Goal: Task Accomplishment & Management: Manage account settings

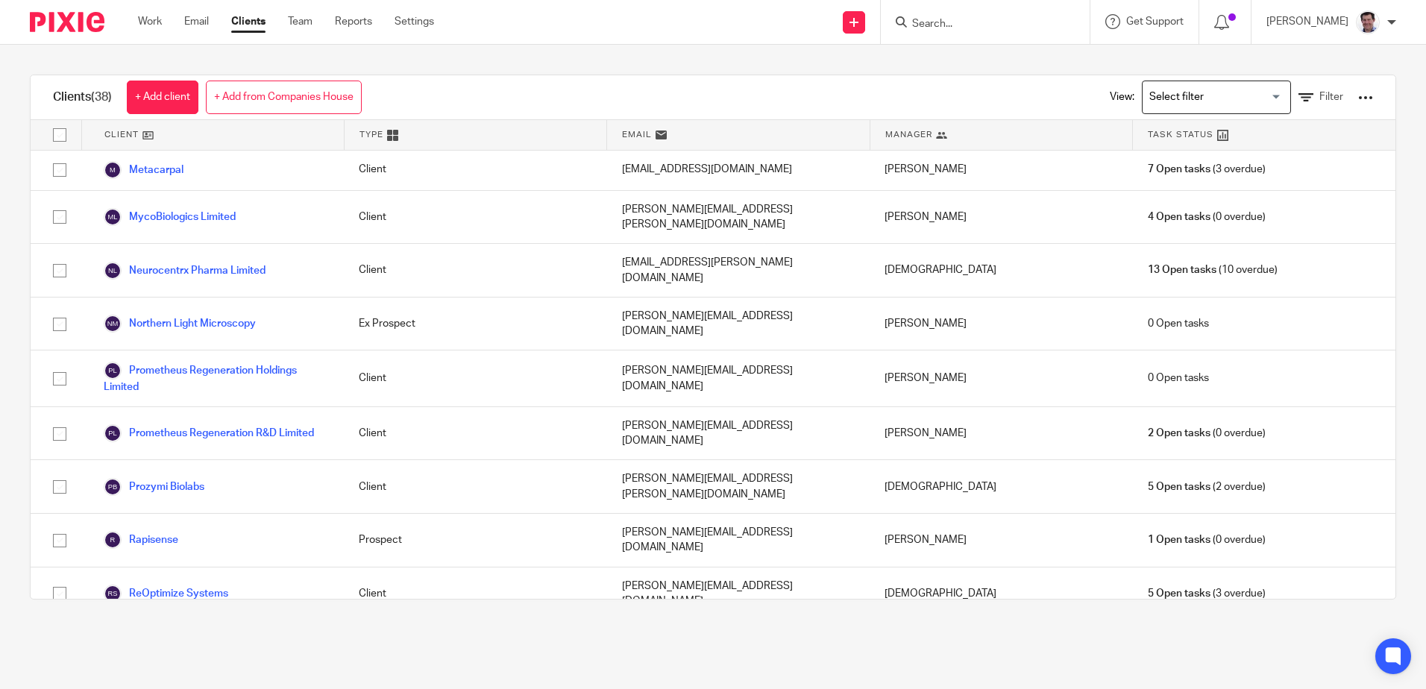
scroll to position [1044, 0]
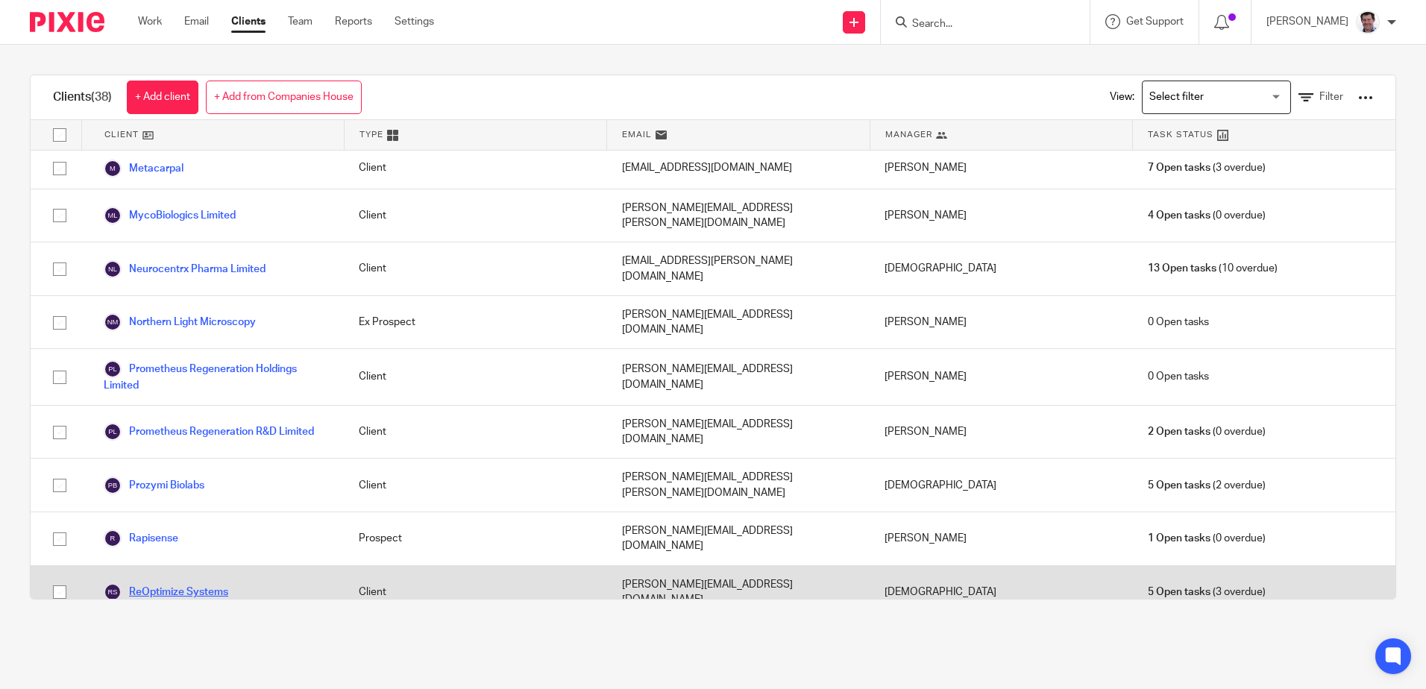
click at [163, 583] on link "ReOptimize Systems" at bounding box center [166, 592] width 125 height 18
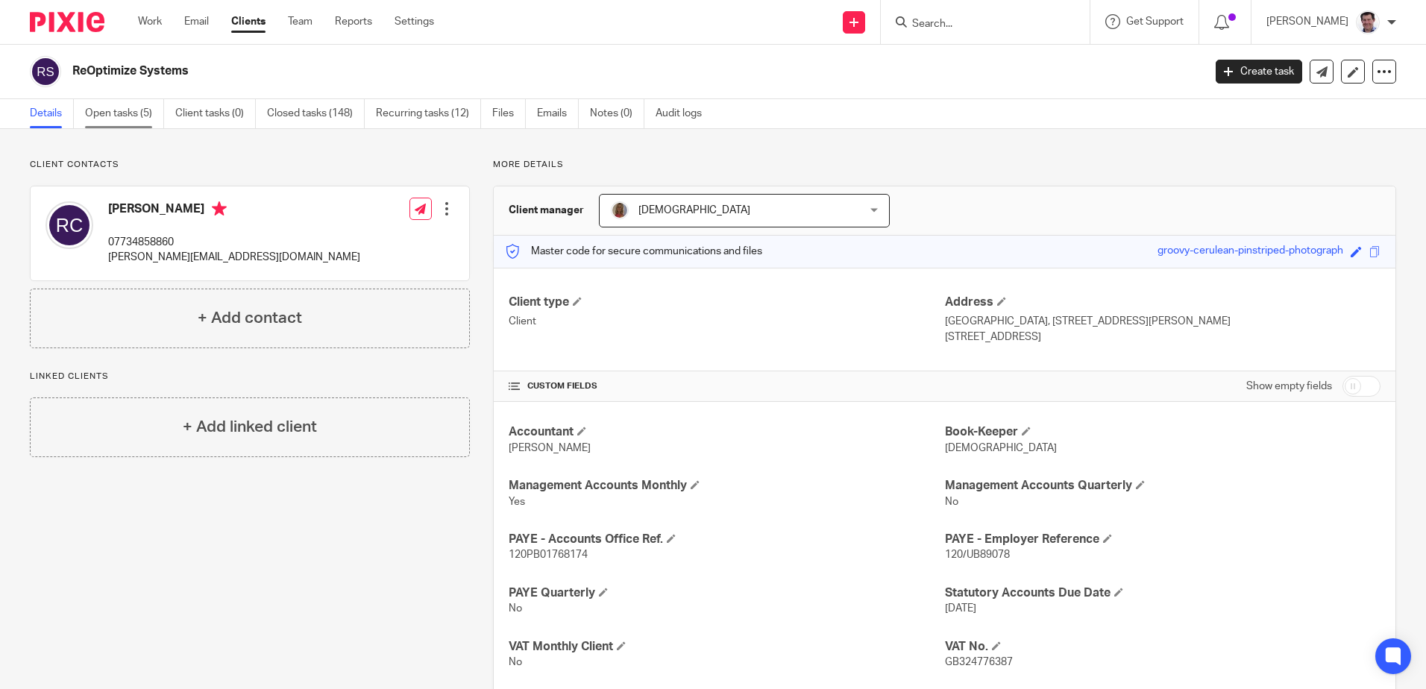
click at [120, 104] on link "Open tasks (5)" at bounding box center [124, 113] width 79 height 29
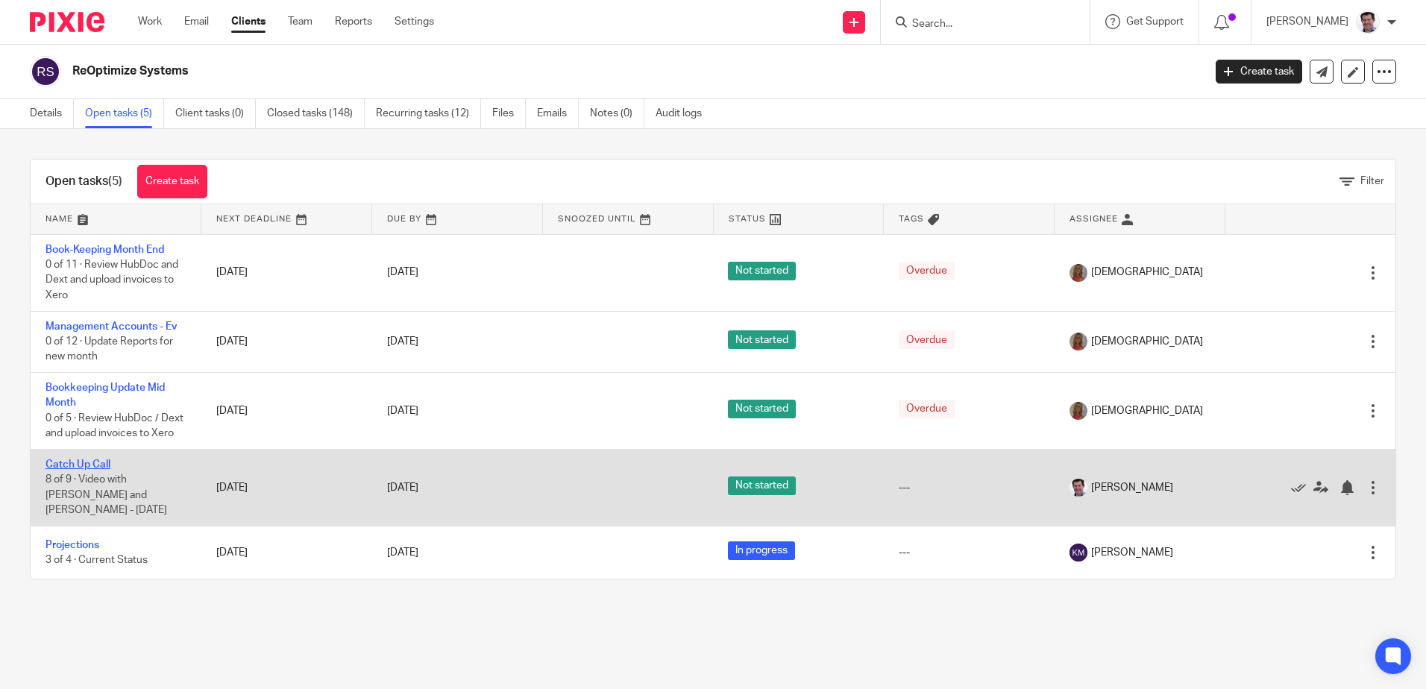
click at [74, 459] on link "Catch Up Call" at bounding box center [77, 464] width 65 height 10
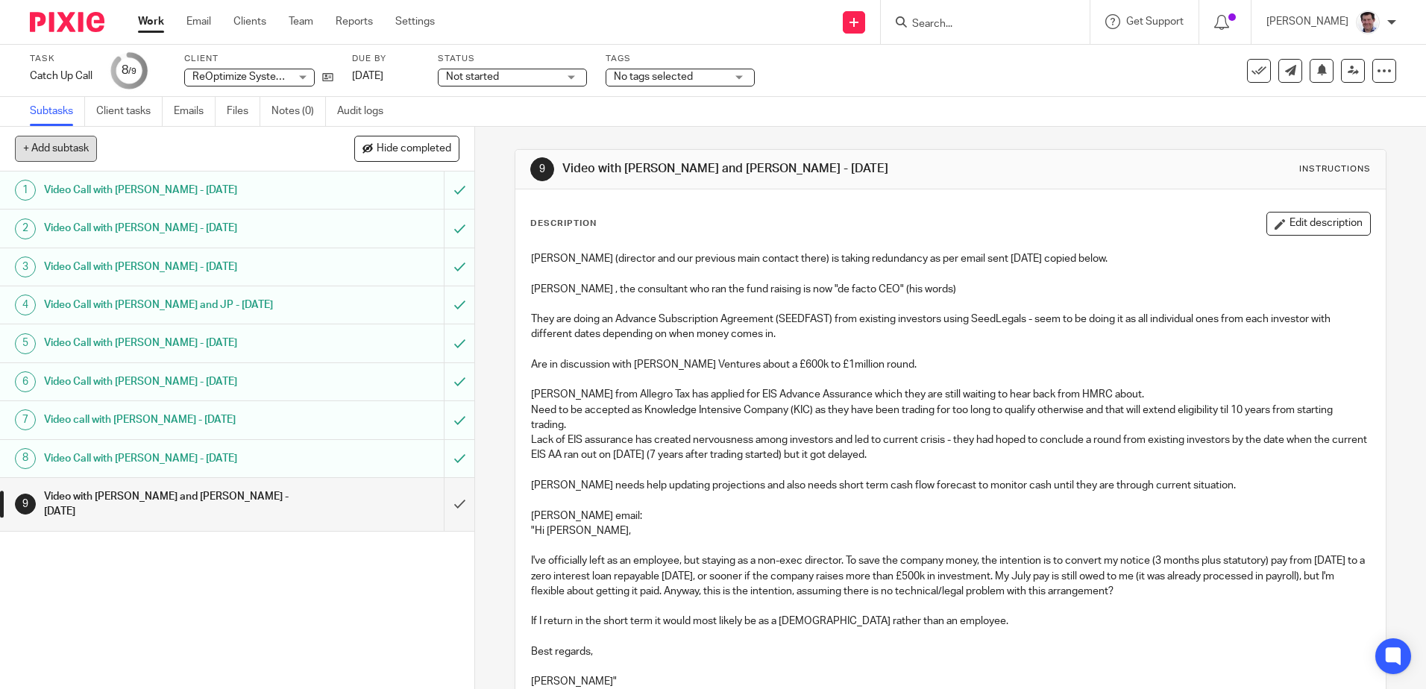
click at [63, 148] on button "+ Add subtask" at bounding box center [56, 148] width 82 height 25
type input "Video call with Charlie Blair - 1 September 2025"
click at [438, 142] on p "+ Add" at bounding box center [437, 148] width 43 height 25
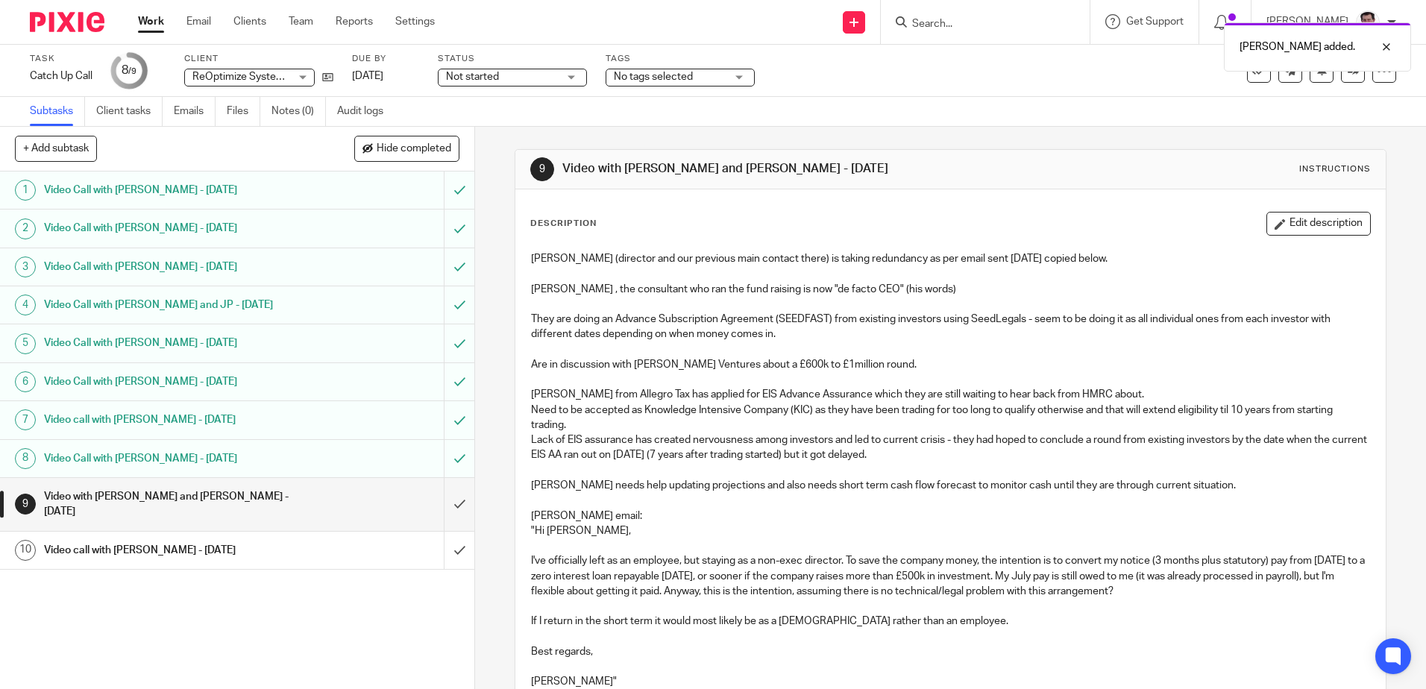
click at [239, 539] on h1 "Video call with Charlie Blair - 1 September 2025" at bounding box center [172, 550] width 257 height 22
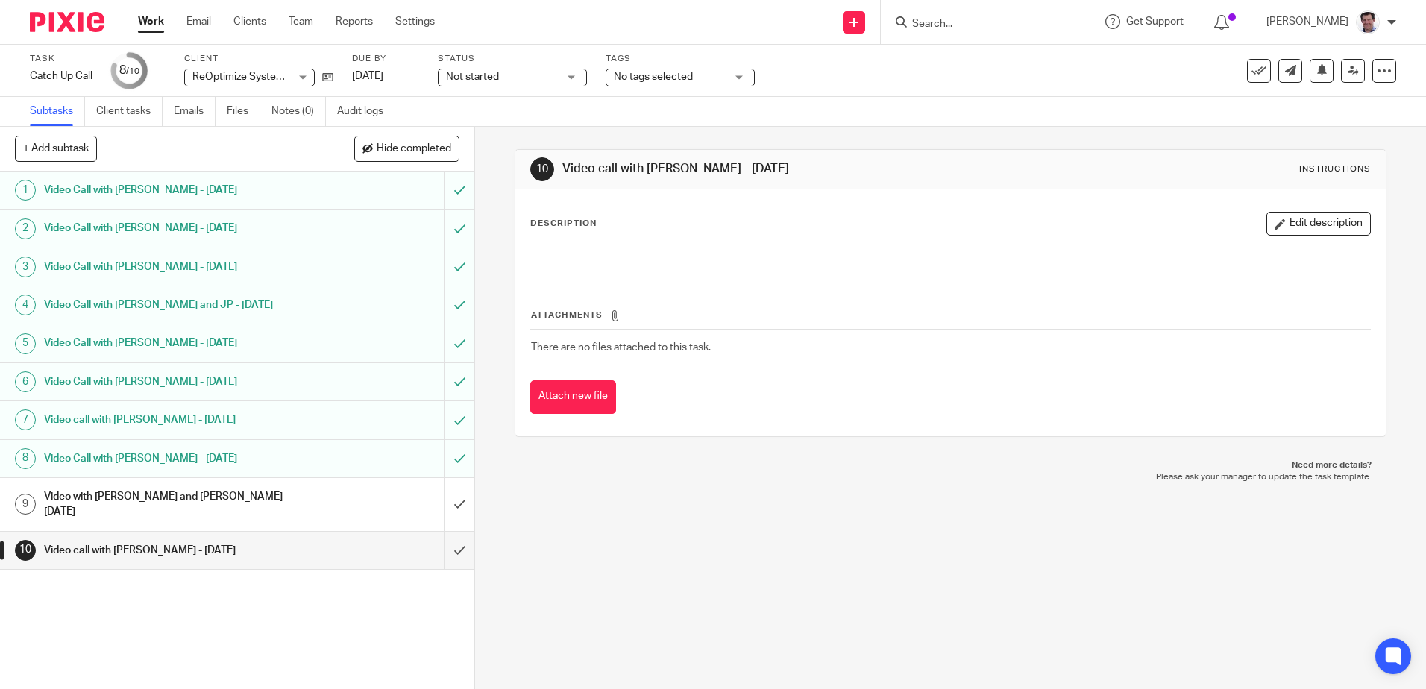
click at [1307, 221] on button "Edit description" at bounding box center [1318, 224] width 104 height 24
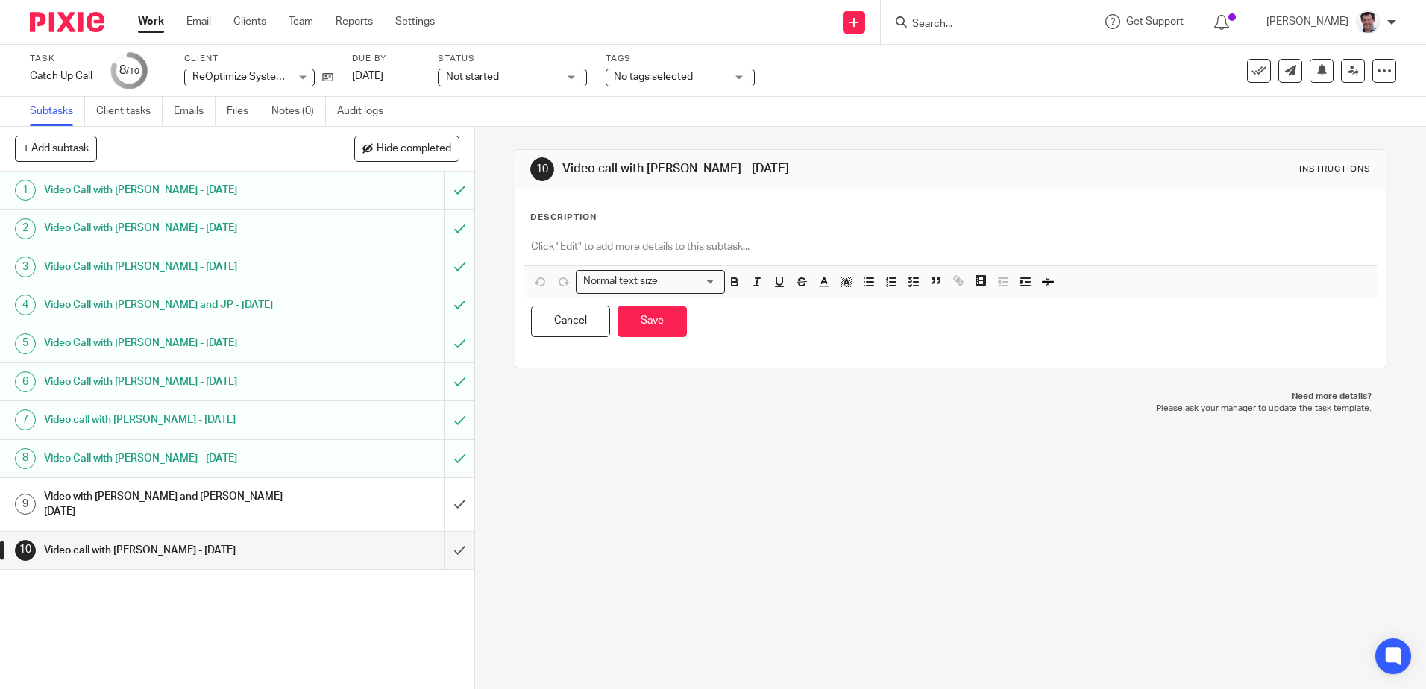
click at [561, 238] on div at bounding box center [949, 249] width 853 height 34
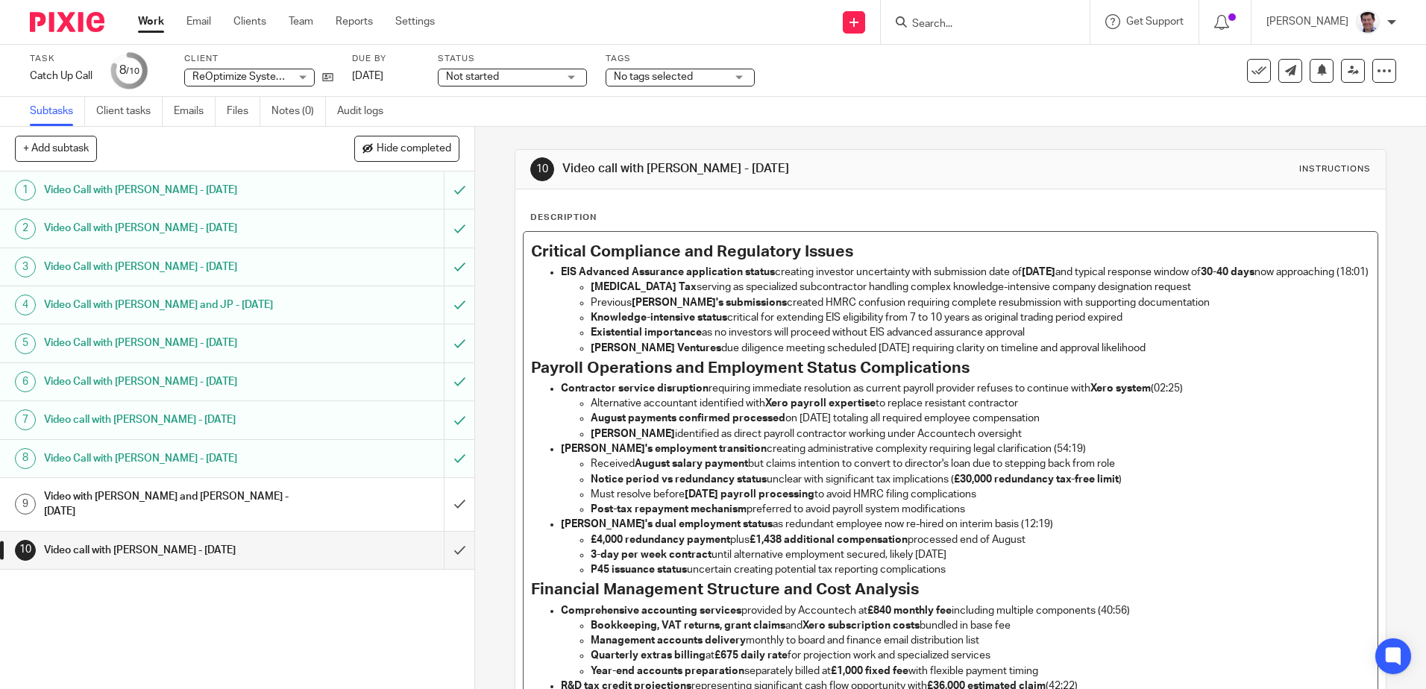
click at [666, 280] on p "EIS Advanced Assurance application status creating investor uncertainty with su…" at bounding box center [965, 272] width 808 height 15
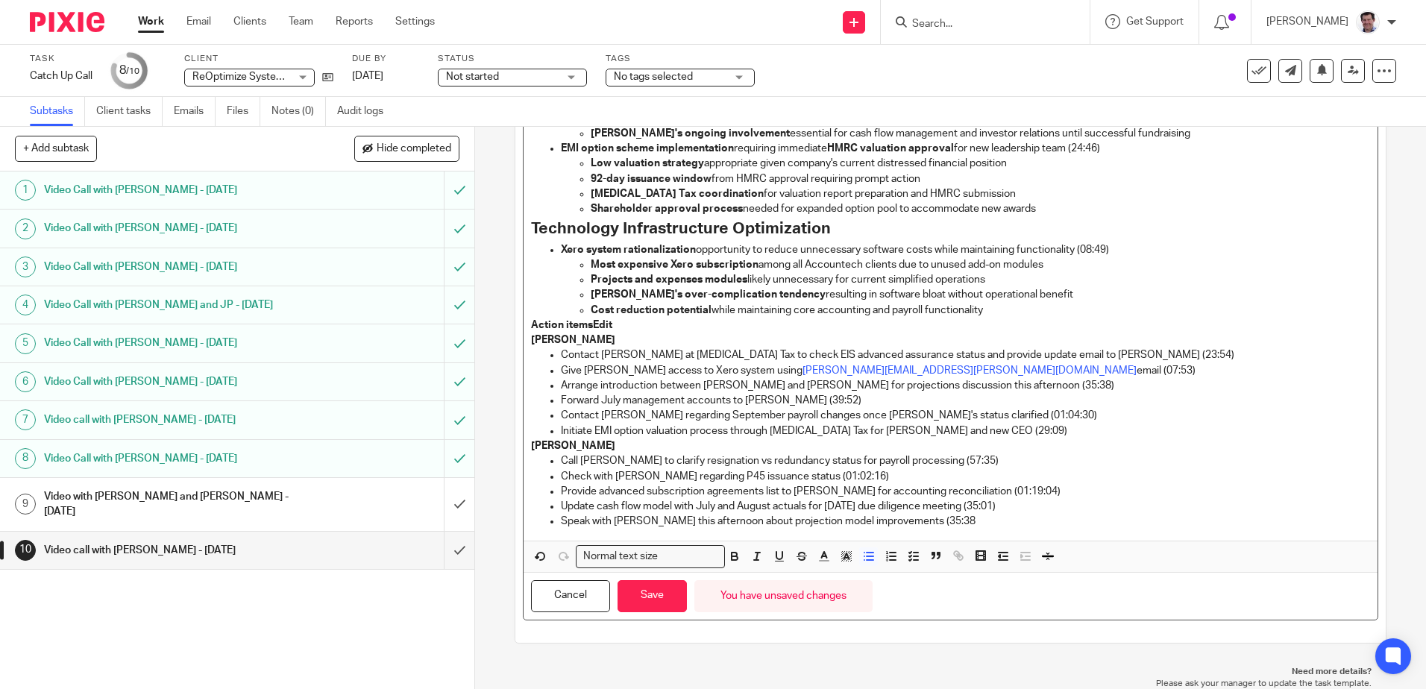
scroll to position [866, 0]
click at [534, 558] on icon "button" at bounding box center [540, 555] width 13 height 13
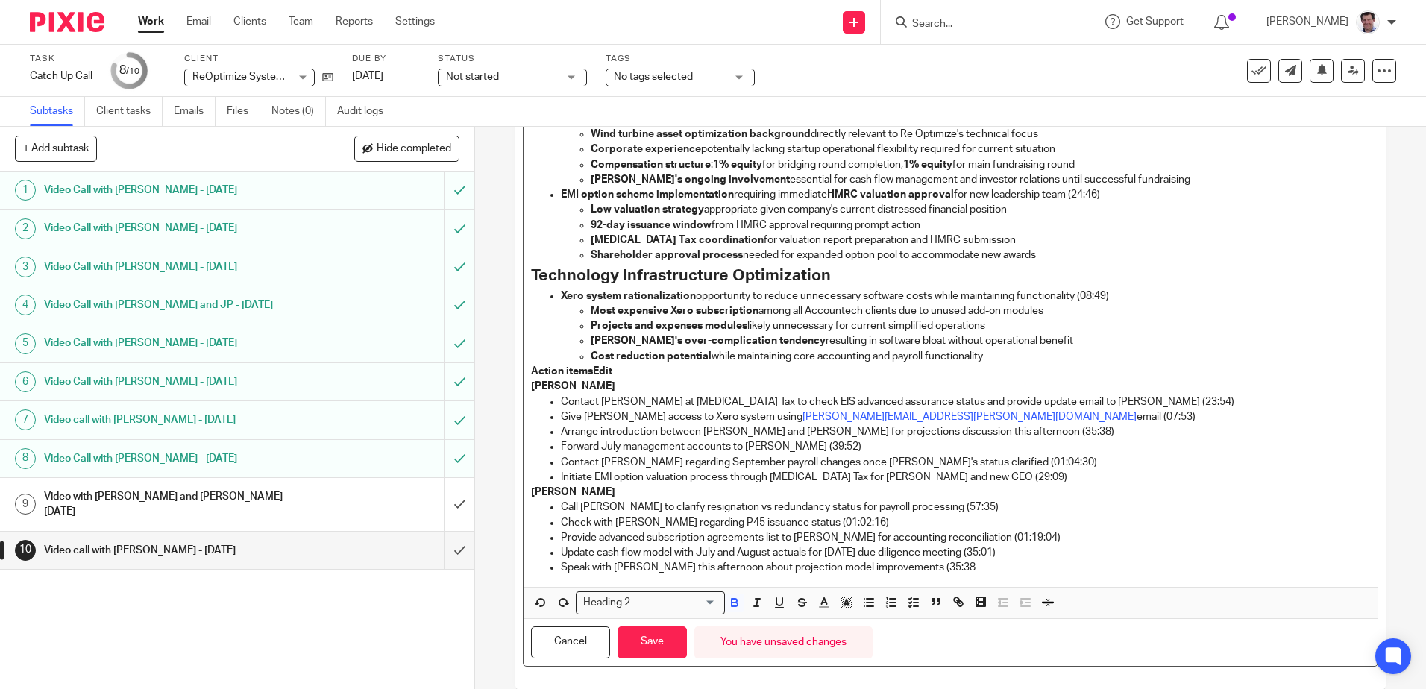
scroll to position [891, 0]
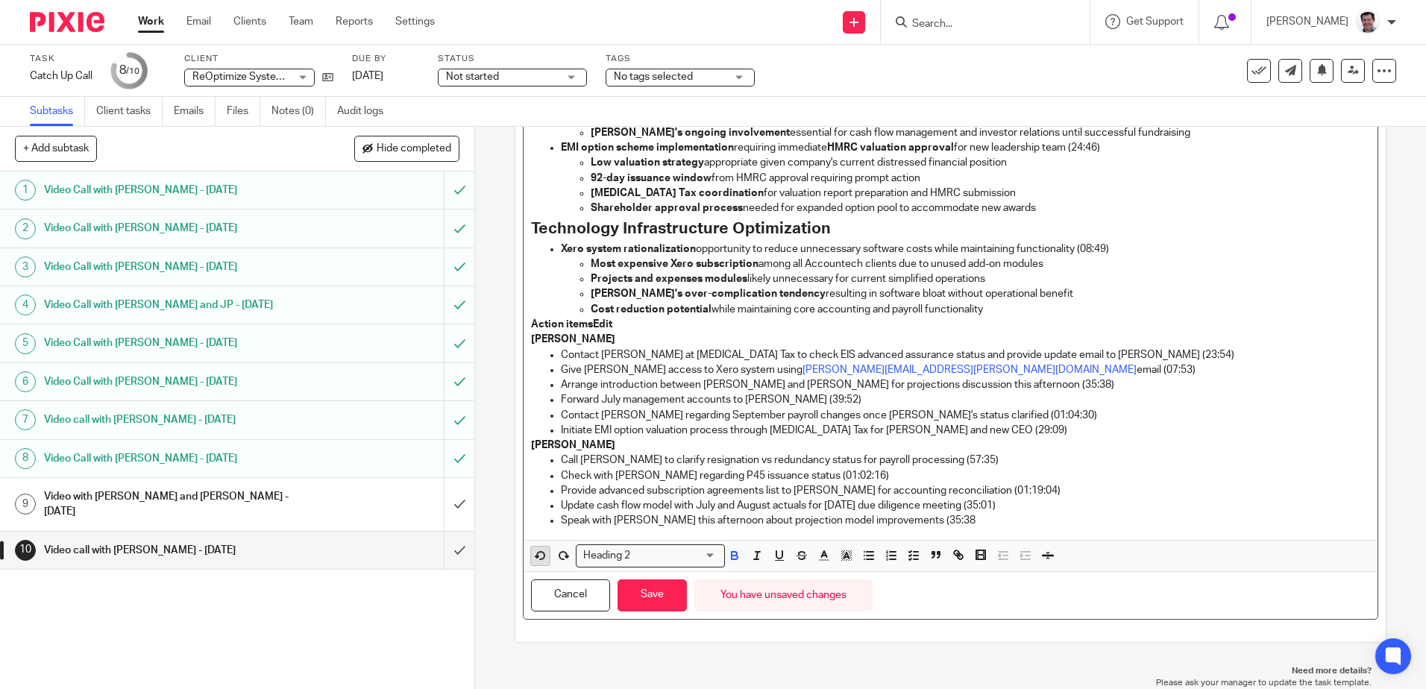
click at [538, 556] on icon "button" at bounding box center [540, 555] width 13 height 13
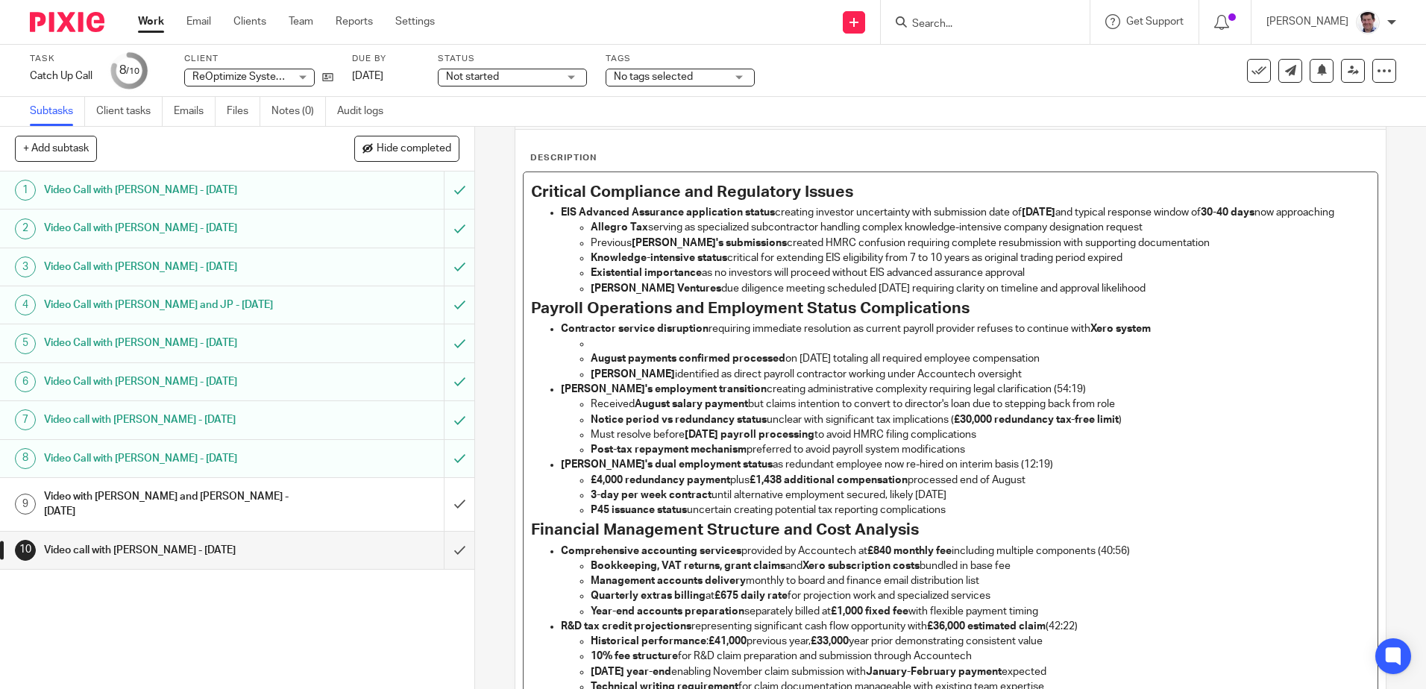
scroll to position [59, 0]
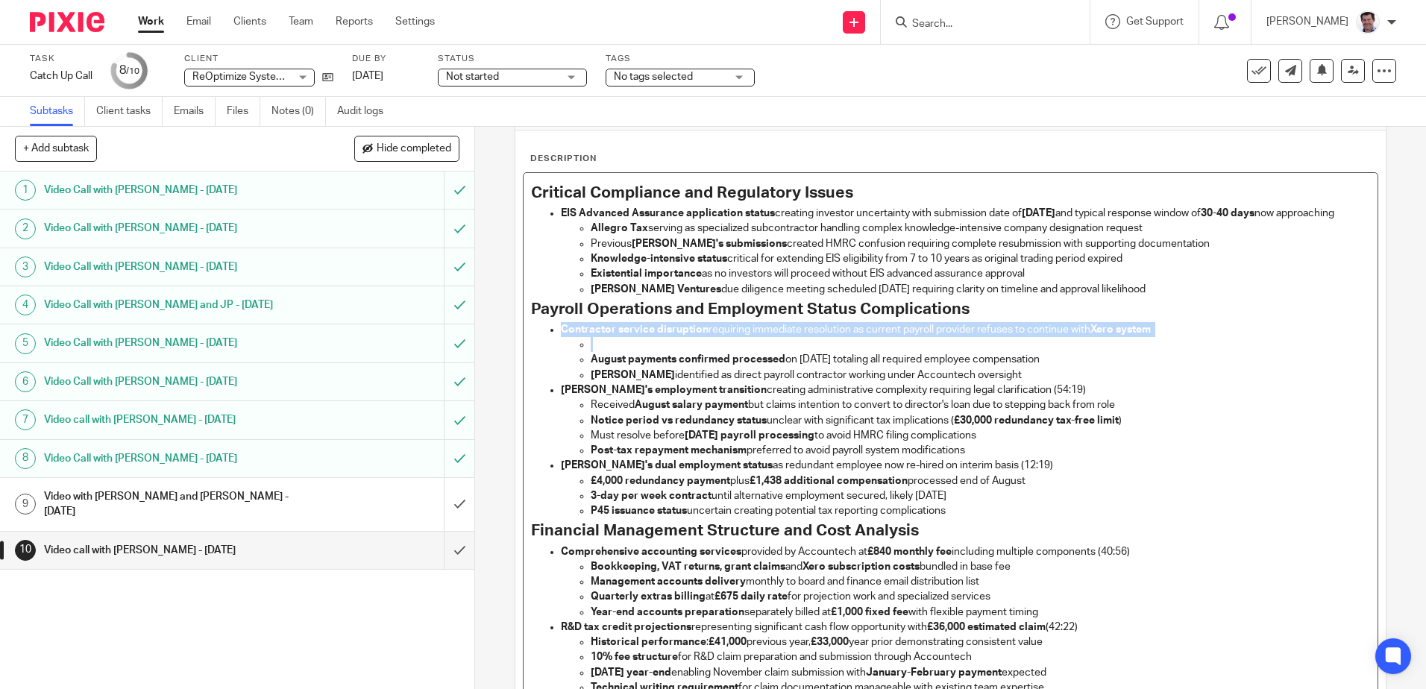
drag, startPoint x: 545, startPoint y: 346, endPoint x: 580, endPoint y: 363, distance: 39.0
click at [580, 362] on li "Contractor service disruption requiring immediate resolution as current payroll…" at bounding box center [965, 352] width 808 height 60
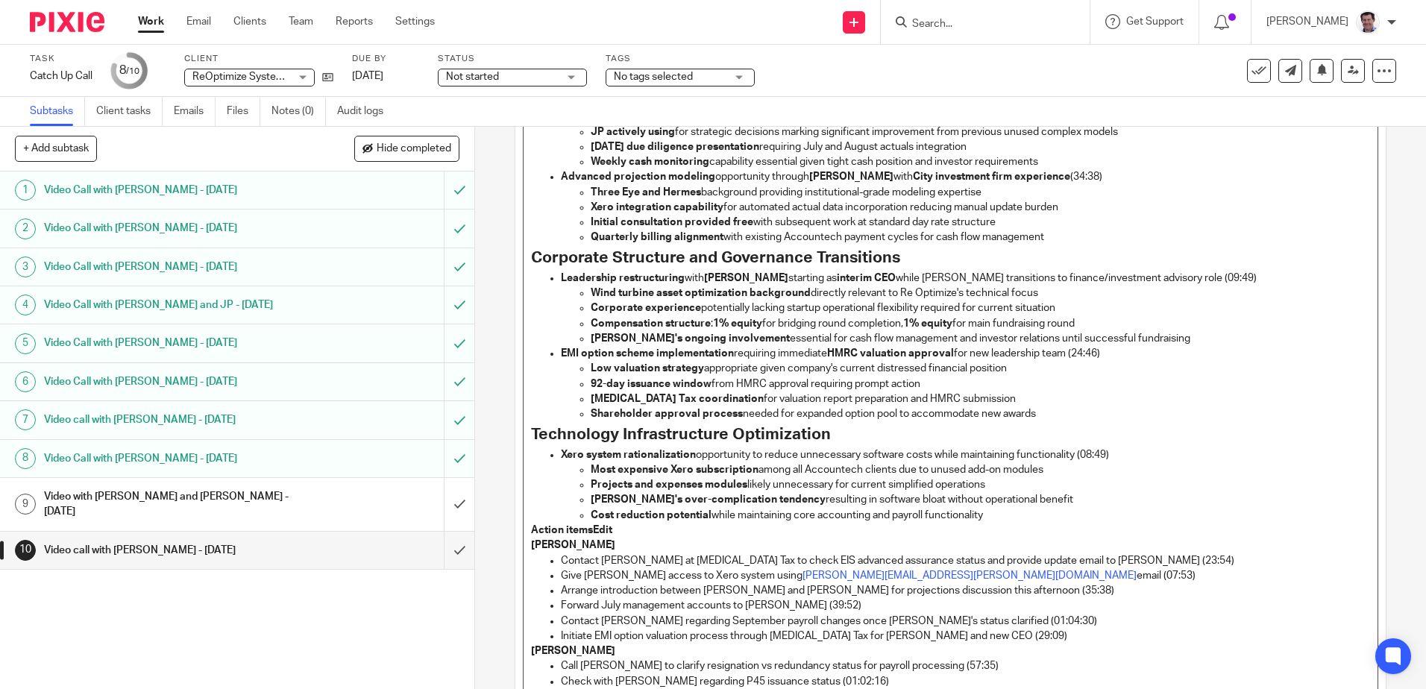
scroll to position [891, 0]
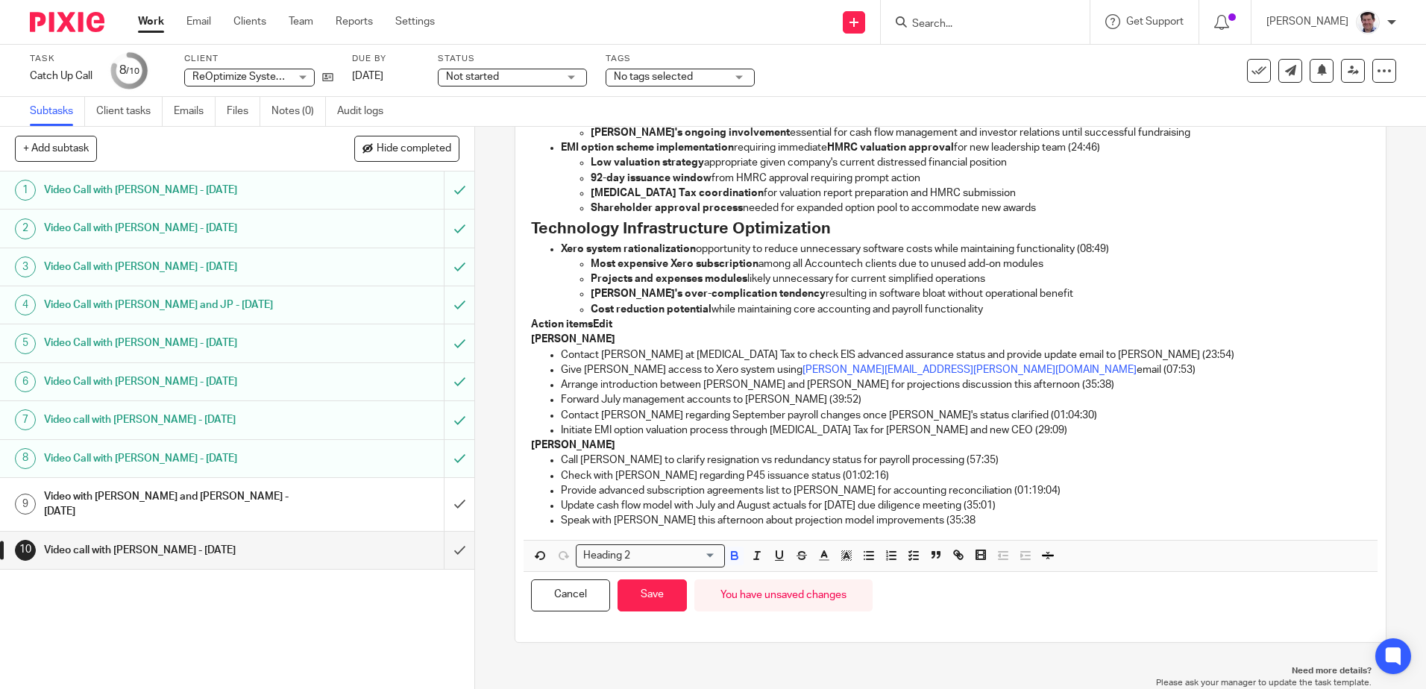
click at [540, 556] on icon "button" at bounding box center [540, 555] width 7 height 7
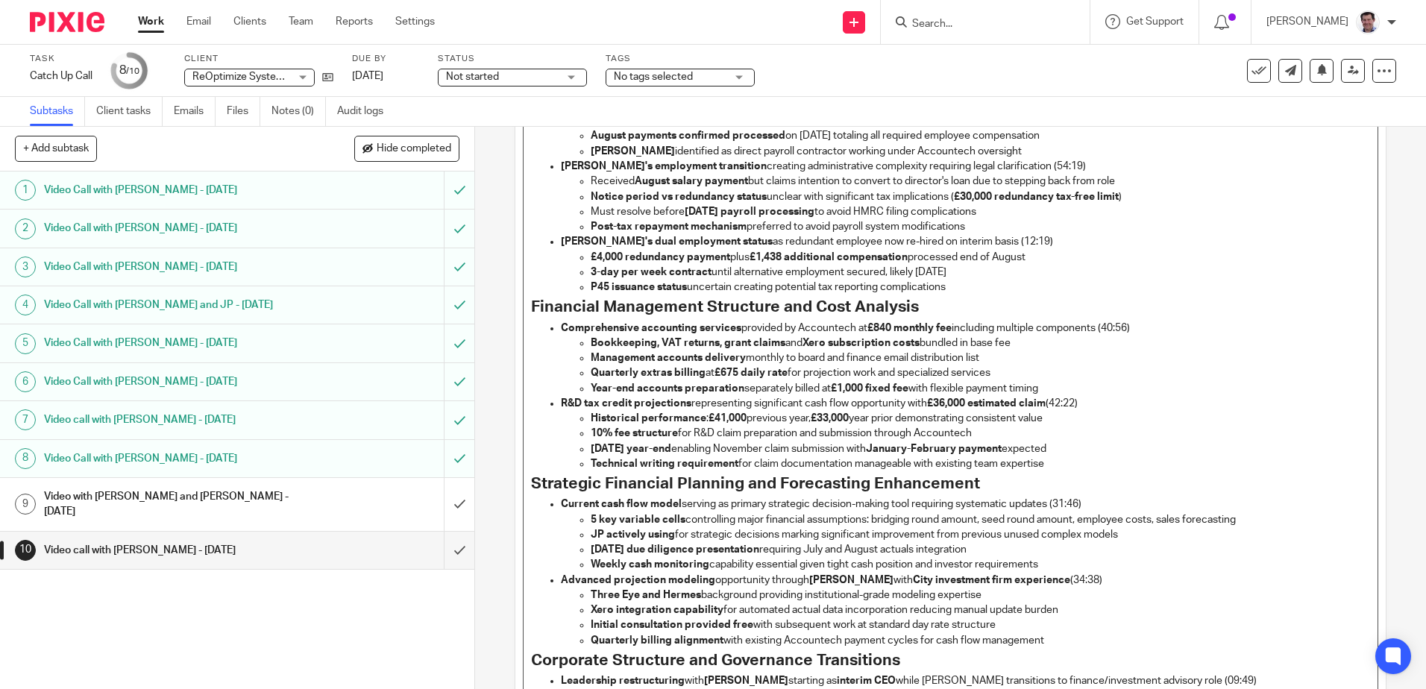
scroll to position [0, 0]
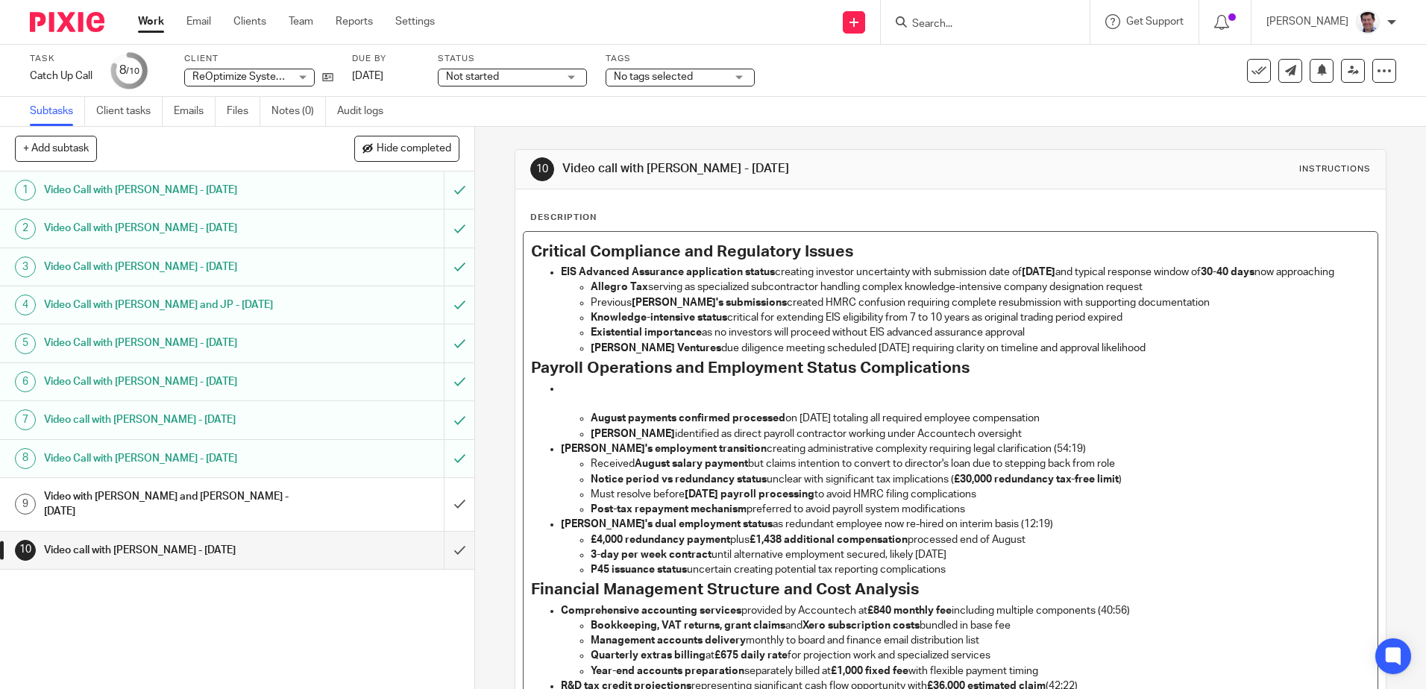
drag, startPoint x: 975, startPoint y: 388, endPoint x: 1011, endPoint y: 391, distance: 36.7
click at [983, 381] on h2 "Payroll Operations and Employment Status Complications" at bounding box center [950, 368] width 838 height 25
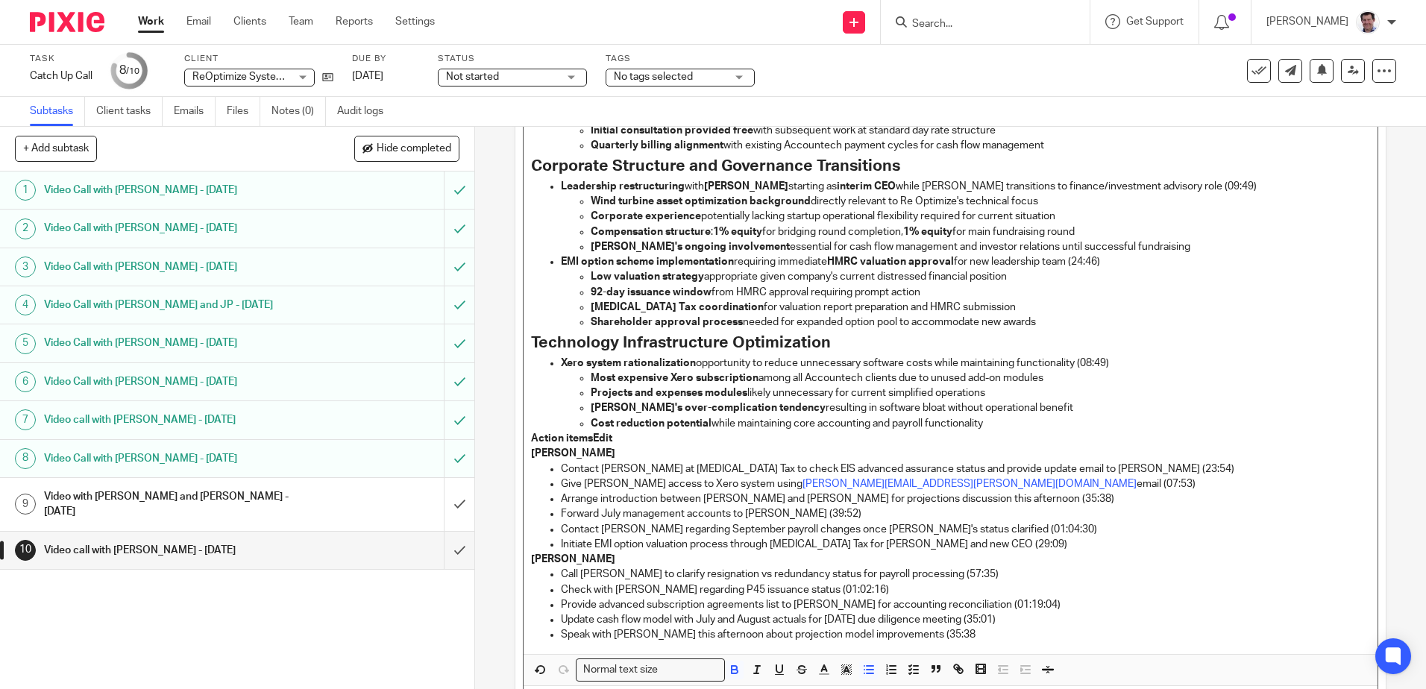
scroll to position [891, 0]
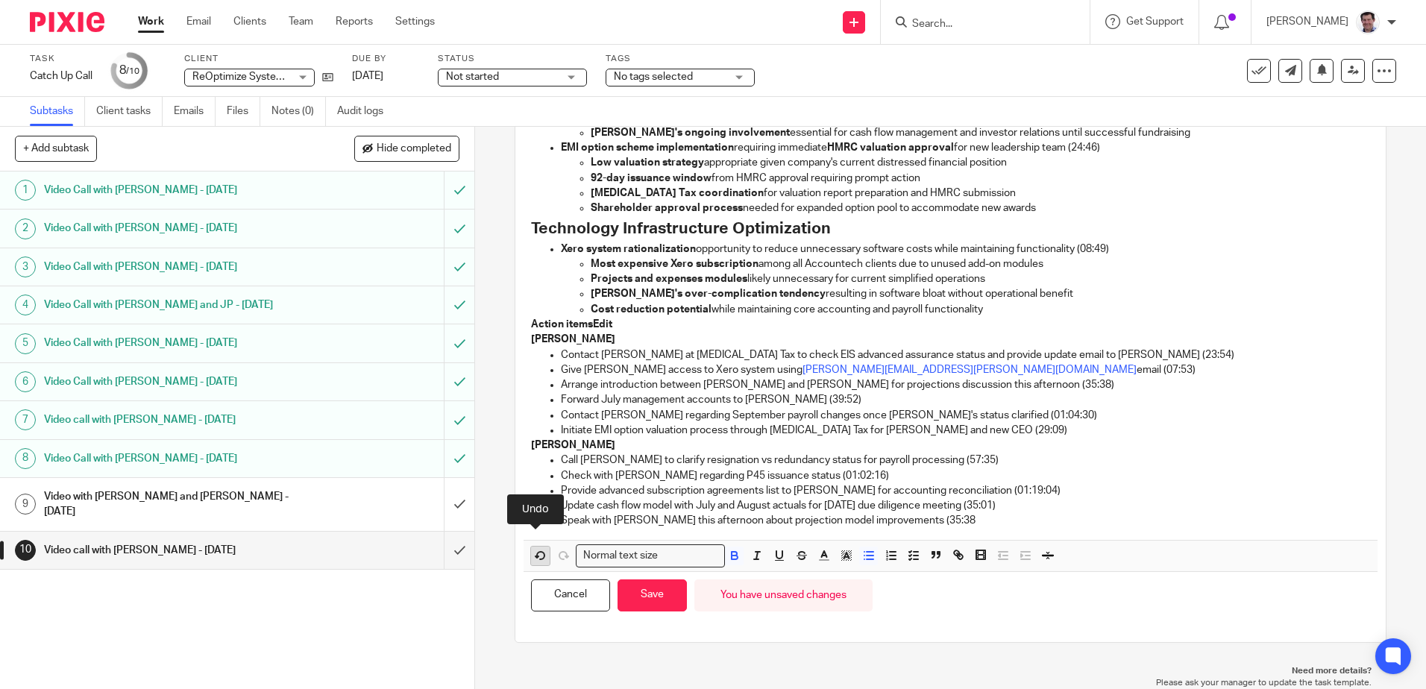
click at [538, 557] on icon "button" at bounding box center [540, 555] width 13 height 13
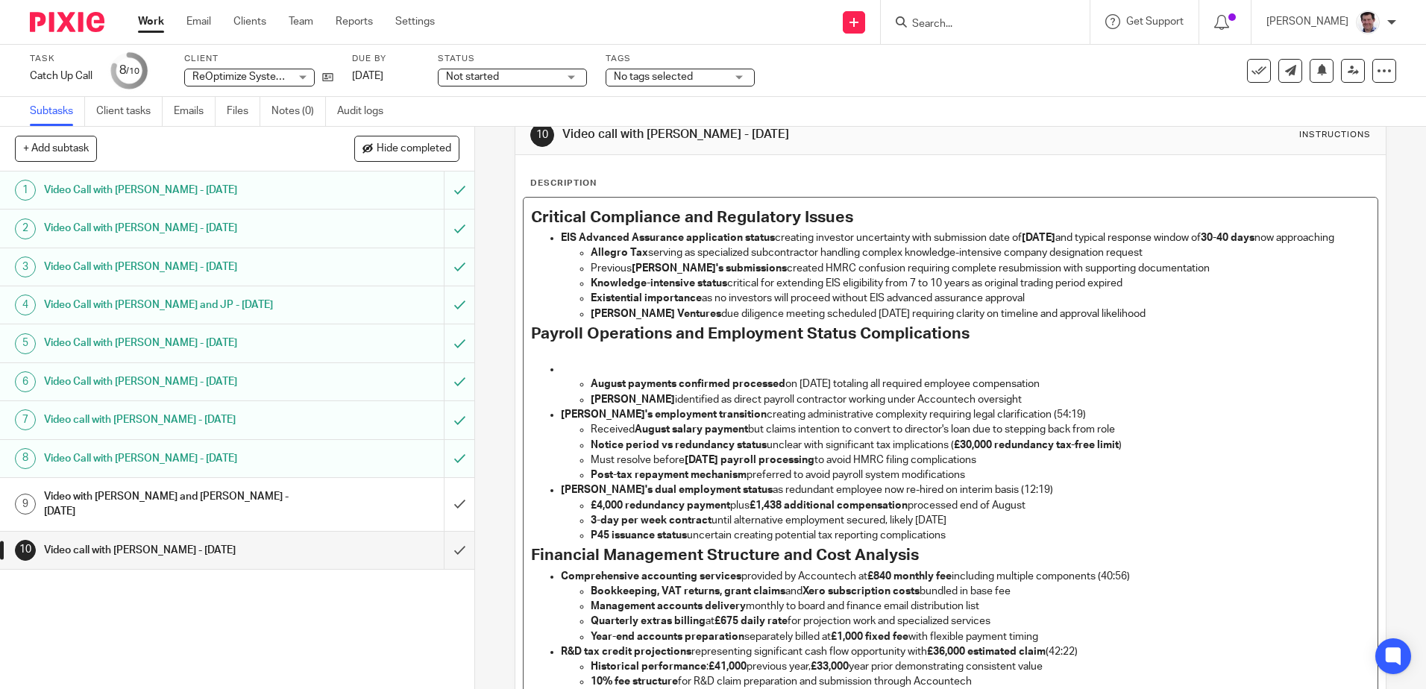
scroll to position [21, 0]
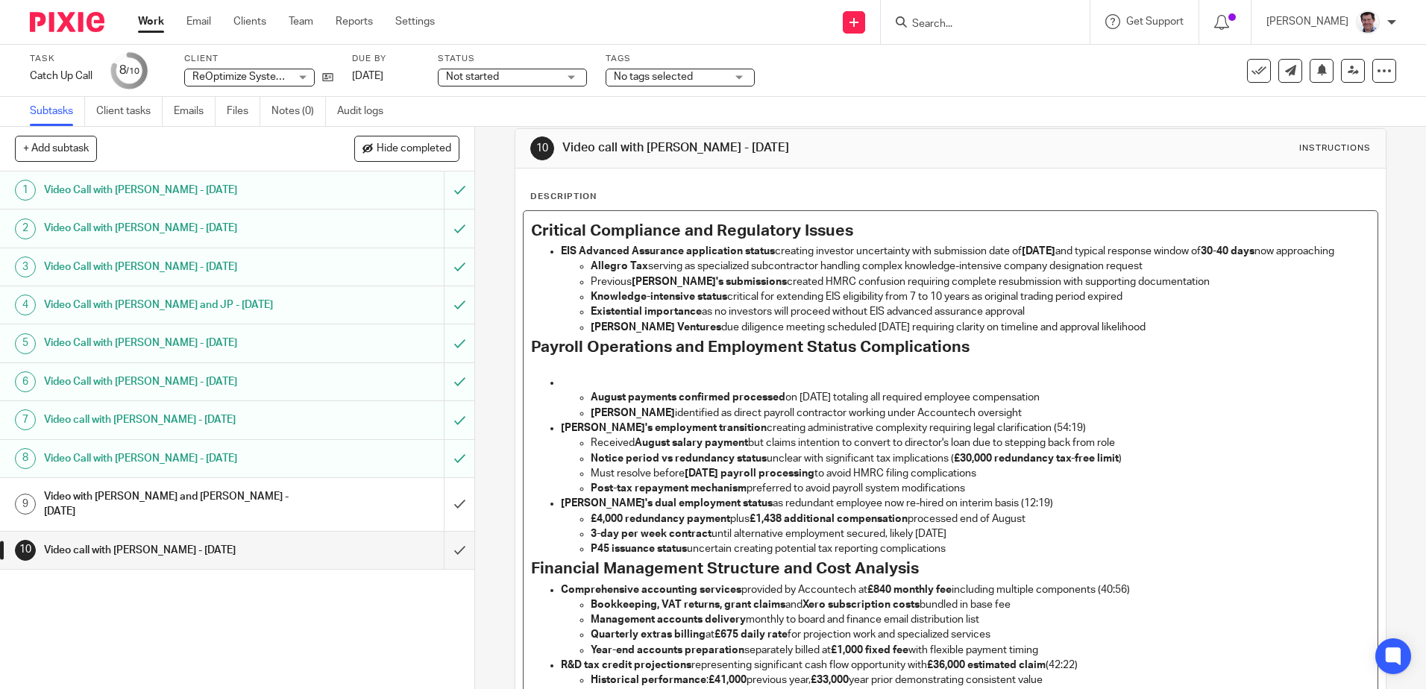
click at [1051, 435] on p "Richard's employment transition creating administrative complexity requiring le…" at bounding box center [965, 428] width 808 height 15
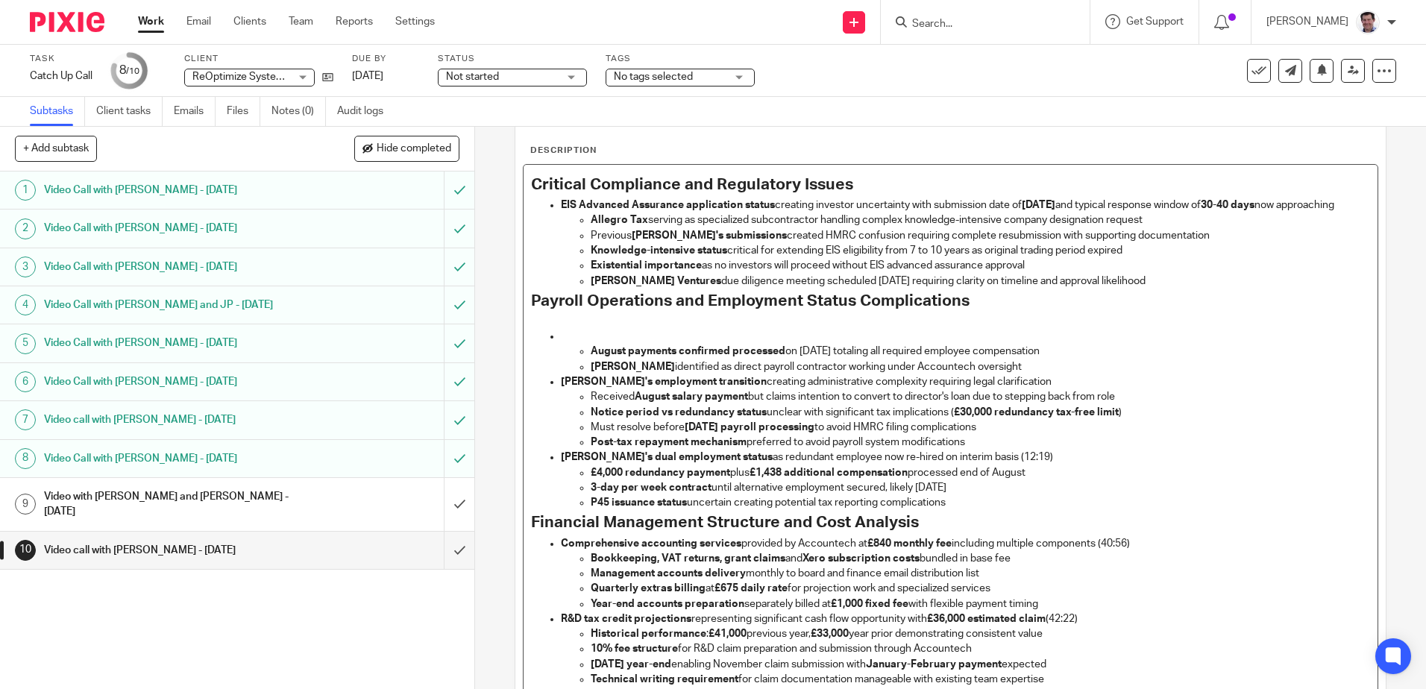
scroll to position [170, 0]
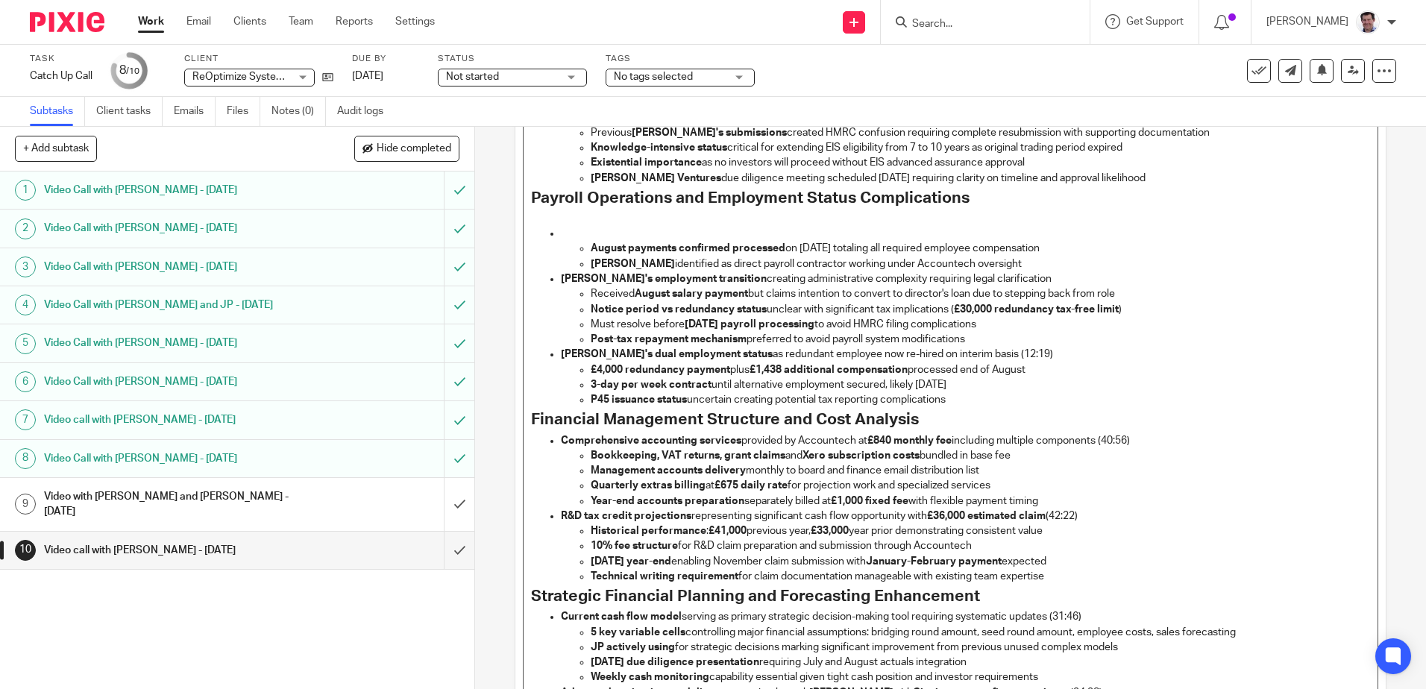
click at [1004, 362] on p "Lisa's dual employment status as redundant employee now re-hired on interim bas…" at bounding box center [965, 354] width 808 height 15
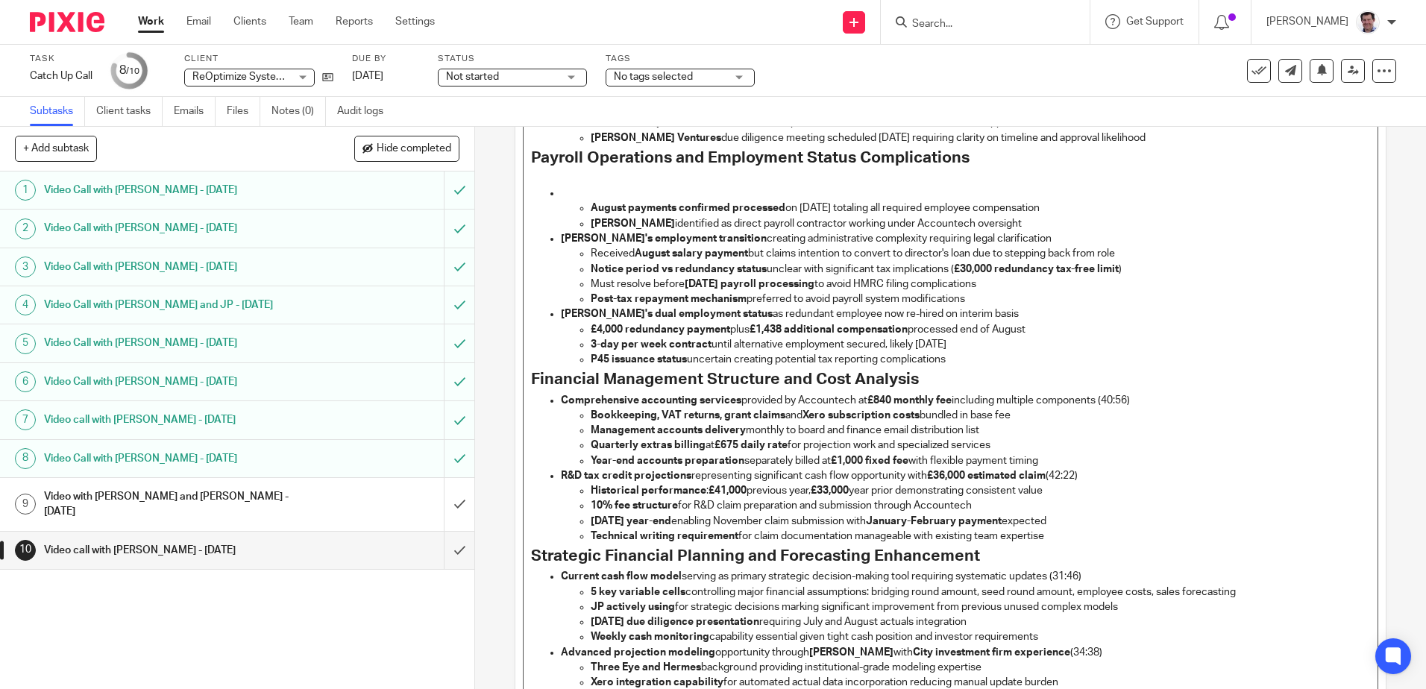
scroll to position [245, 0]
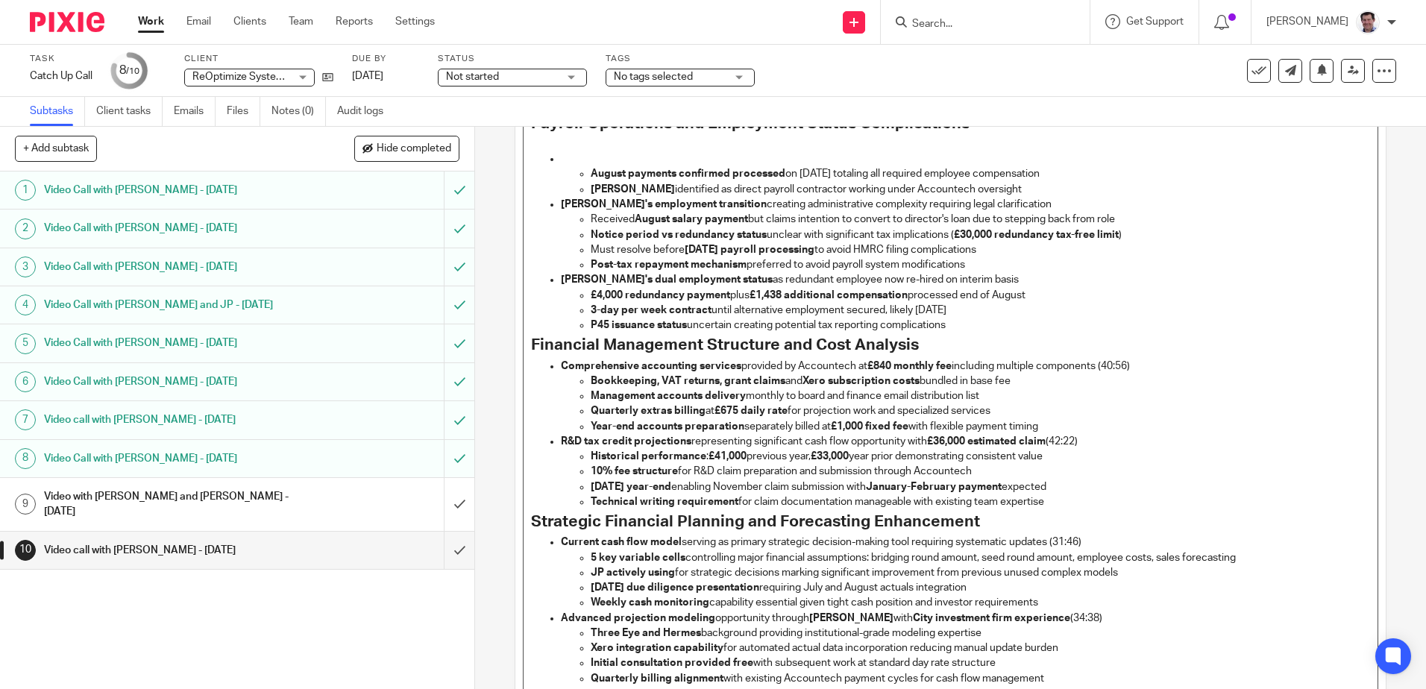
click at [1139, 374] on p "Comprehensive accounting services provided by Accountech at £840 monthly fee in…" at bounding box center [965, 366] width 808 height 15
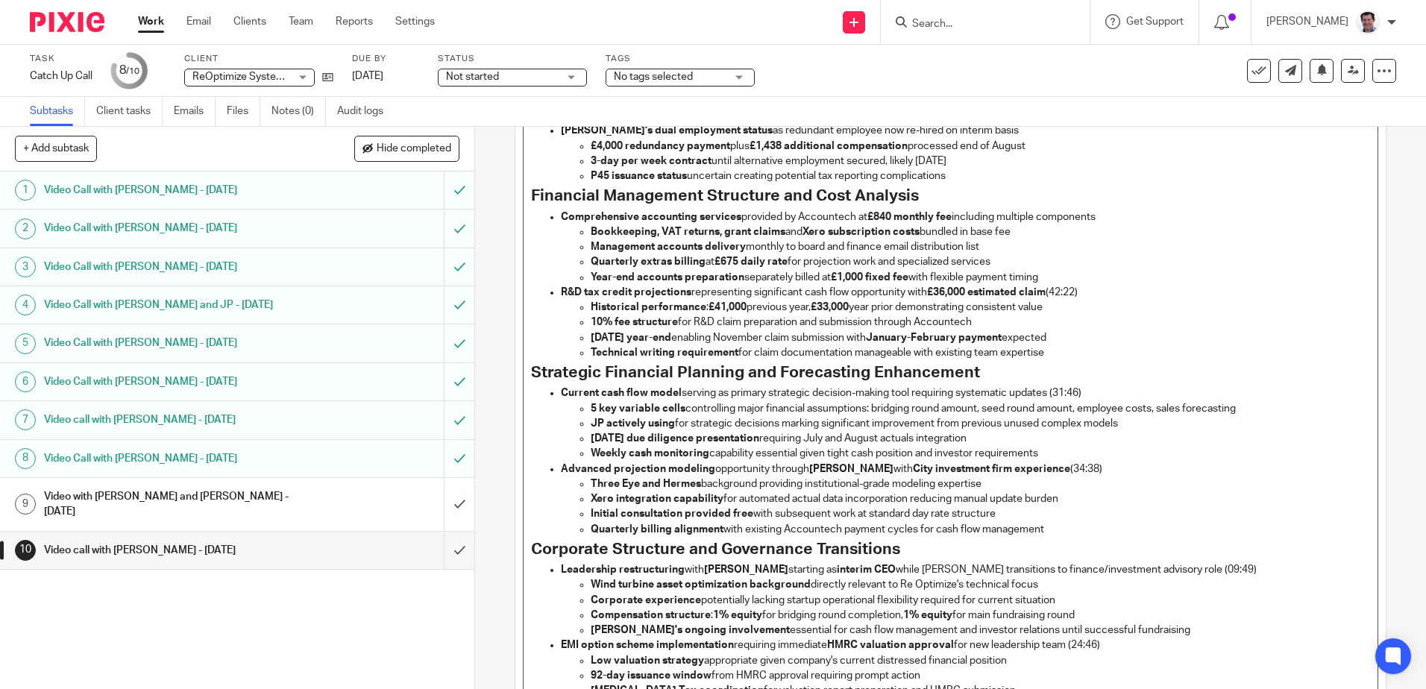
scroll to position [468, 0]
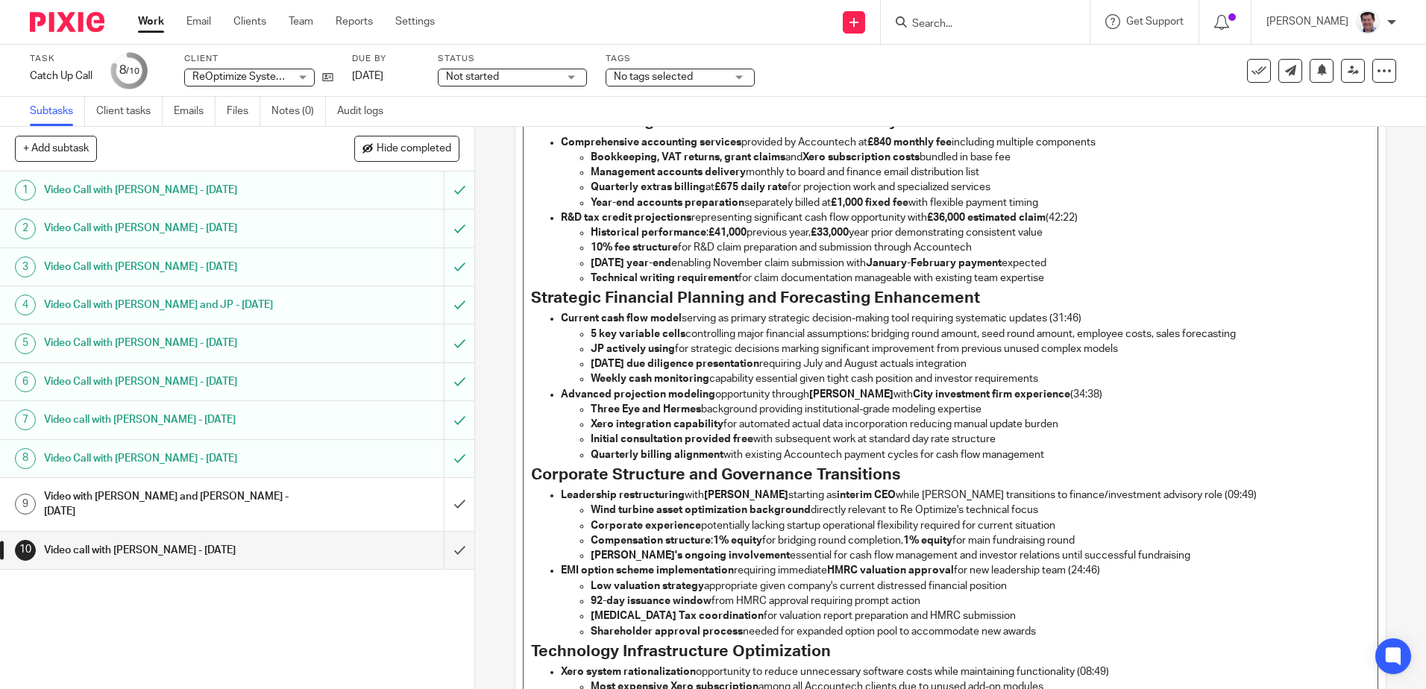
click at [1095, 225] on p "R&D tax credit projections representing significant cash flow opportunity with …" at bounding box center [965, 217] width 808 height 15
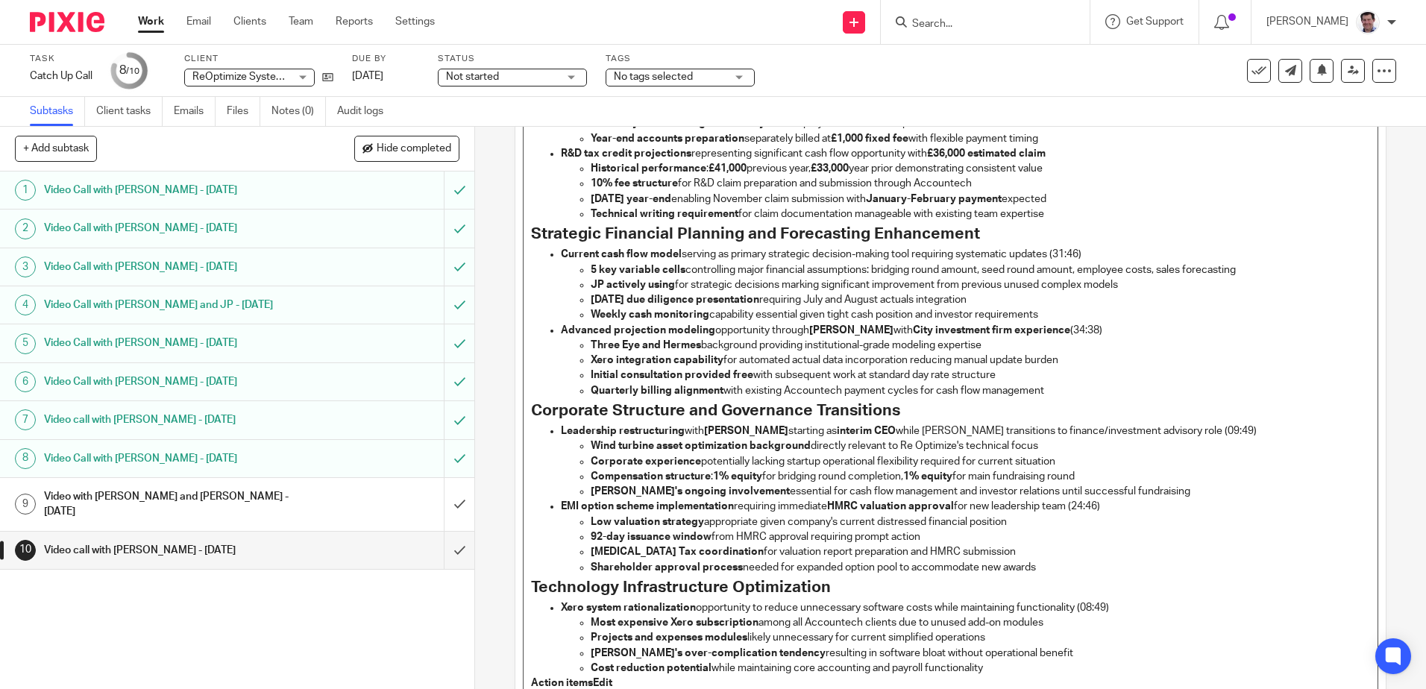
scroll to position [617, 0]
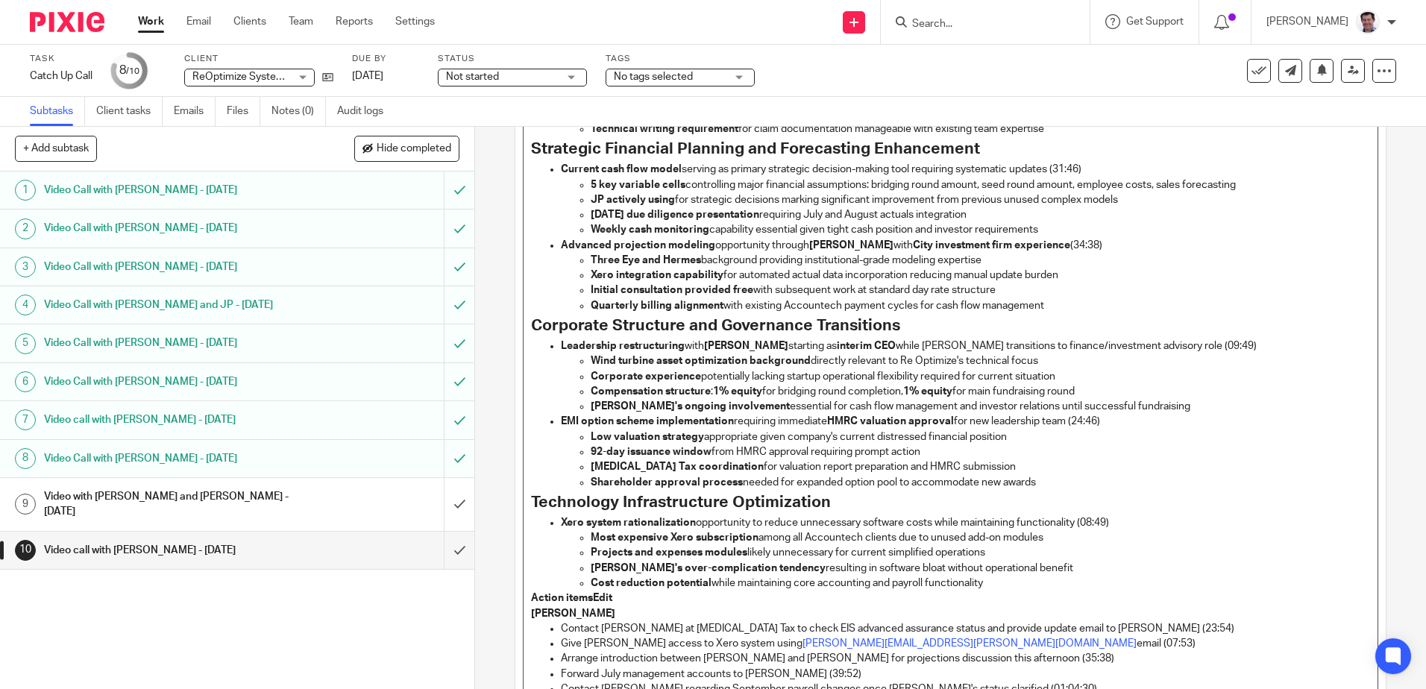
click at [1106, 177] on p "Current cash flow model serving as primary strategic decision-making tool requi…" at bounding box center [965, 169] width 808 height 15
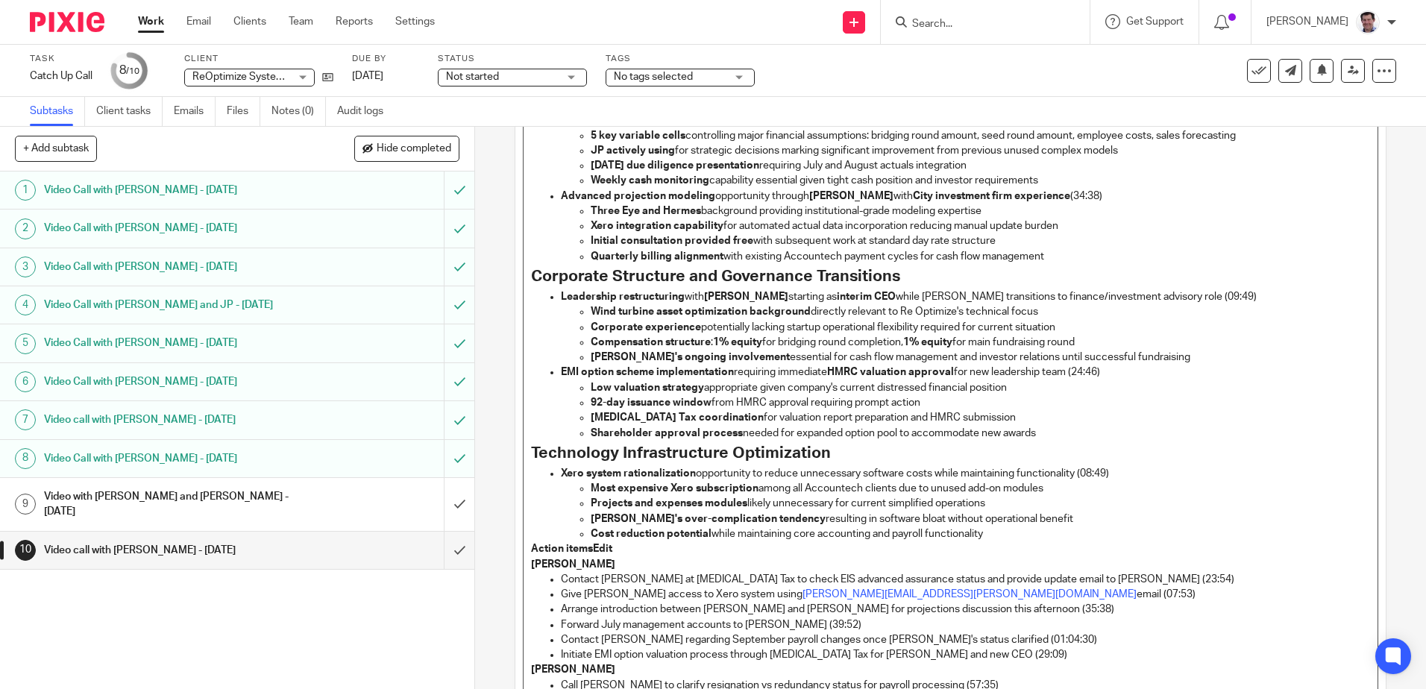
scroll to position [692, 0]
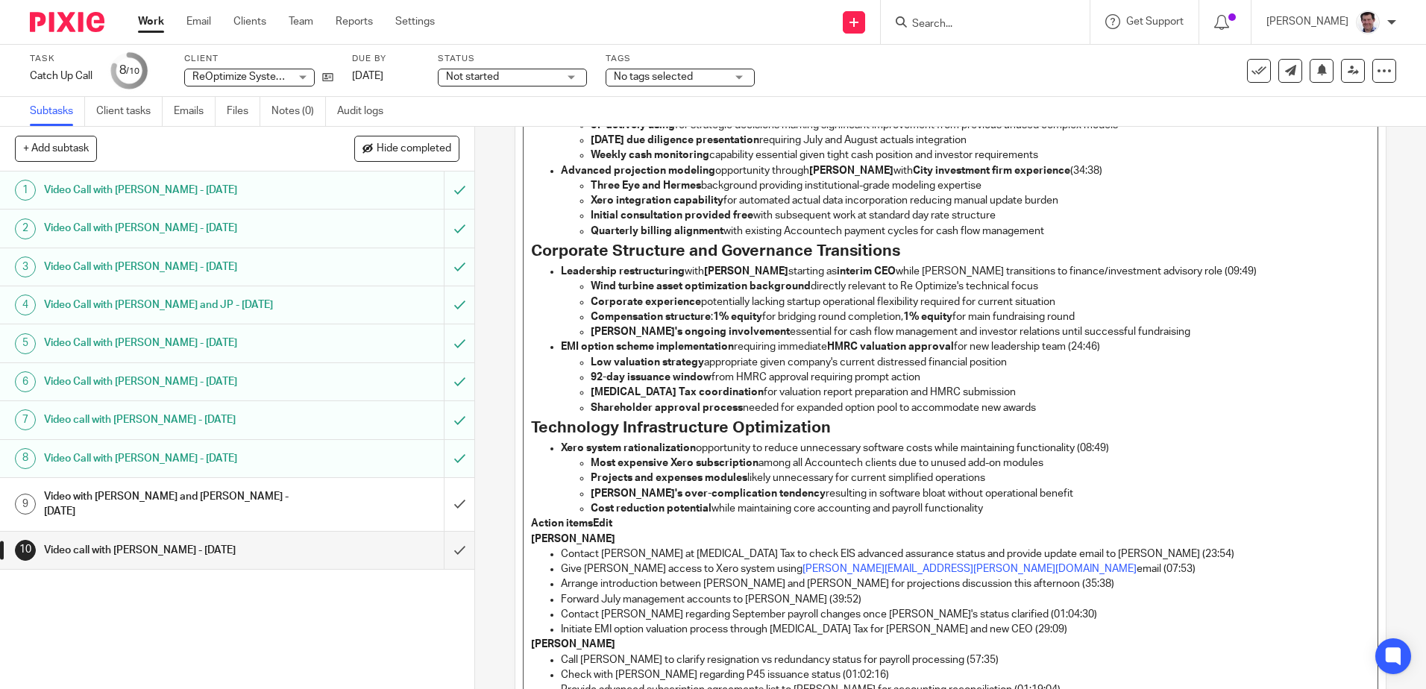
click at [1094, 178] on p "Advanced projection modeling opportunity through Tom Hillman with City investme…" at bounding box center [965, 170] width 808 height 15
drag, startPoint x: 635, startPoint y: 198, endPoint x: 724, endPoint y: 213, distance: 90.0
click at [643, 191] on strong "Three Eye and Hermes" at bounding box center [646, 185] width 110 height 10
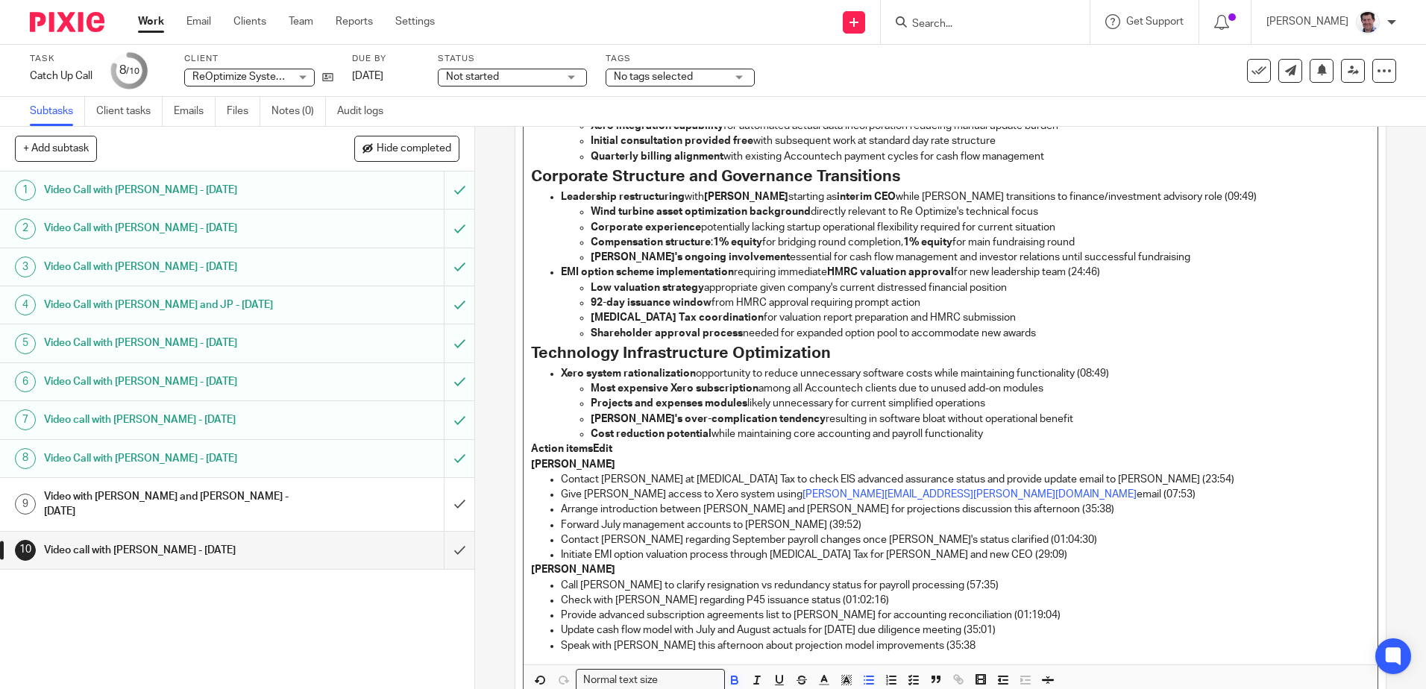
drag, startPoint x: 747, startPoint y: 210, endPoint x: 782, endPoint y: 220, distance: 36.4
click at [747, 202] on strong "Ian Urker" at bounding box center [746, 197] width 84 height 10
click at [1205, 204] on p "Leadership restructuring with Ian Urquhart starting as interim CEO while Charli…" at bounding box center [965, 196] width 808 height 15
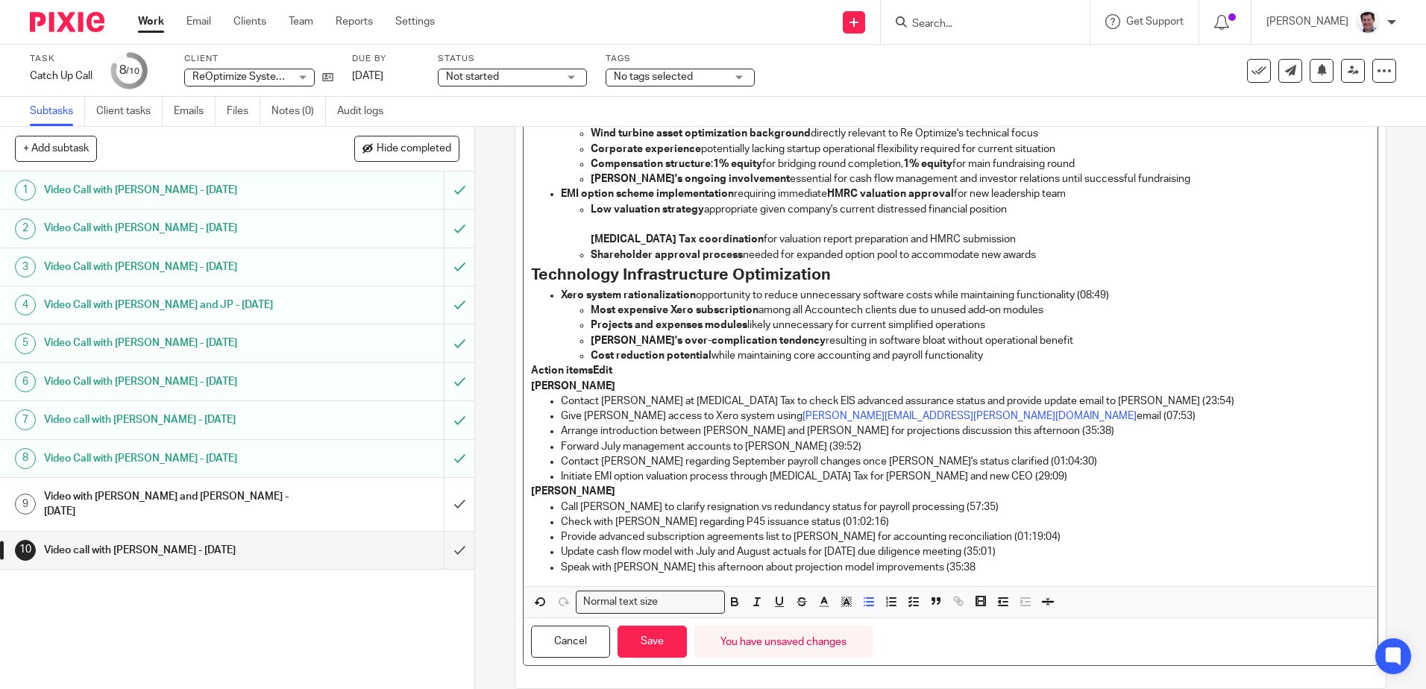
scroll to position [907, 0]
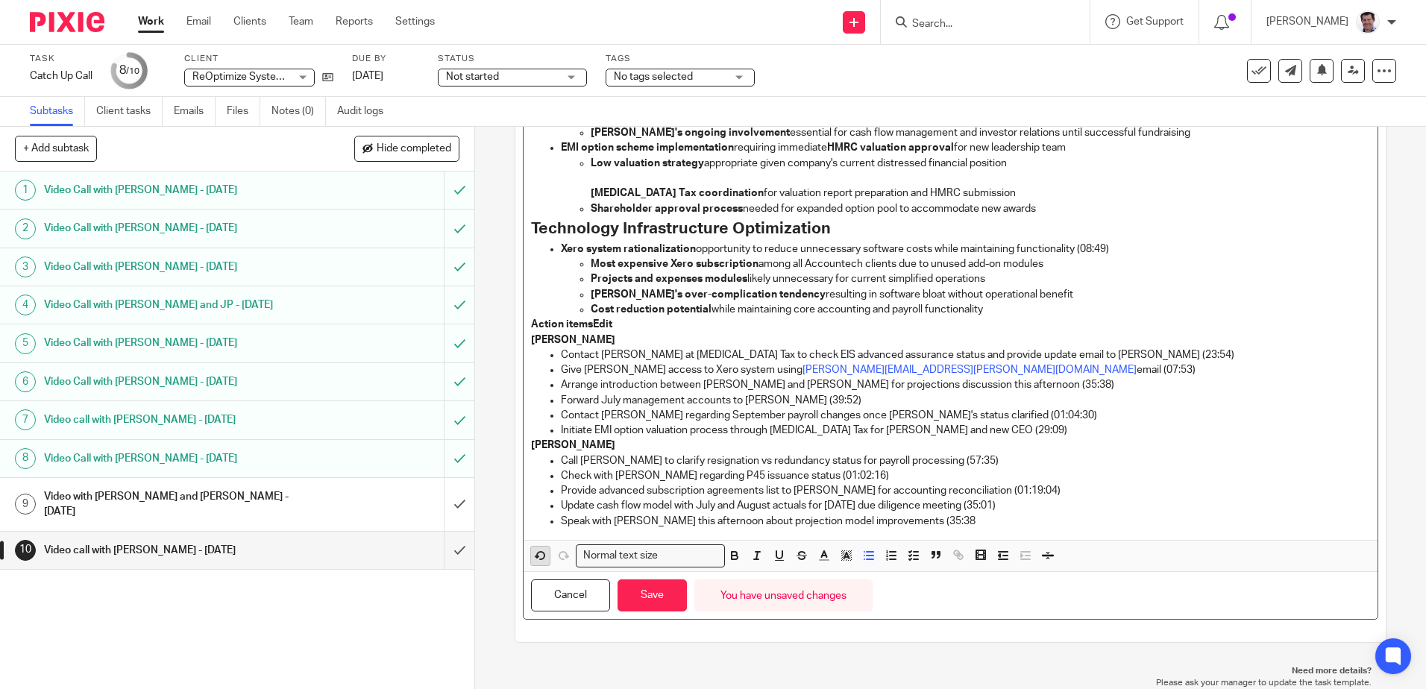
click at [534, 559] on icon "button" at bounding box center [540, 555] width 13 height 13
click at [1029, 164] on p "Low valuation strategy appropriate given company's current distressed financial…" at bounding box center [980, 163] width 778 height 15
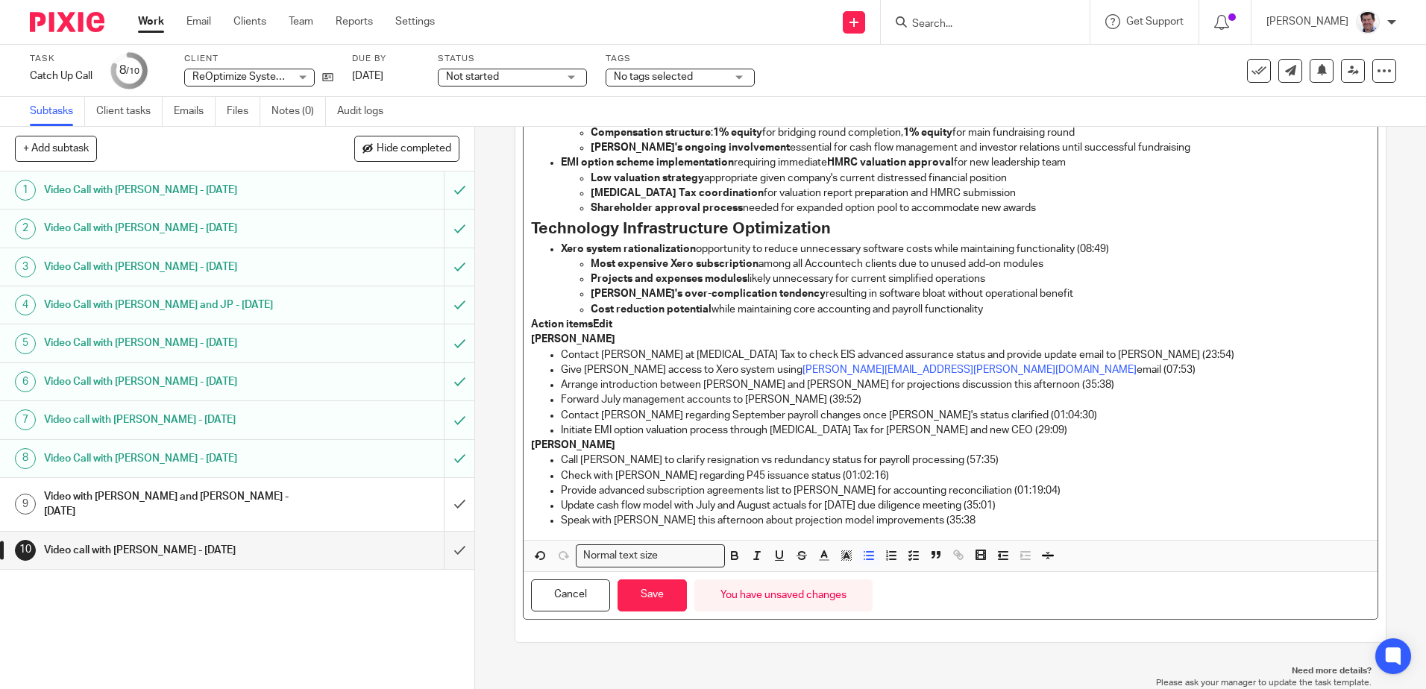
scroll to position [891, 0]
click at [621, 191] on strong "Allegra Tax coordination" at bounding box center [677, 193] width 173 height 10
click at [1110, 243] on p "Xero system rationalization opportunity to reduce unnecessary software costs wh…" at bounding box center [965, 249] width 808 height 15
click at [608, 324] on p "Action itemsEdit" at bounding box center [950, 324] width 838 height 15
click at [707, 353] on p "Contact Sarah Gardner at Allegra Tax to check EIS advanced assurance status and…" at bounding box center [965, 354] width 808 height 15
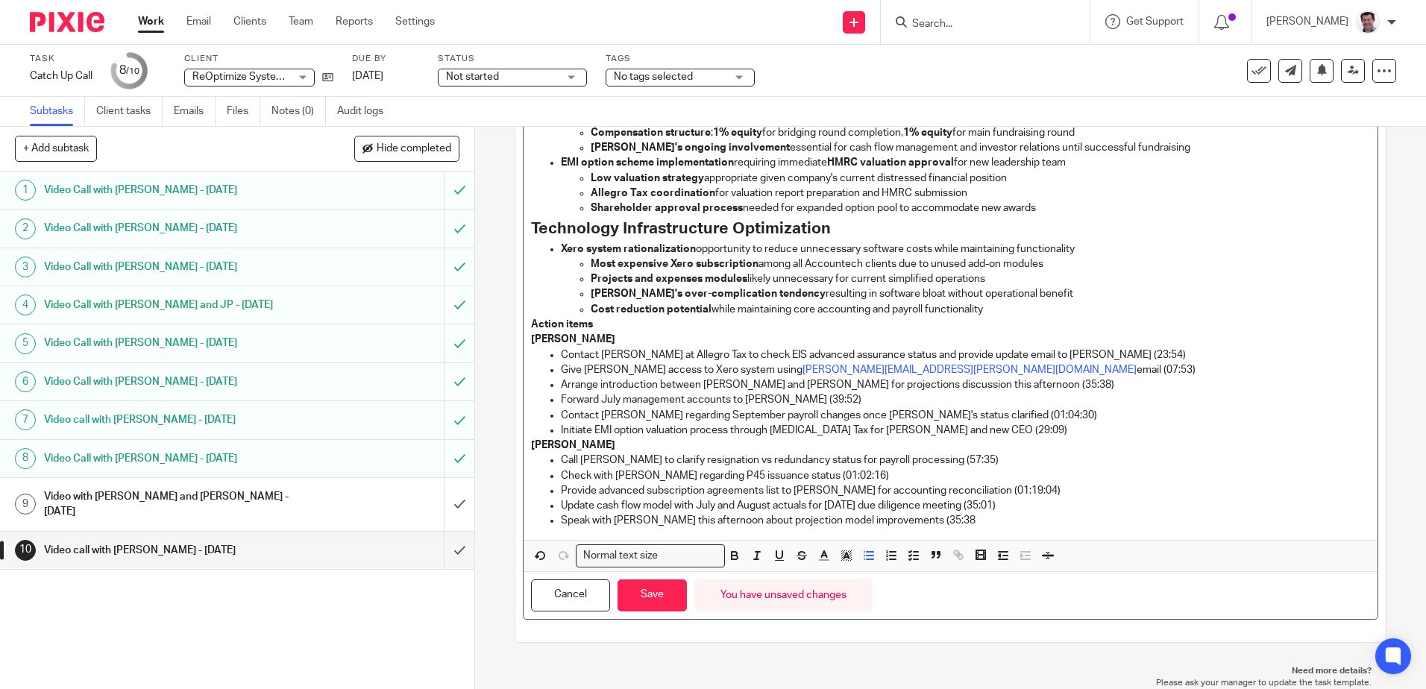
click at [1133, 351] on p "Contact Sarah Gardner at Allegro Tax to check EIS advanced assurance status and…" at bounding box center [965, 354] width 808 height 15
click at [966, 369] on p "Give Charlie access to Xero system using charlie.blair@cwbenergy.co.uk email (0…" at bounding box center [965, 369] width 808 height 15
click at [1044, 382] on p "Arrange introduction between Charlie and Tom Hillman for projections discussion…" at bounding box center [965, 384] width 808 height 15
click at [836, 398] on p "Forward July management accounts to Charlie (39:52)" at bounding box center [965, 399] width 808 height 15
click at [1036, 415] on p "Contact Tom Carroll regarding September payroll changes once Richard's status c…" at bounding box center [965, 415] width 808 height 15
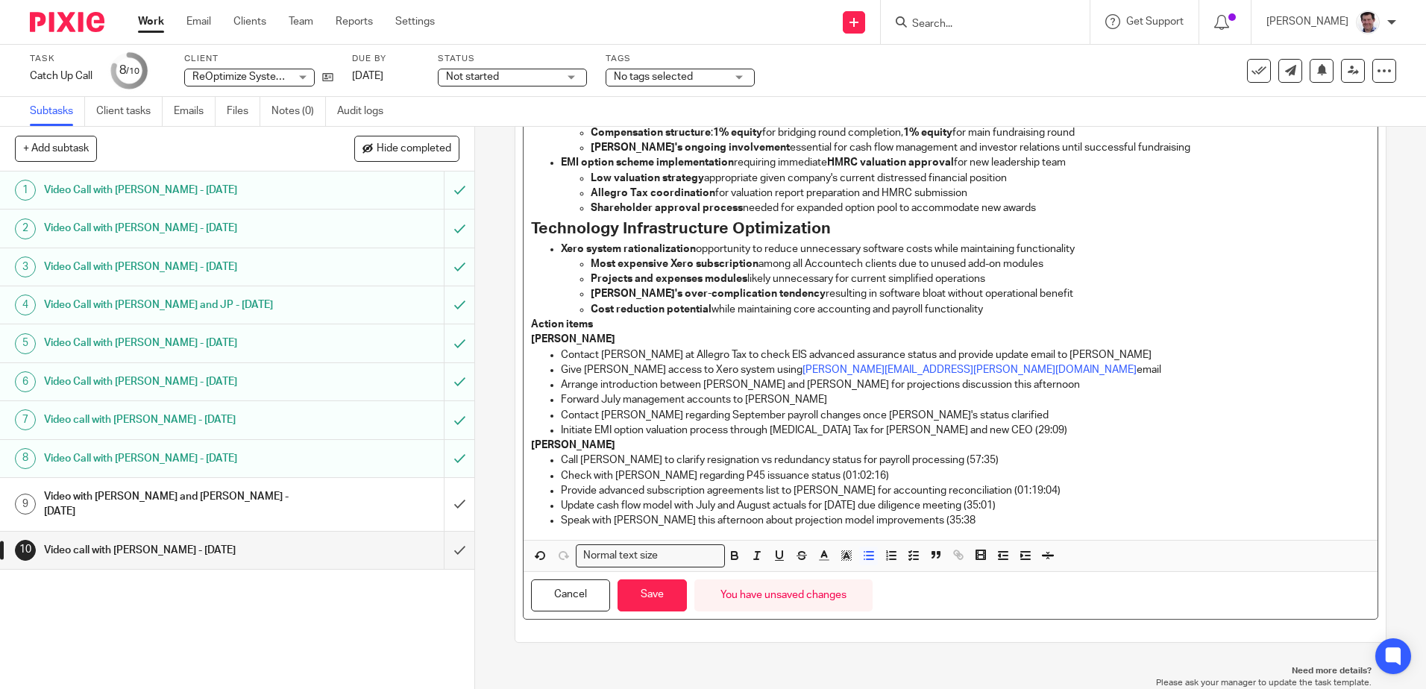
click at [975, 430] on p "Initiate EMI option valuation process through Allegra Tax for Charlie and new C…" at bounding box center [965, 430] width 808 height 15
drag, startPoint x: 793, startPoint y: 432, endPoint x: 806, endPoint y: 428, distance: 13.2
click at [797, 429] on p "Initiate EMI option valuation process through Allegra Tax for Charlie and new C…" at bounding box center [965, 430] width 808 height 15
click at [957, 461] on p "Call Richard to clarify resignation vs redundancy status for payroll processing…" at bounding box center [965, 460] width 808 height 15
drag, startPoint x: 829, startPoint y: 476, endPoint x: 881, endPoint y: 488, distance: 53.5
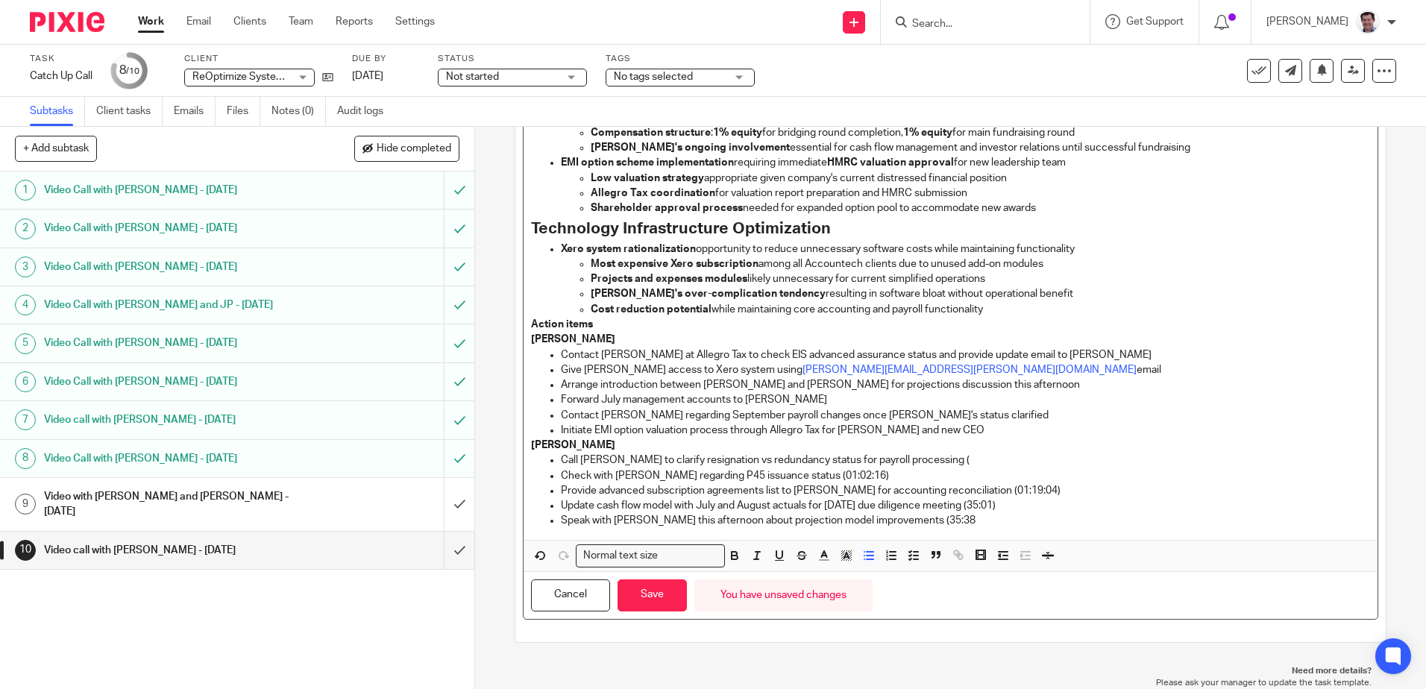
click at [837, 475] on p "Check with Lisa regarding P45 issuance status (01:02:16)" at bounding box center [965, 475] width 808 height 15
click at [1028, 488] on p "Provide advanced subscription agreements list to Stephen for accounting reconci…" at bounding box center [965, 490] width 808 height 15
click at [1023, 503] on p "Update cash flow model with July and August actuals for Thursday due diligence …" at bounding box center [965, 505] width 808 height 15
drag, startPoint x: 952, startPoint y: 519, endPoint x: 989, endPoint y: 531, distance: 39.1
click at [954, 519] on p "Speak with Tom Hillman this afternoon about projection model improvements (35:38" at bounding box center [965, 520] width 808 height 15
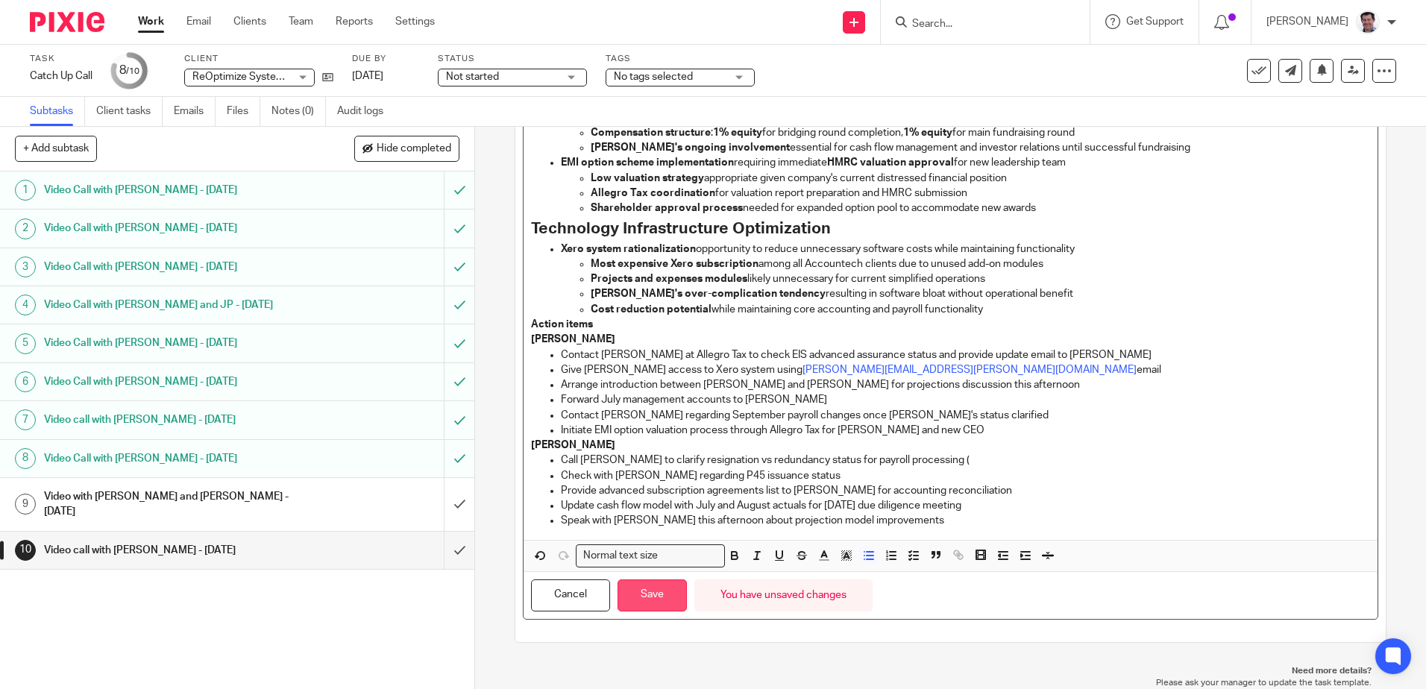
click at [657, 596] on button "Save" at bounding box center [651, 595] width 69 height 32
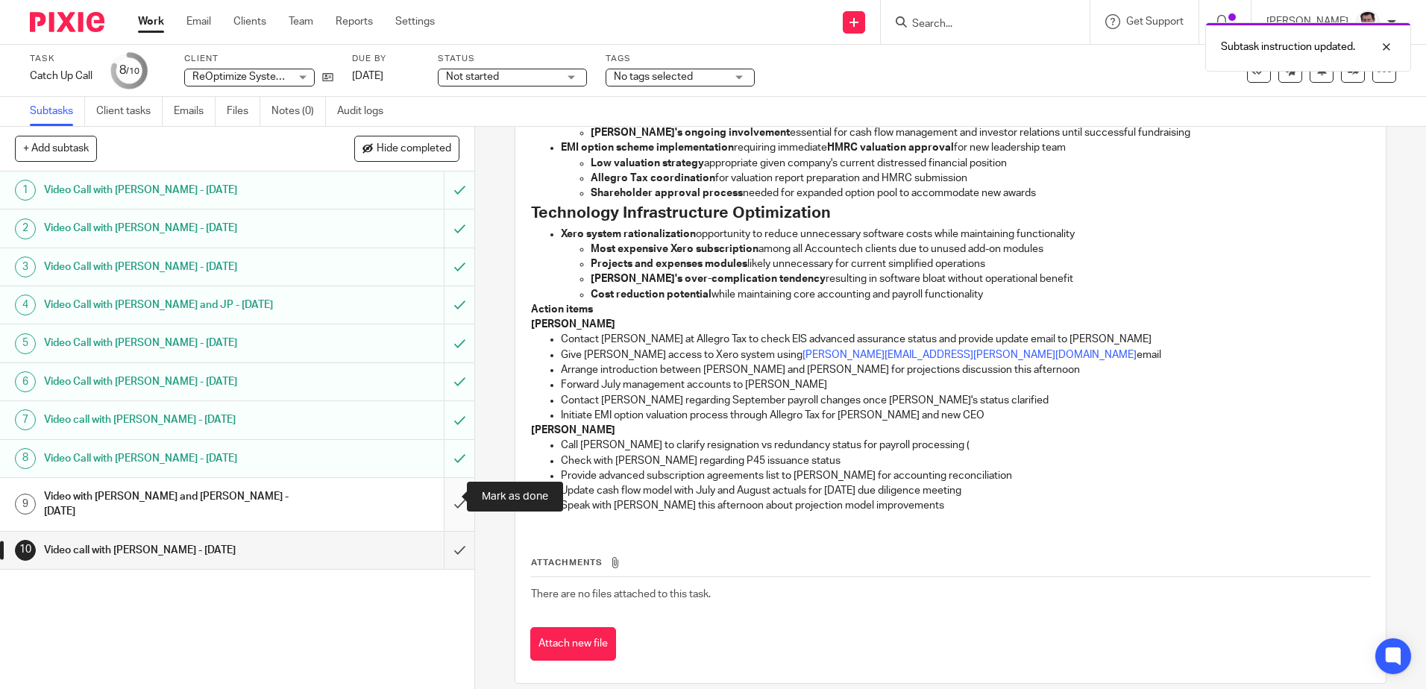
click at [442, 494] on input "submit" at bounding box center [237, 504] width 474 height 53
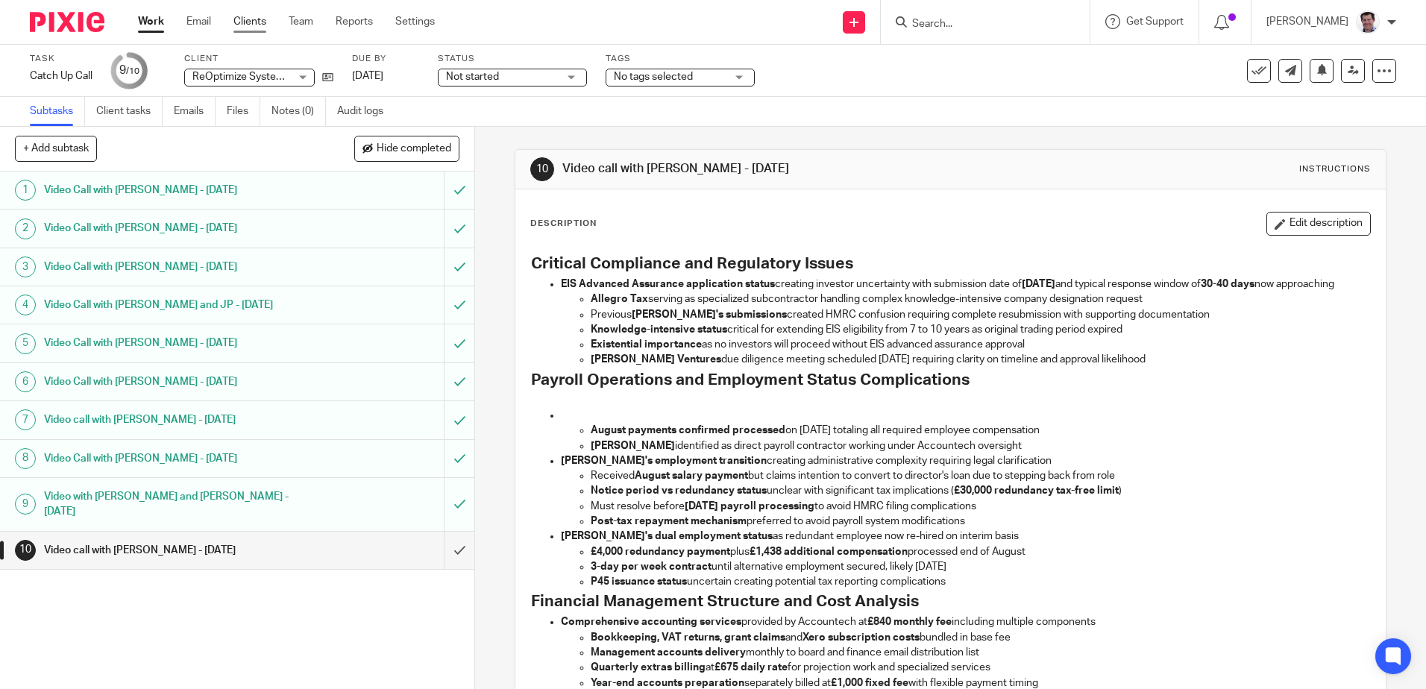
click at [254, 16] on link "Clients" at bounding box center [249, 21] width 33 height 15
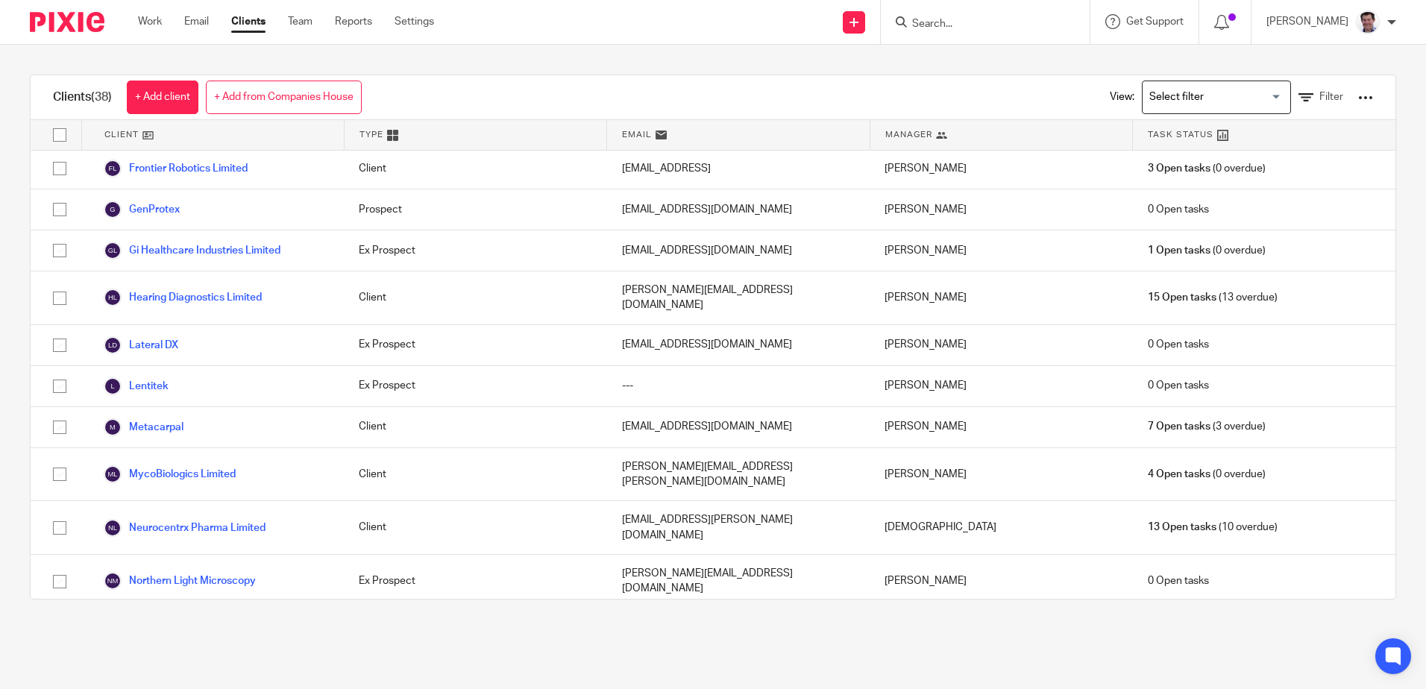
scroll to position [895, 0]
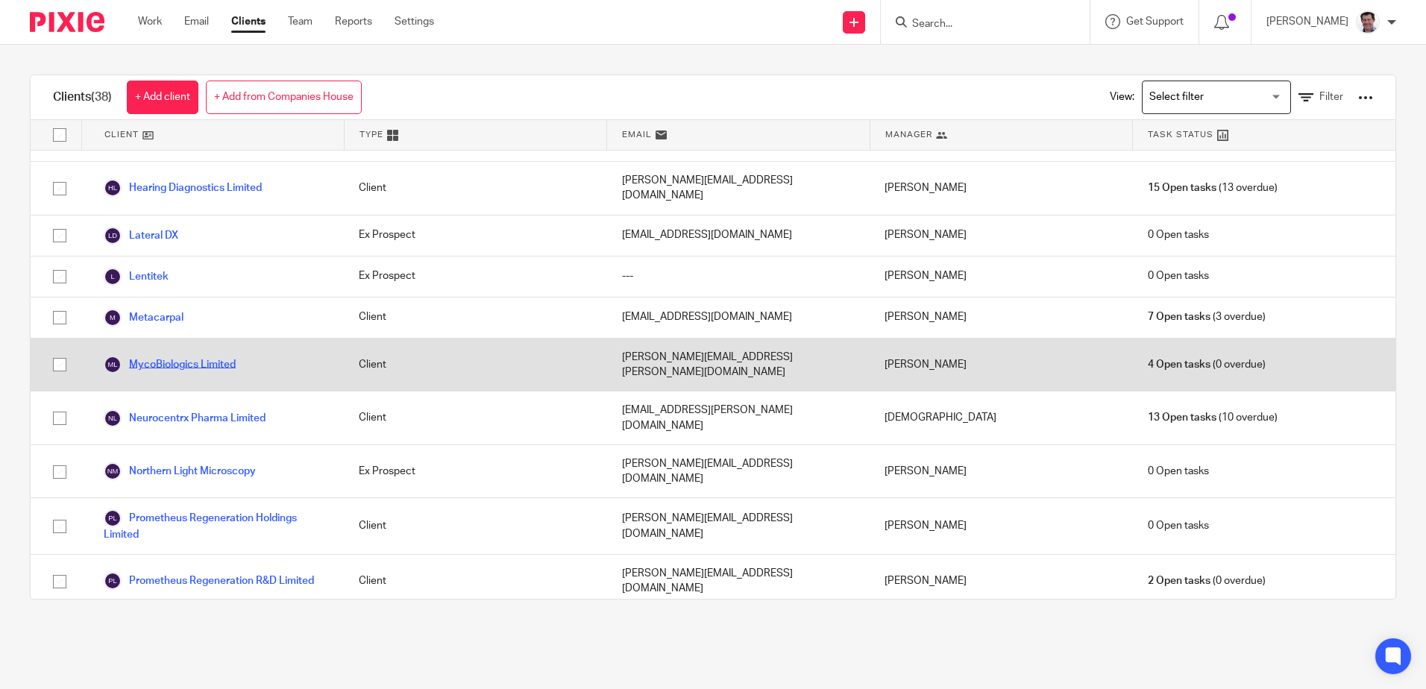
click at [161, 356] on link "MycoBiologics Limited" at bounding box center [170, 365] width 132 height 18
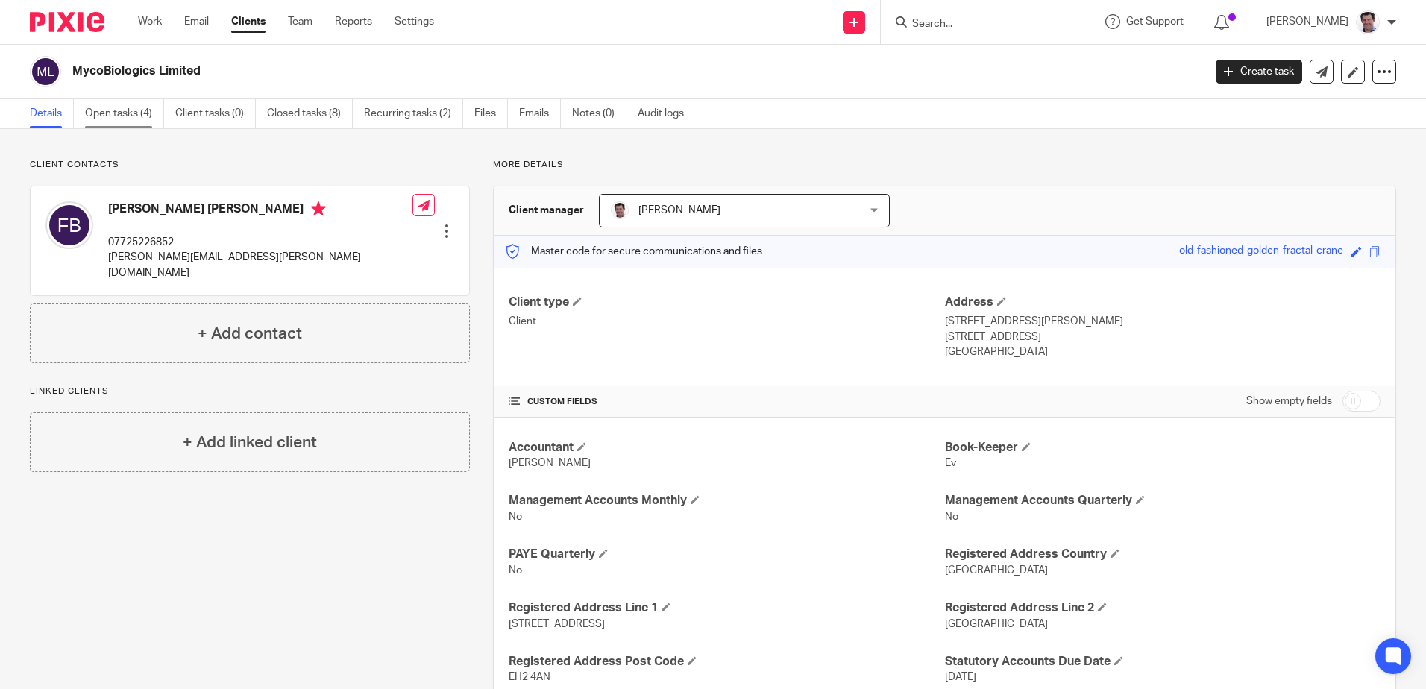
click at [126, 113] on link "Open tasks (4)" at bounding box center [124, 113] width 79 height 29
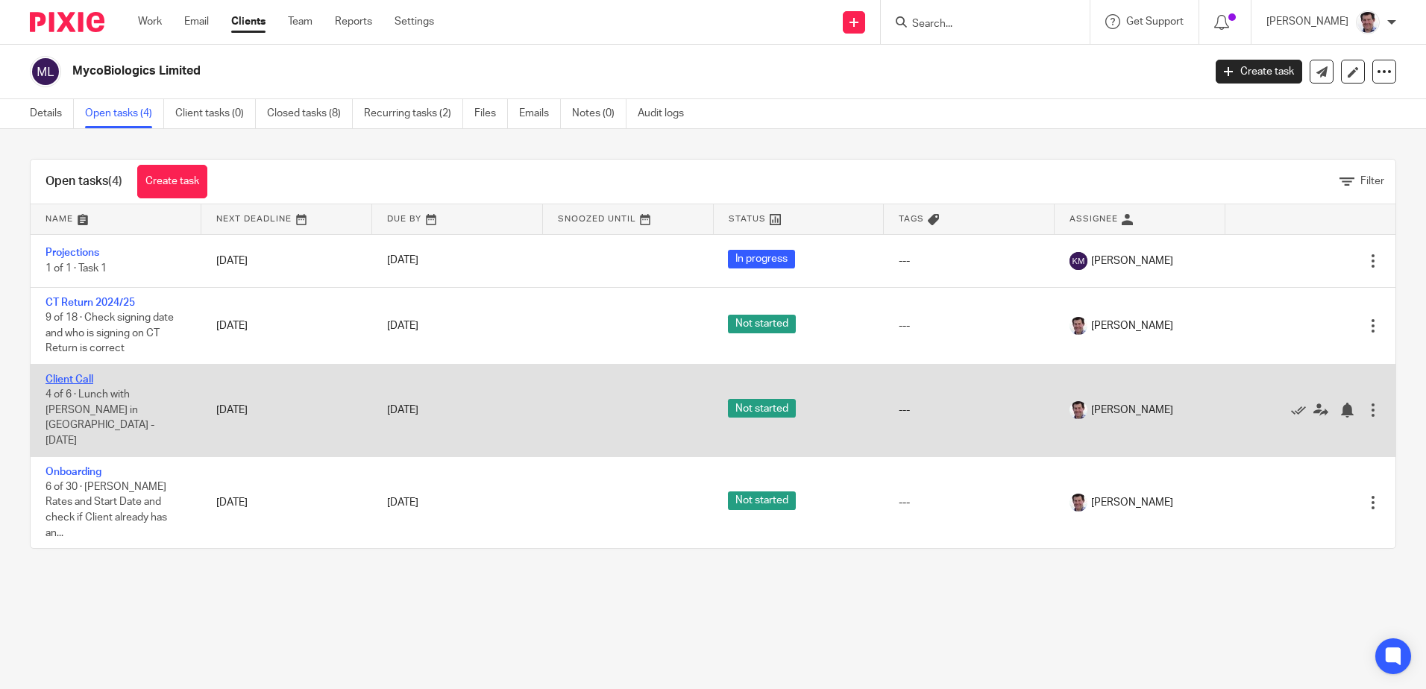
click at [72, 376] on link "Client Call" at bounding box center [69, 379] width 48 height 10
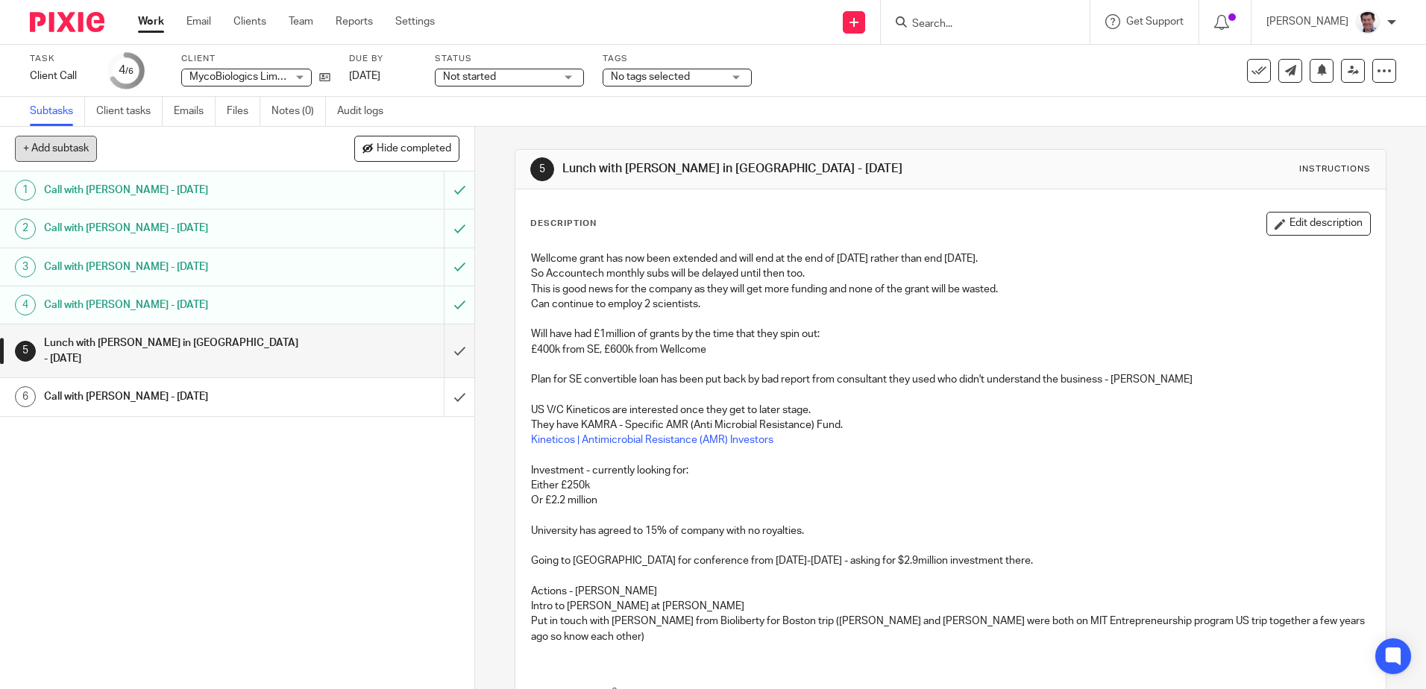
click at [64, 158] on button "+ Add subtask" at bounding box center [56, 148] width 82 height 25
type input "Call with"
click at [205, 385] on h1 "Call with Fiona - 10 September 2025" at bounding box center [172, 396] width 257 height 22
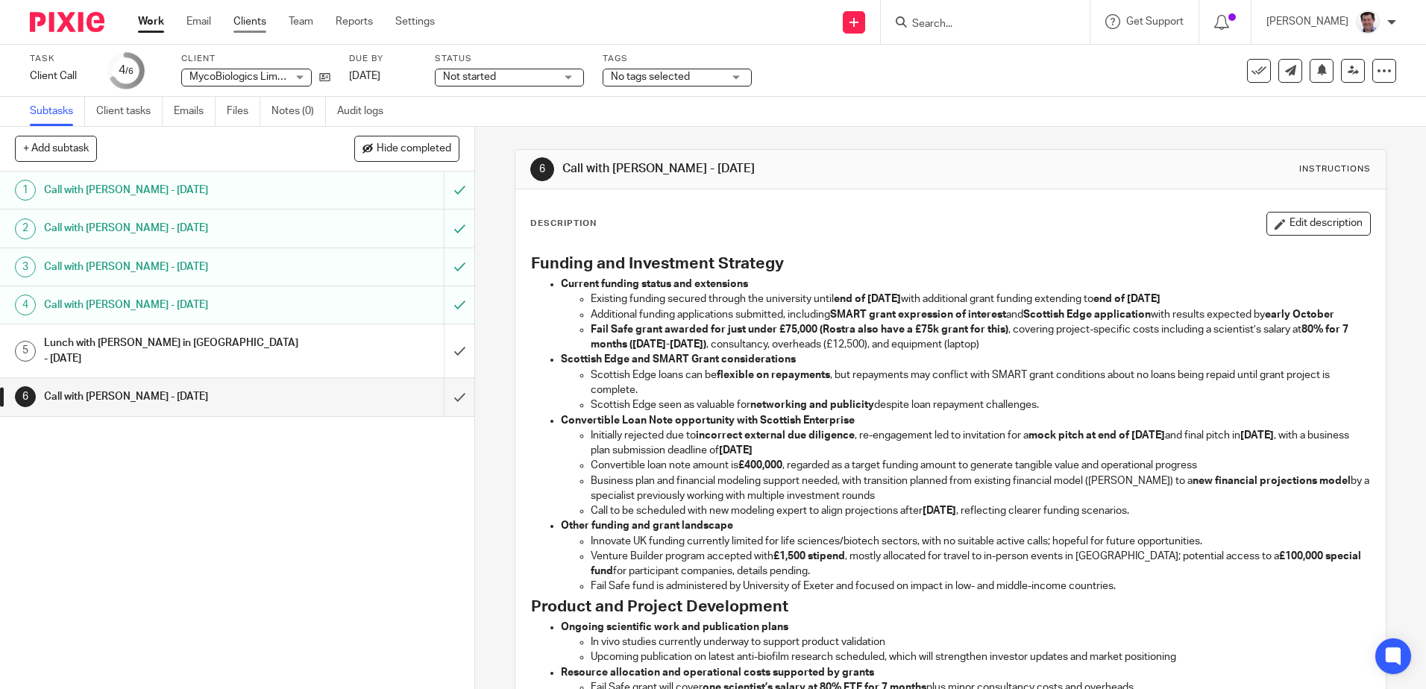
click at [249, 22] on link "Clients" at bounding box center [249, 21] width 33 height 15
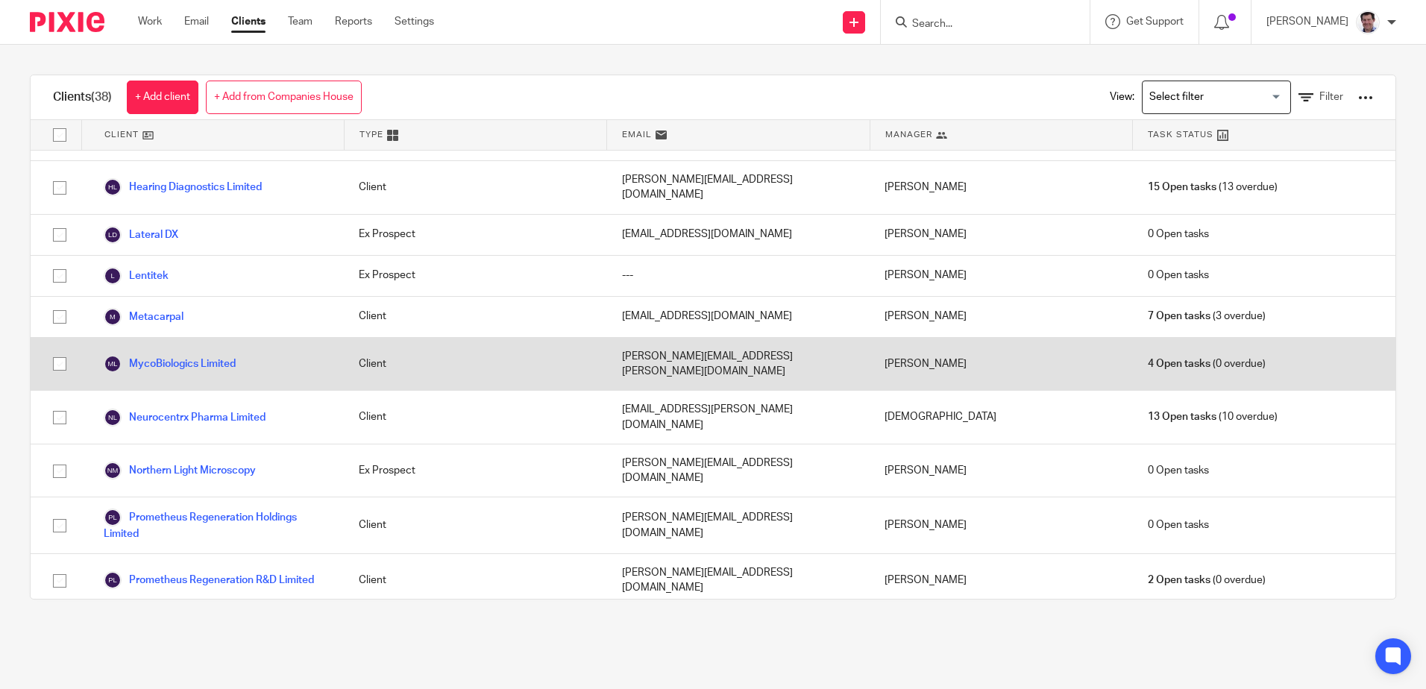
scroll to position [1124, 0]
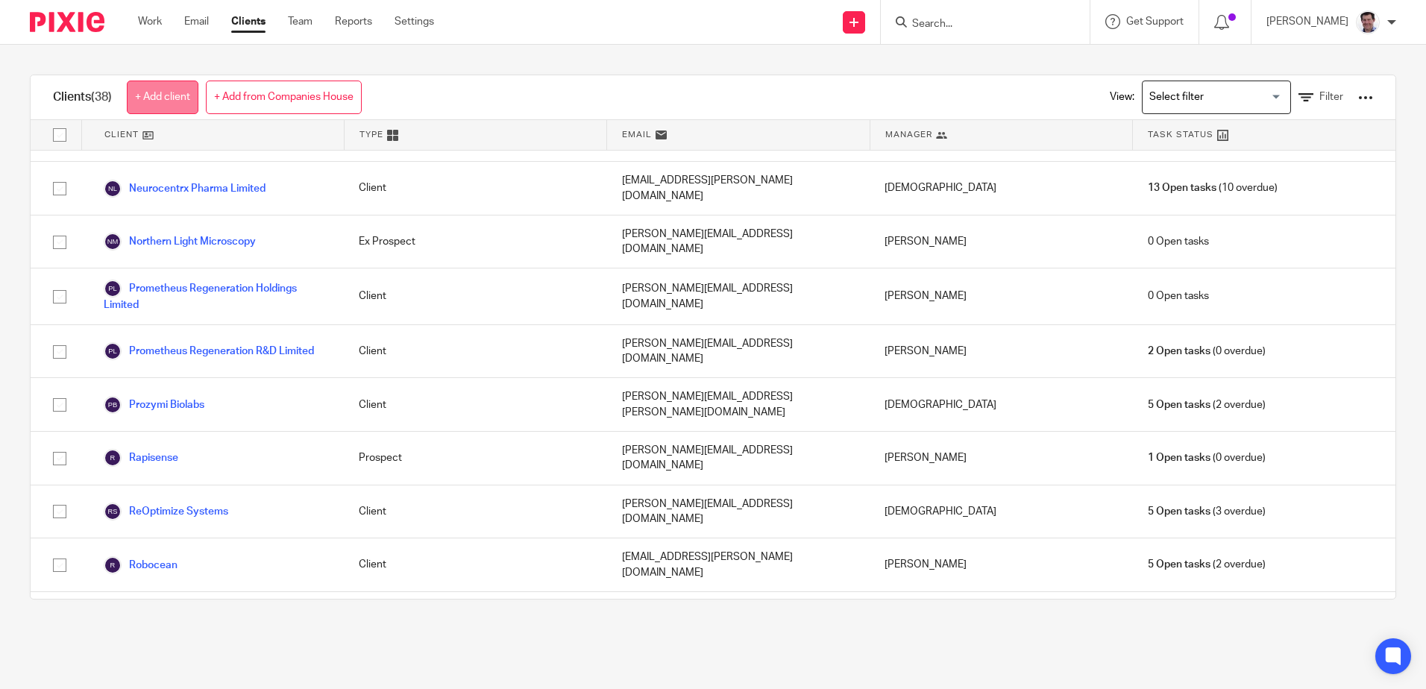
click at [176, 95] on link "+ Add client" at bounding box center [163, 98] width 72 height 34
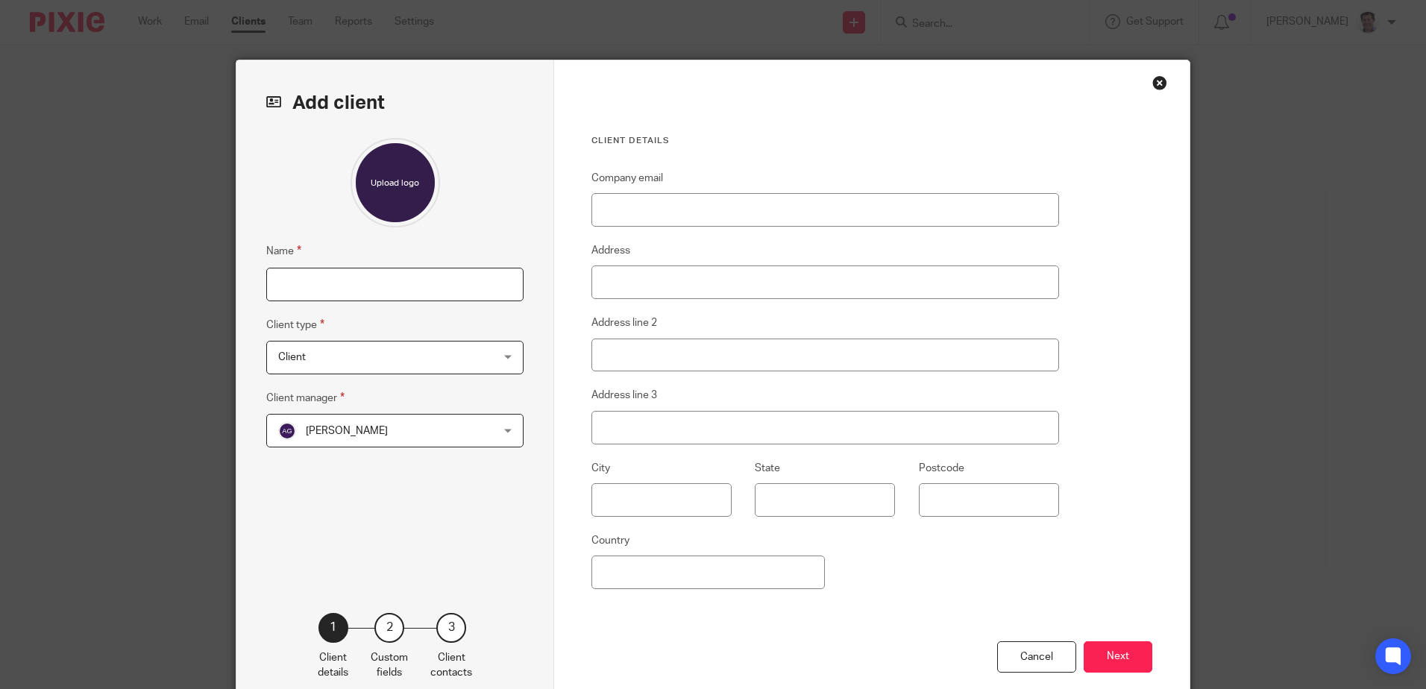
click at [303, 285] on input "Name" at bounding box center [394, 285] width 257 height 34
type input "Tilt Biotechnology"
click at [505, 428] on div "Alison Gibbens Alison Gibbens" at bounding box center [394, 431] width 257 height 34
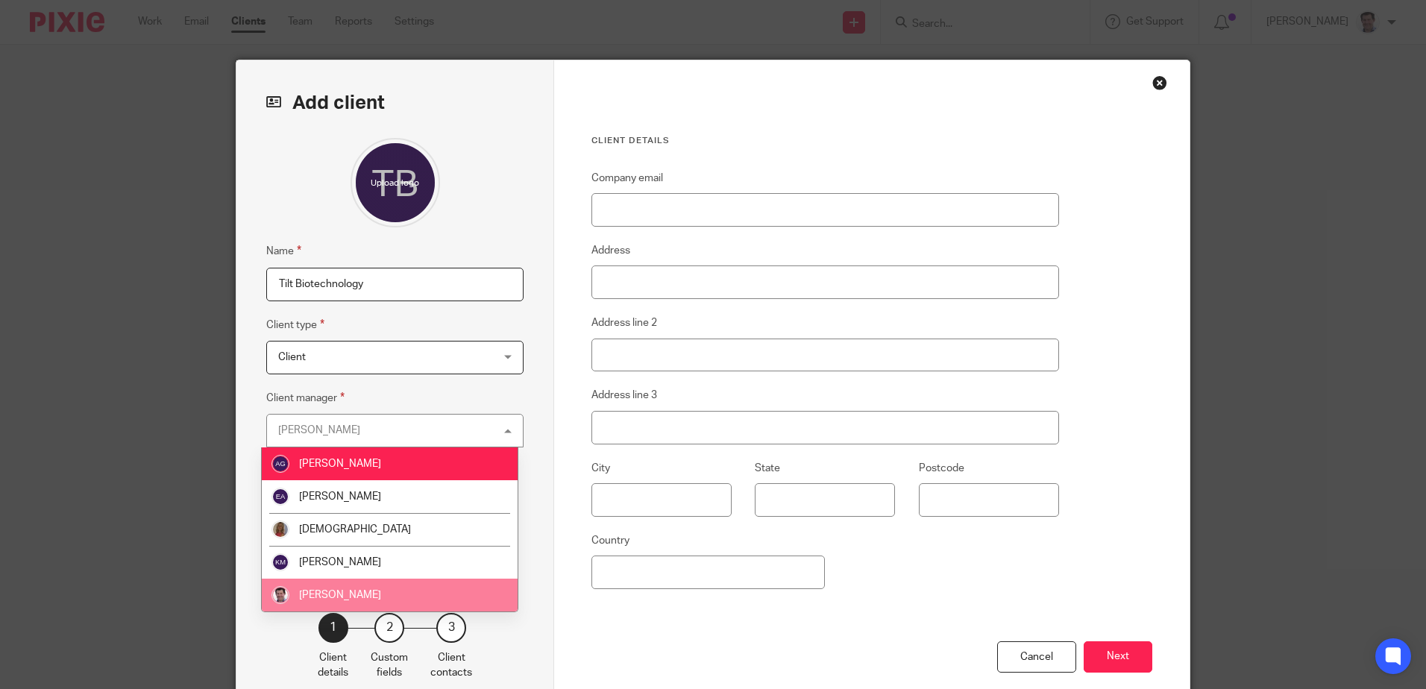
click at [377, 588] on li "[PERSON_NAME]" at bounding box center [390, 595] width 256 height 33
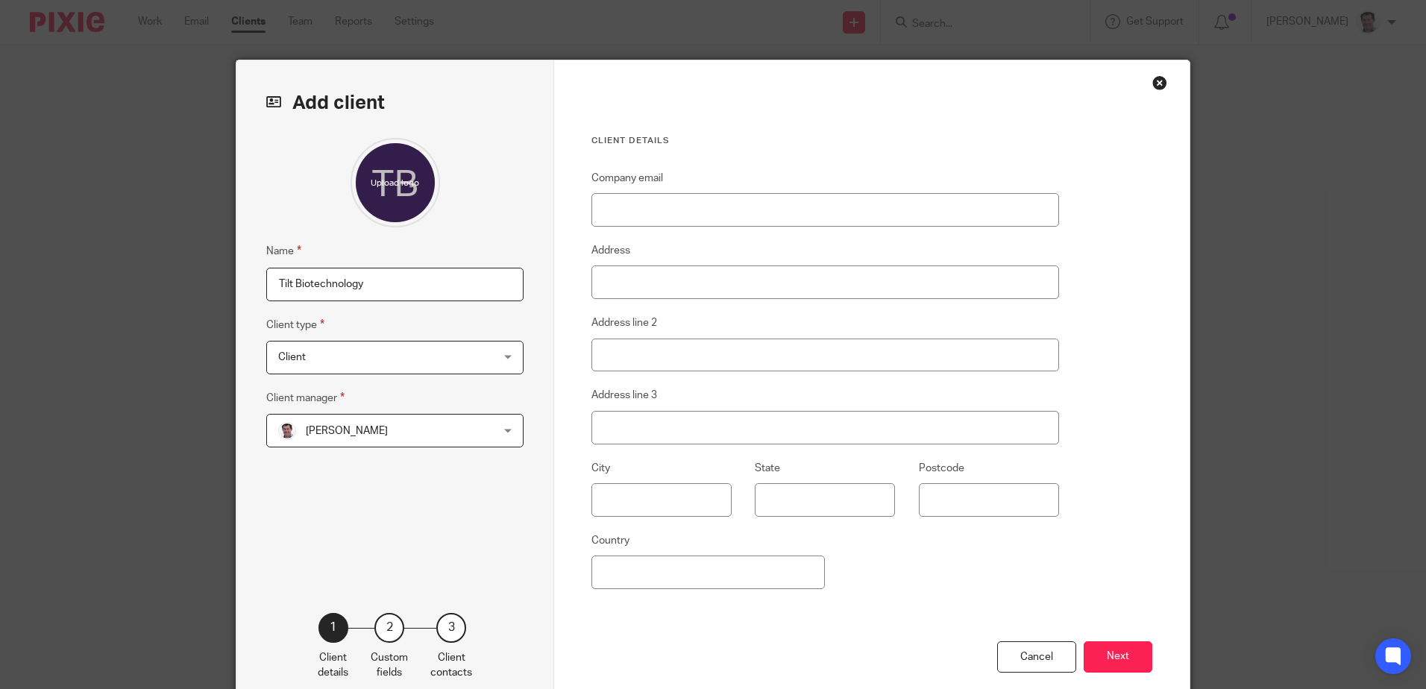
click at [1130, 657] on button "Next" at bounding box center [1117, 657] width 69 height 32
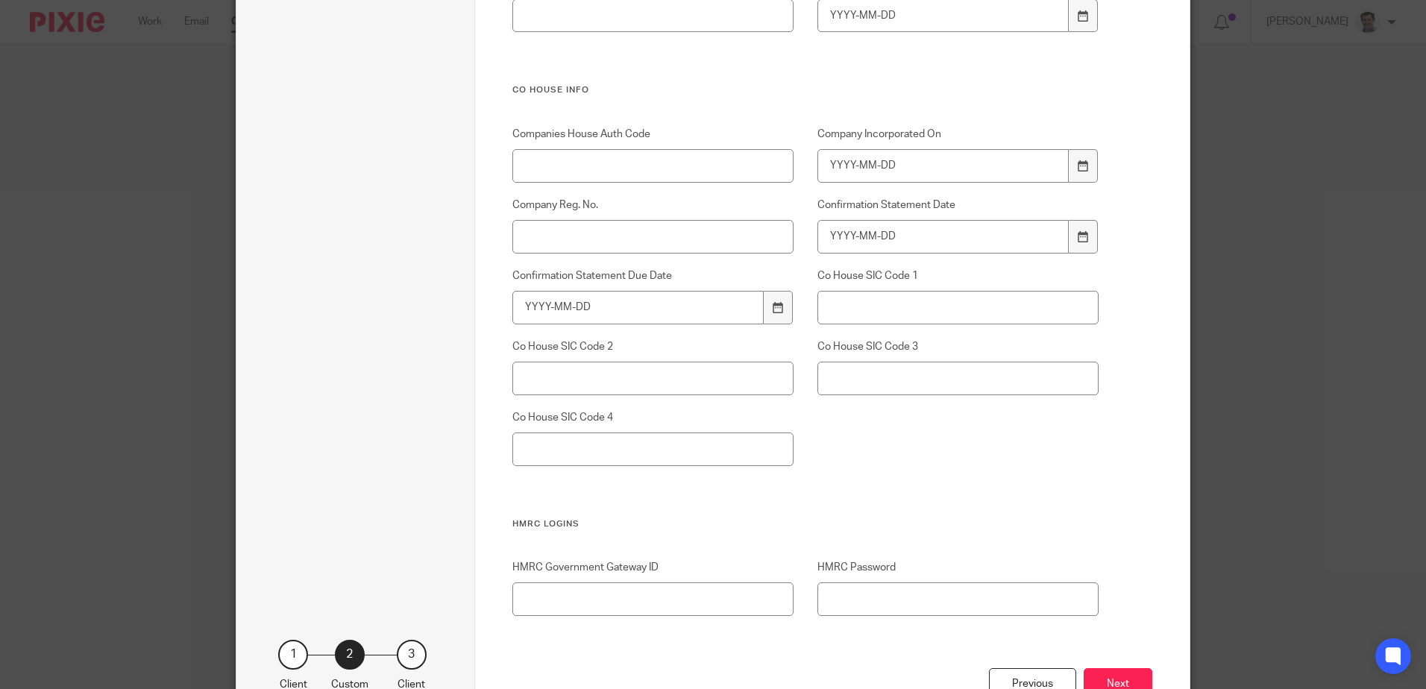
scroll to position [1828, 0]
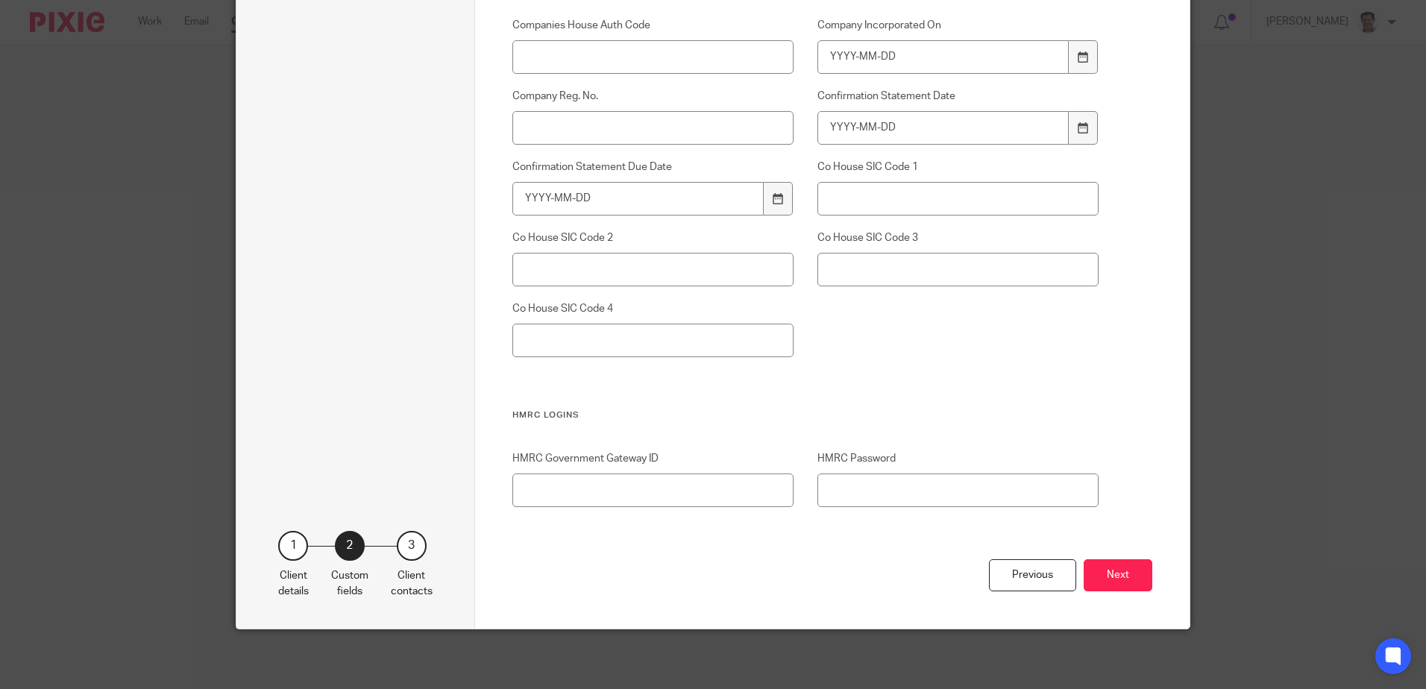
click at [1114, 572] on button "Next" at bounding box center [1117, 575] width 69 height 32
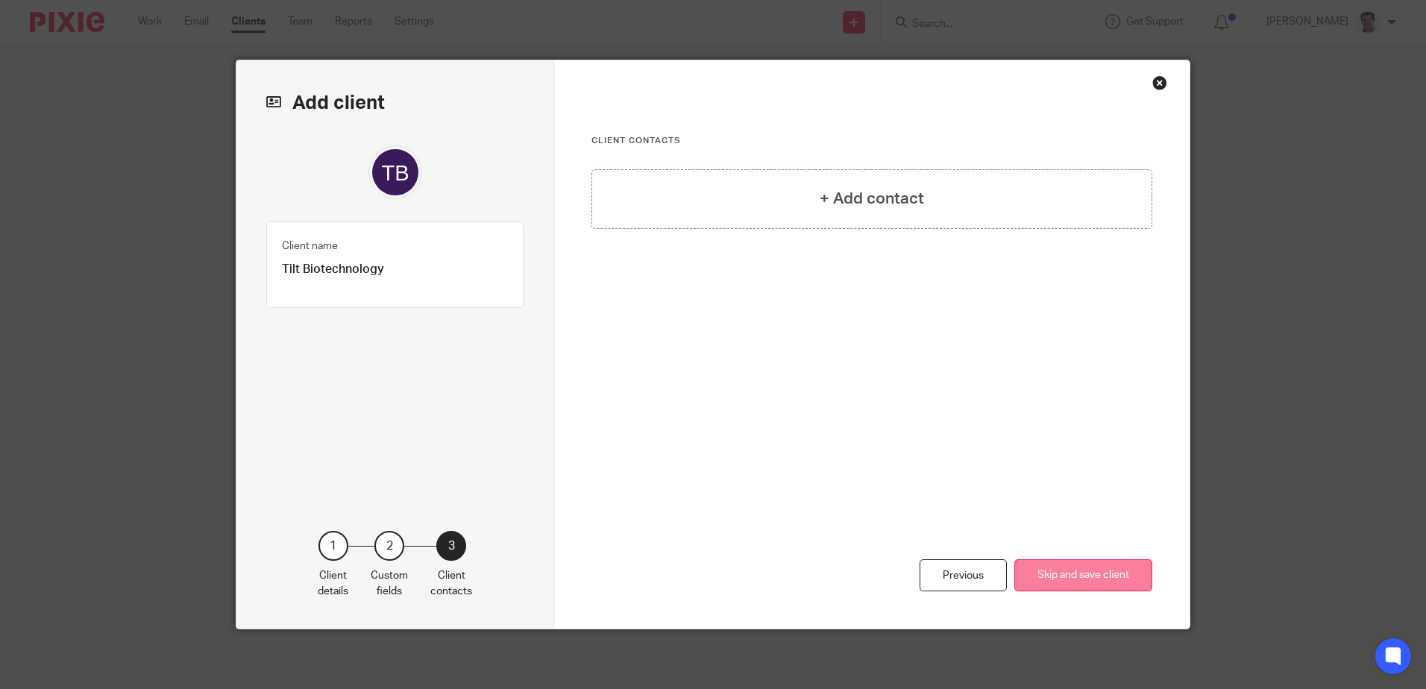
scroll to position [0, 0]
click at [1117, 583] on button "Skip and save client" at bounding box center [1083, 575] width 138 height 32
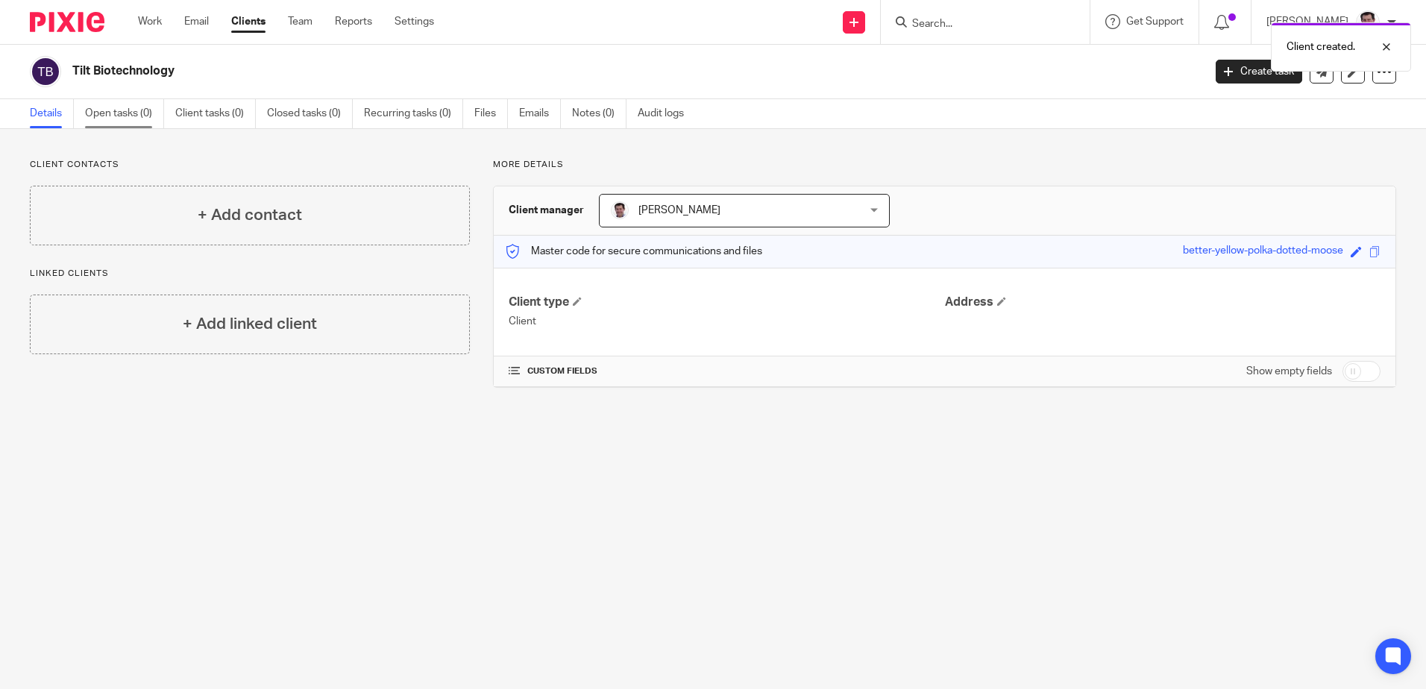
click at [130, 107] on link "Open tasks (0)" at bounding box center [124, 113] width 79 height 29
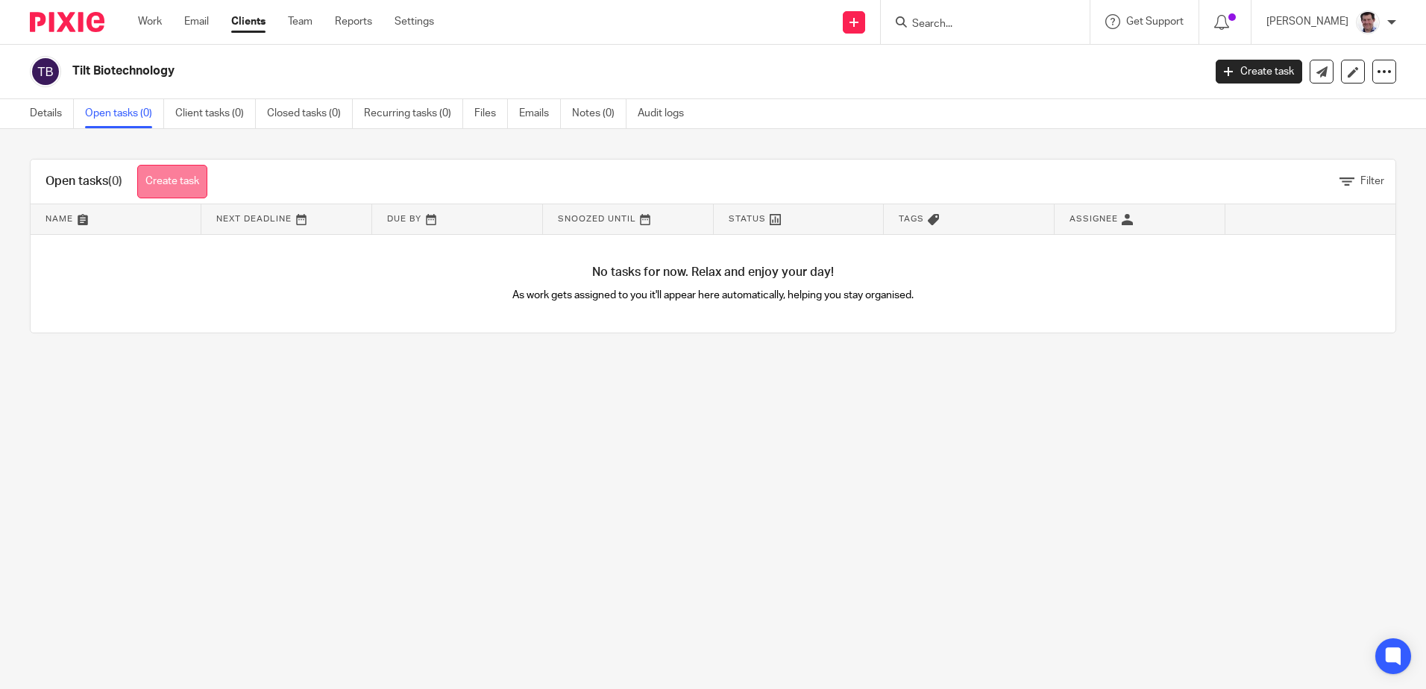
click at [188, 183] on link "Create task" at bounding box center [172, 182] width 70 height 34
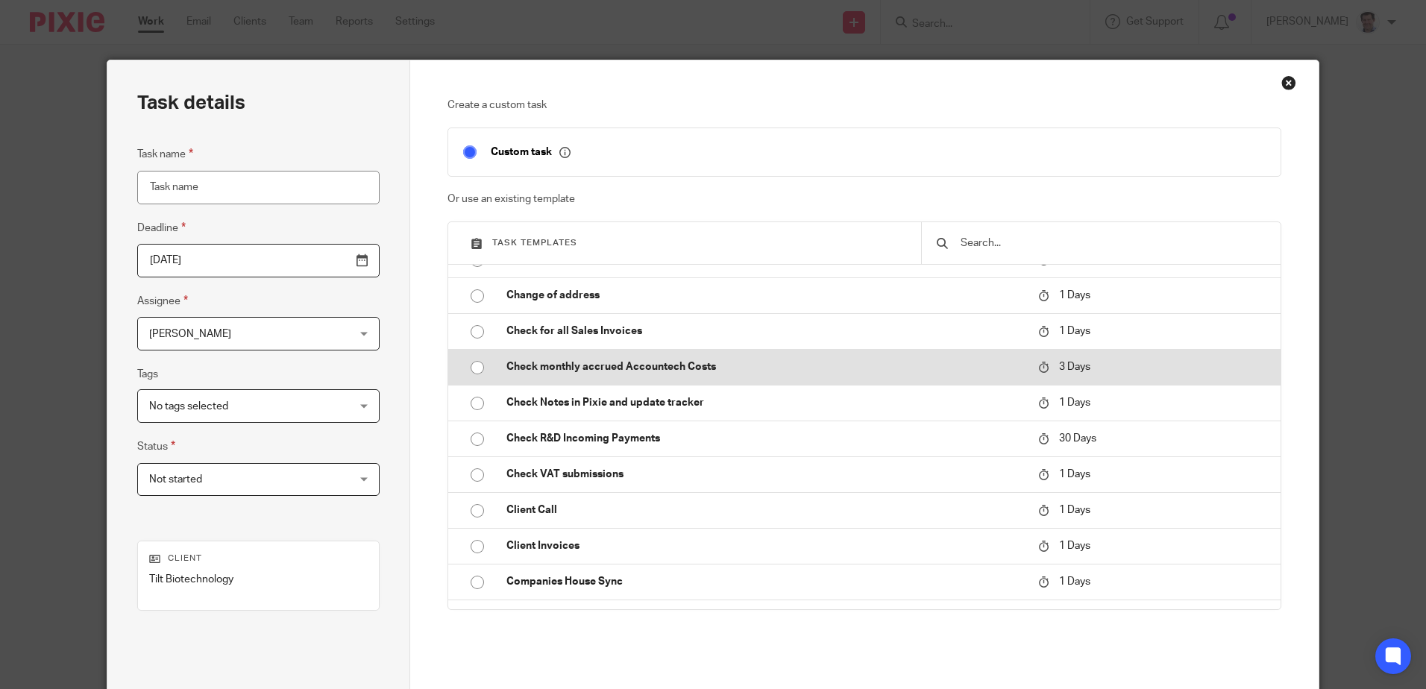
scroll to position [373, 0]
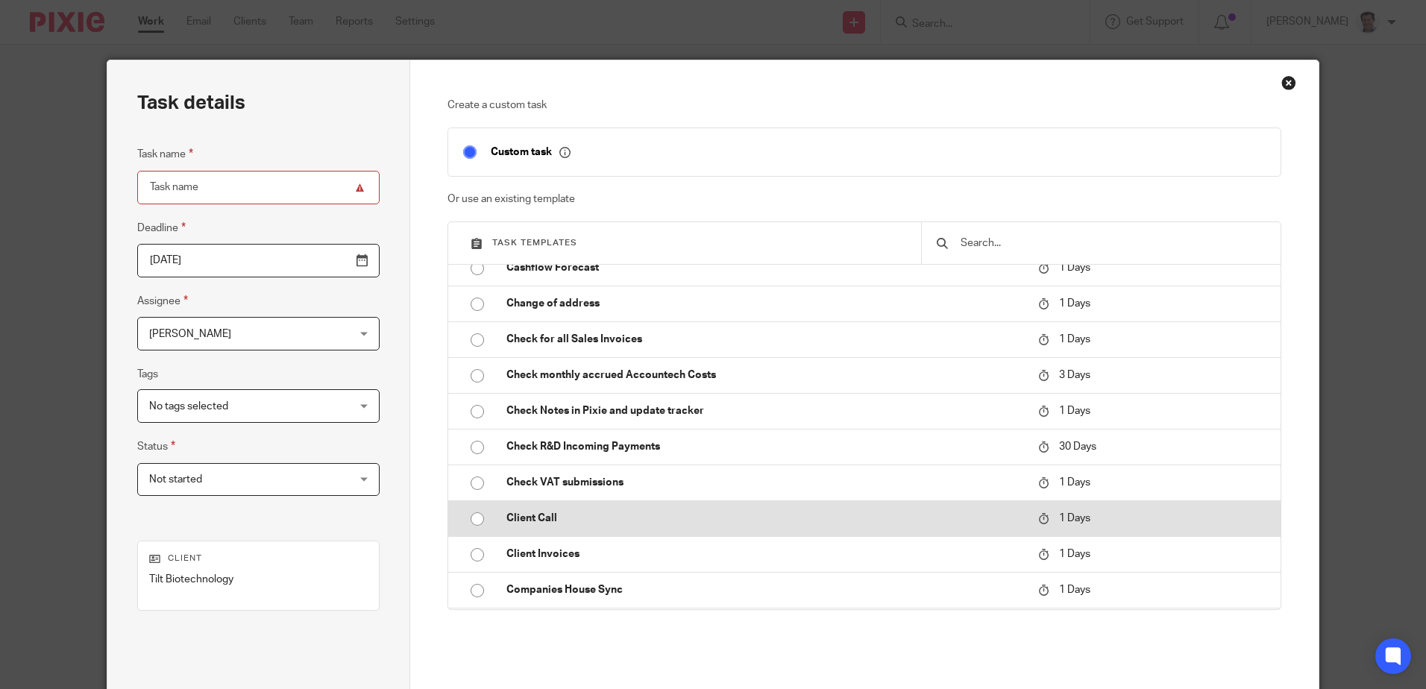
click at [475, 516] on input "radio" at bounding box center [477, 519] width 28 height 28
type input "[DATE]"
type input "Client Call"
checkbox input "false"
radio input "false"
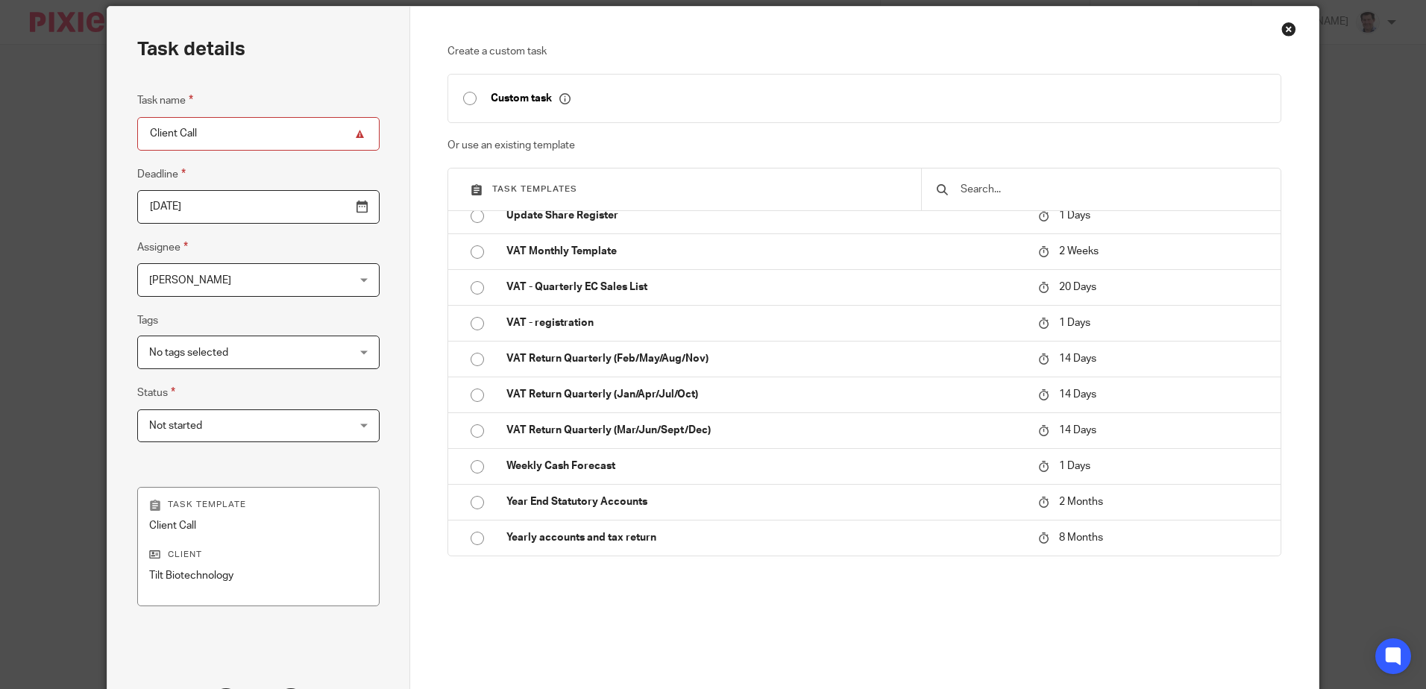
scroll to position [192, 0]
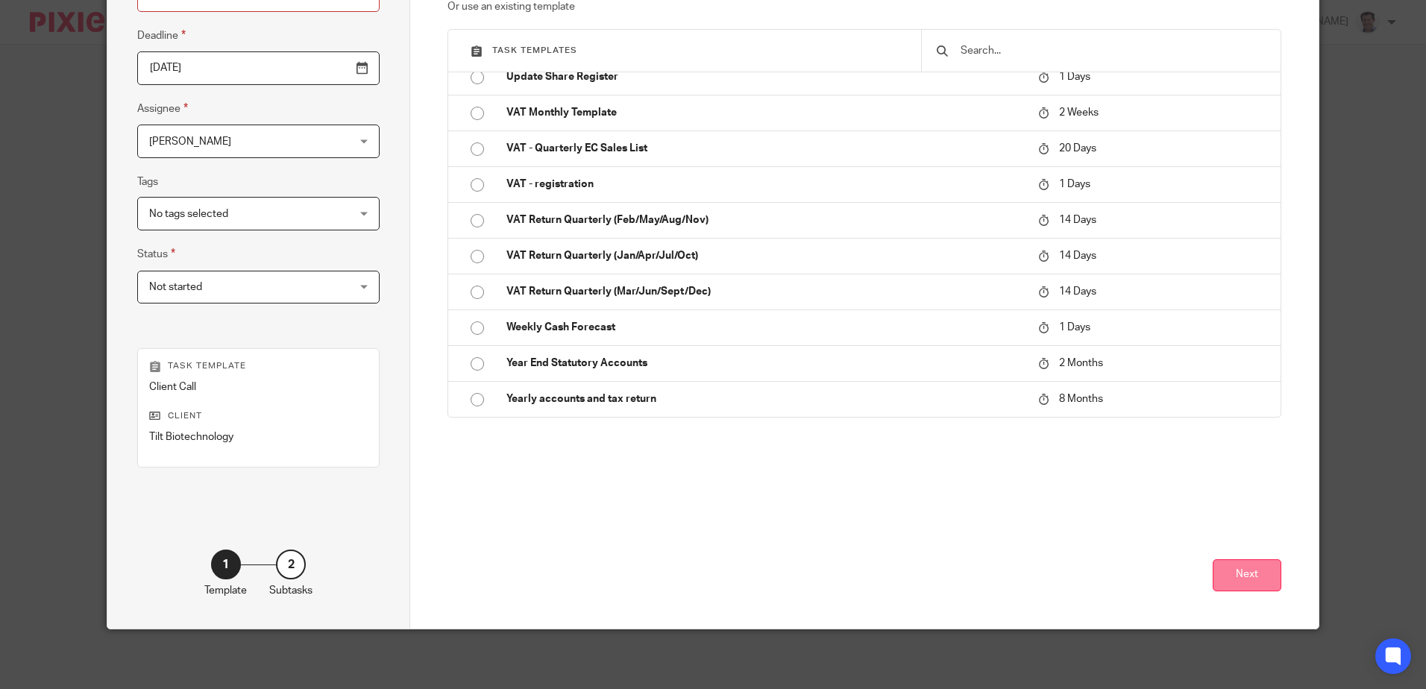
click at [1259, 579] on button "Next" at bounding box center [1246, 575] width 69 height 32
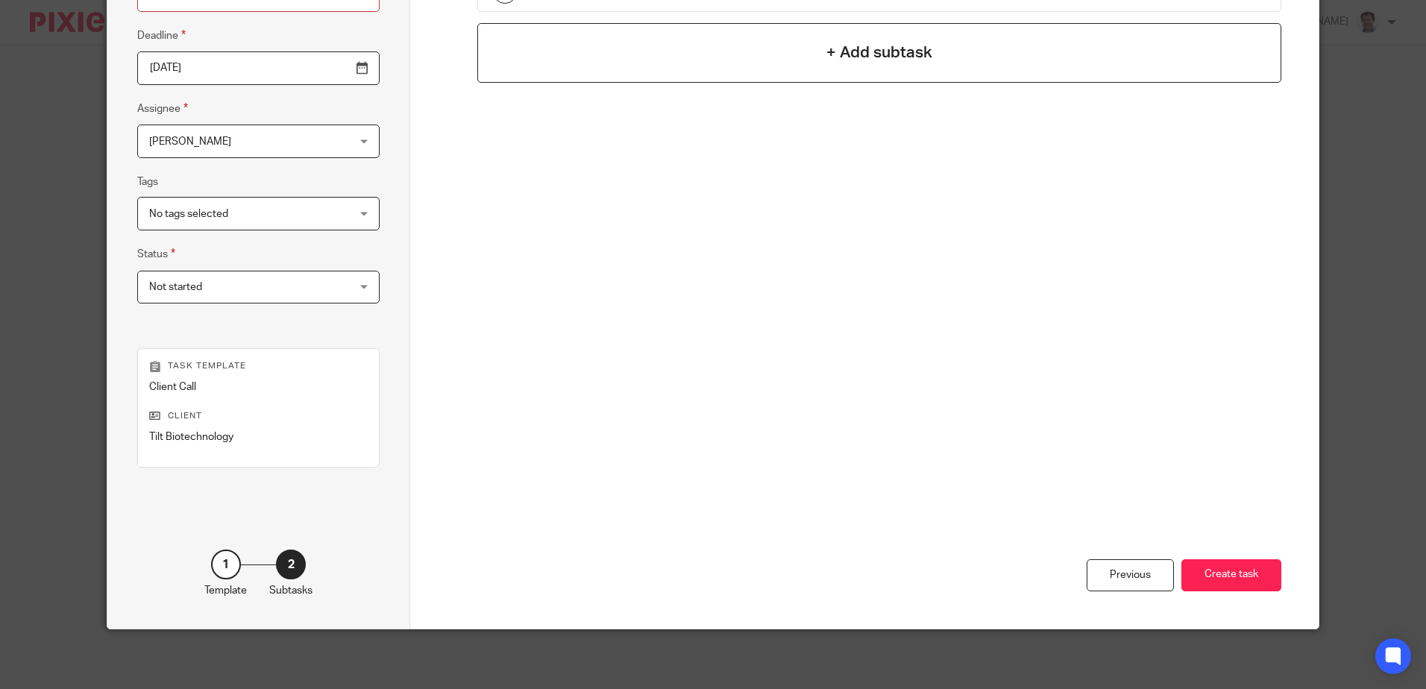
scroll to position [0, 0]
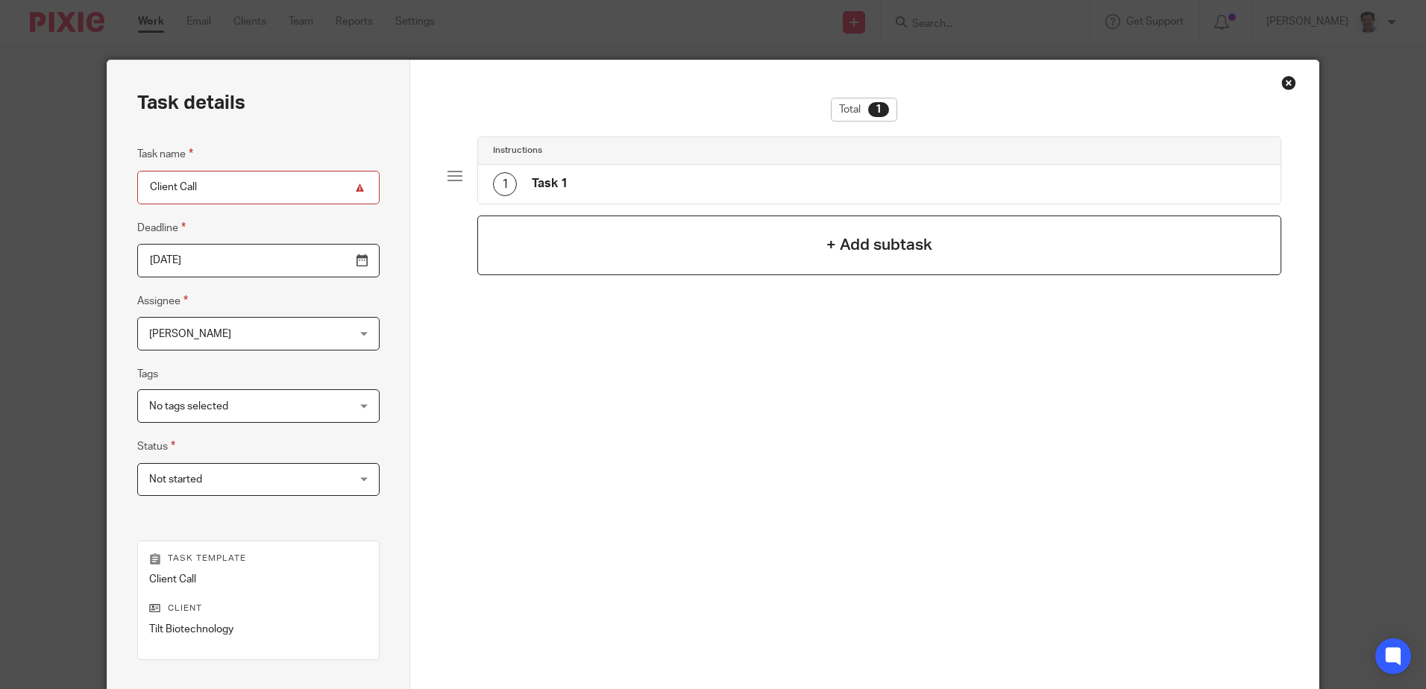
click at [858, 254] on h4 "+ Add subtask" at bounding box center [879, 244] width 106 height 23
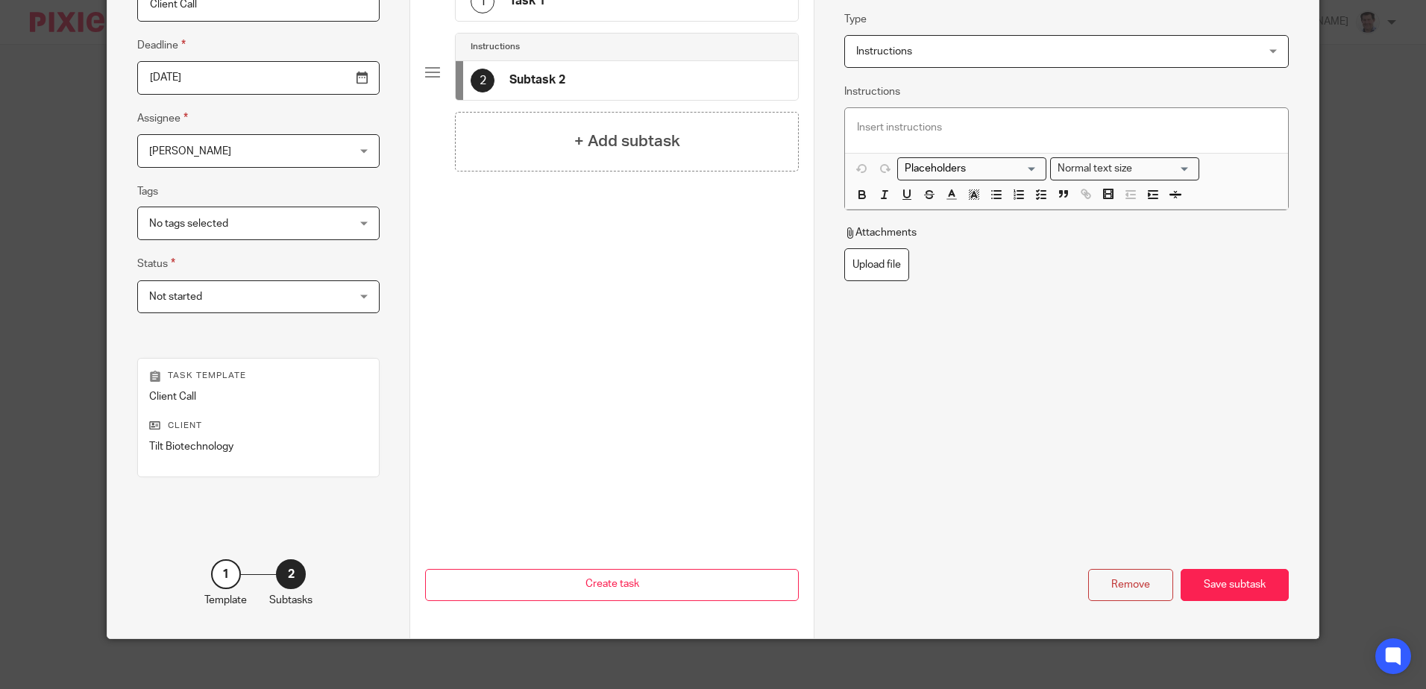
scroll to position [192, 0]
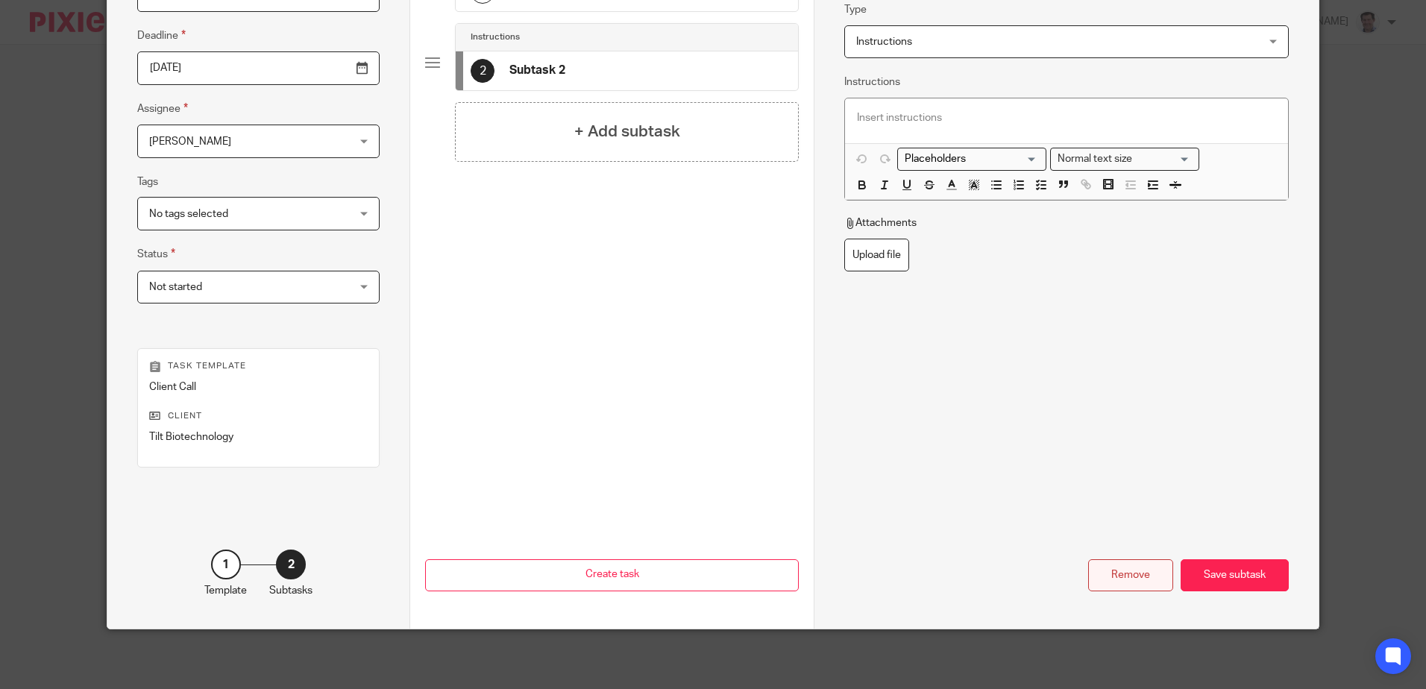
click at [1119, 581] on div "Remove" at bounding box center [1130, 575] width 85 height 32
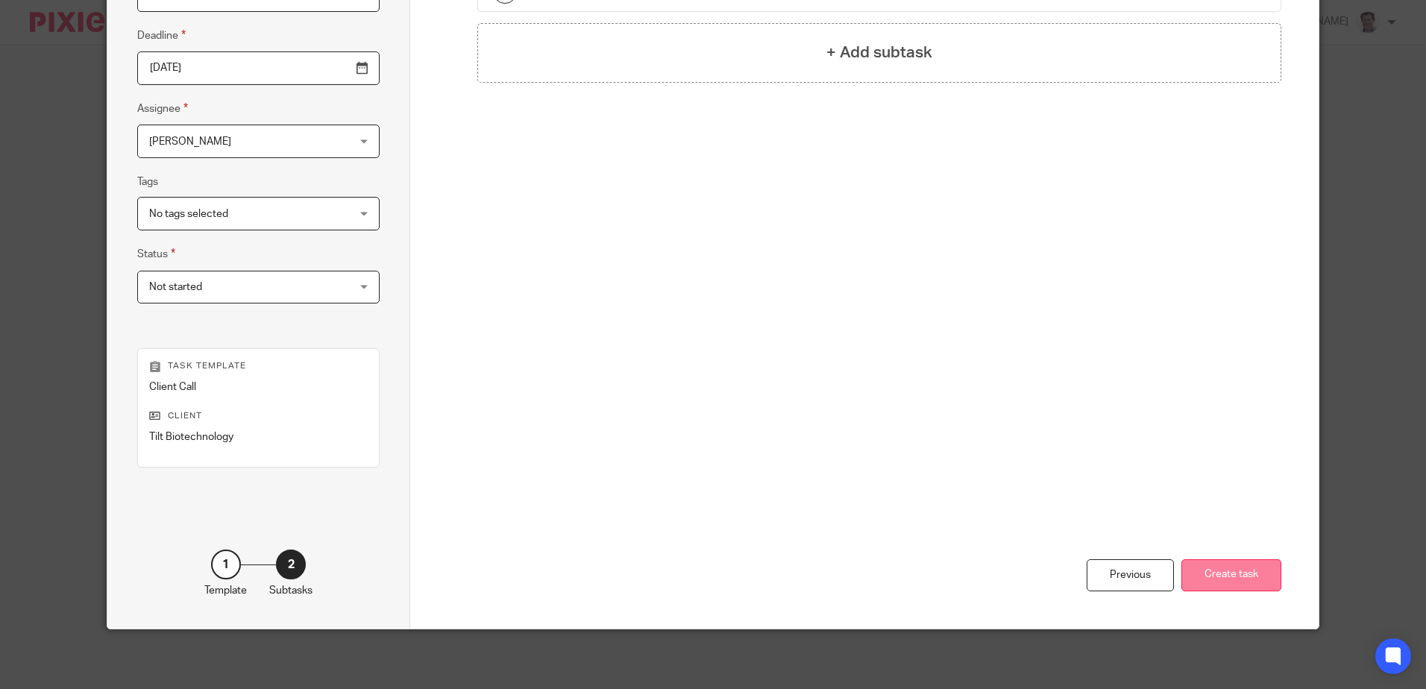
click at [1228, 576] on button "Create task" at bounding box center [1231, 575] width 100 height 32
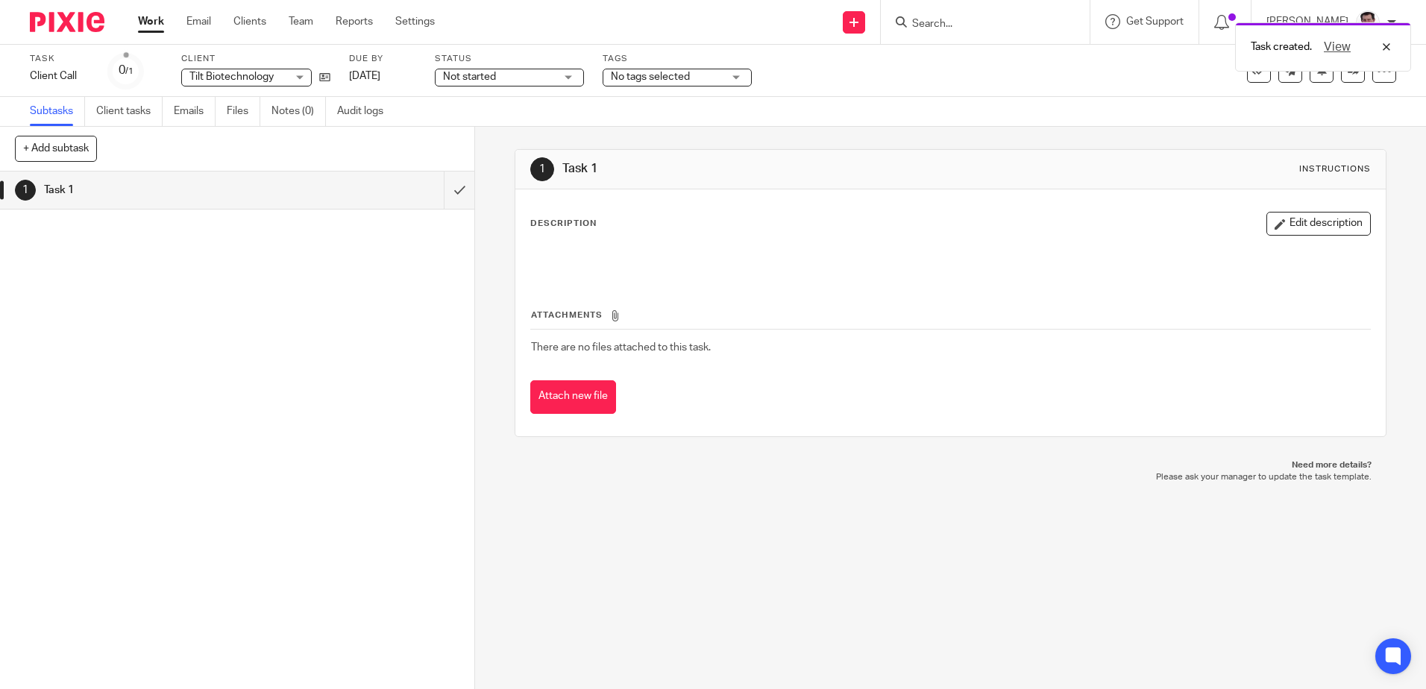
click at [72, 148] on button "+ Add subtask" at bounding box center [56, 148] width 82 height 25
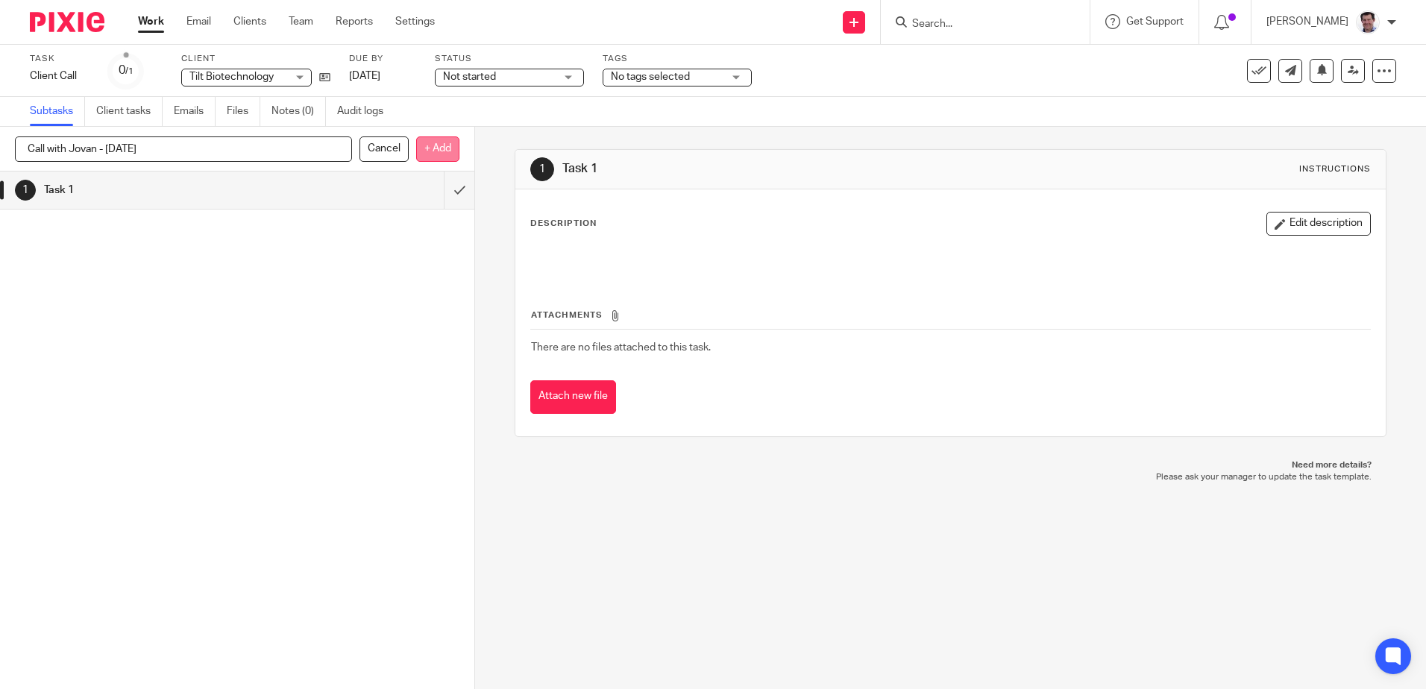
type input "Call with Jovan - 19 September 2025"
click at [447, 141] on p "+ Add" at bounding box center [437, 148] width 43 height 25
click at [1376, 71] on icon at bounding box center [1383, 70] width 15 height 15
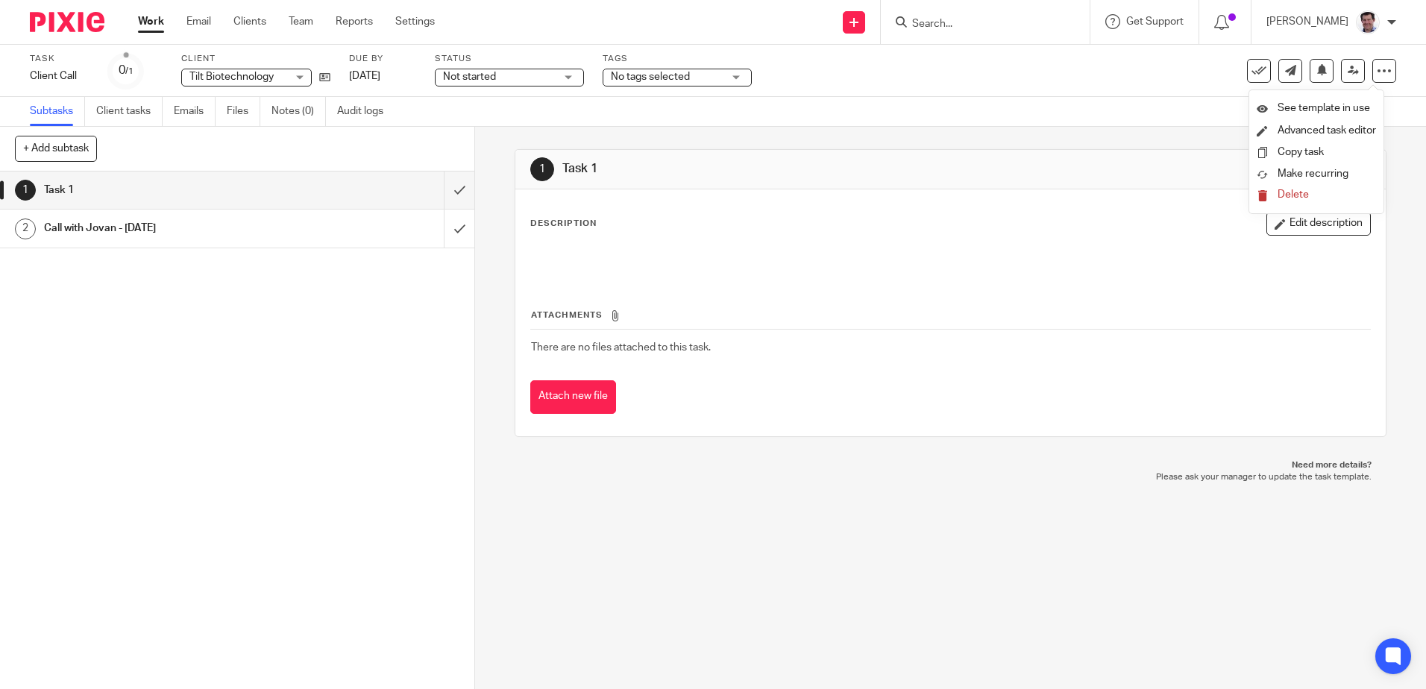
drag, startPoint x: 1315, startPoint y: 129, endPoint x: 1280, endPoint y: 139, distance: 36.6
click at [1315, 128] on link "Advanced task editor" at bounding box center [1326, 130] width 98 height 10
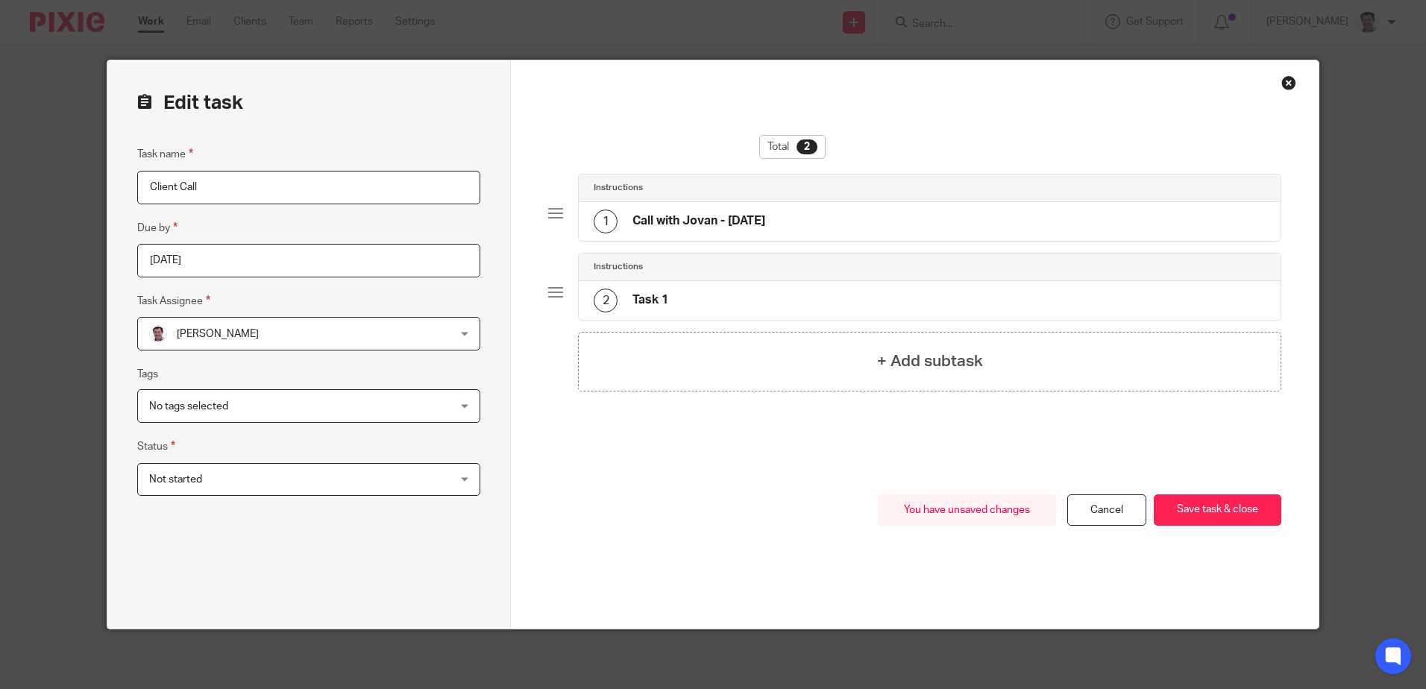
click at [554, 296] on div at bounding box center [555, 292] width 15 height 15
click at [652, 306] on h4 "Task 1" at bounding box center [650, 300] width 36 height 16
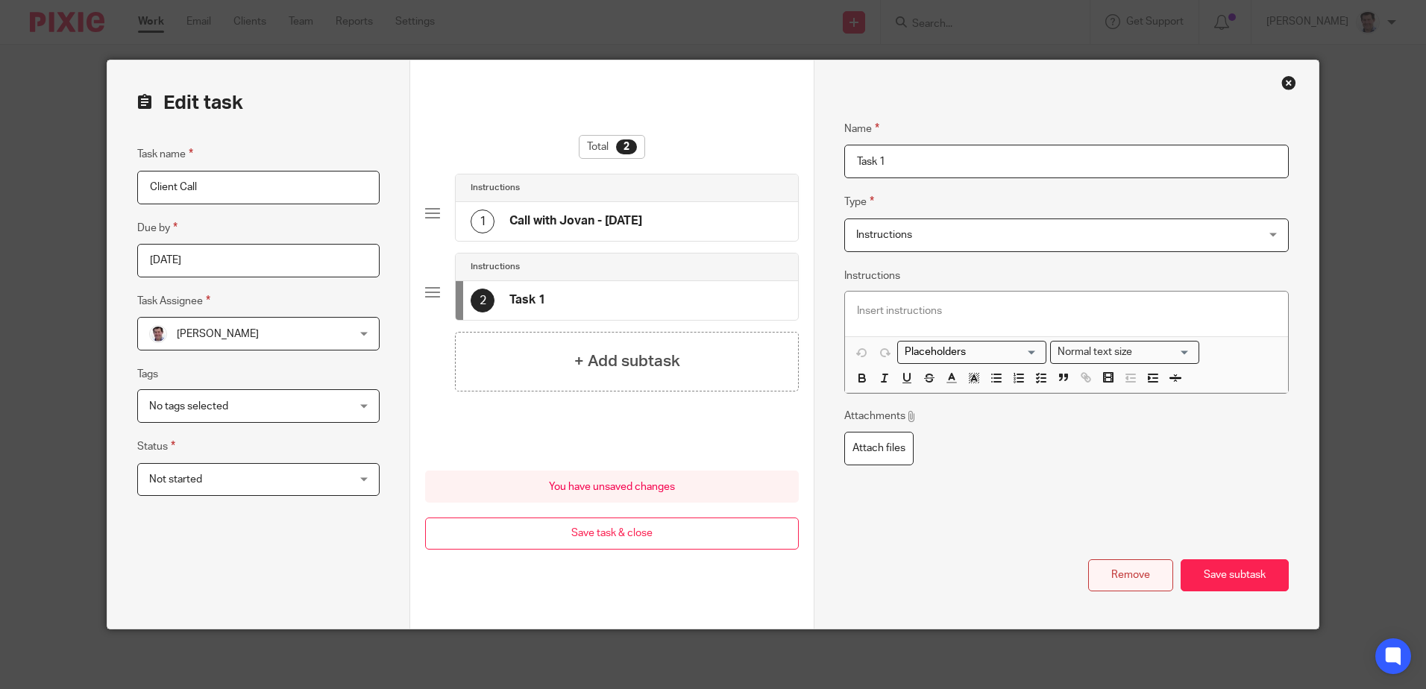
click at [1130, 576] on button "Remove" at bounding box center [1130, 575] width 85 height 32
type input "Call with Jovan - [DATE]"
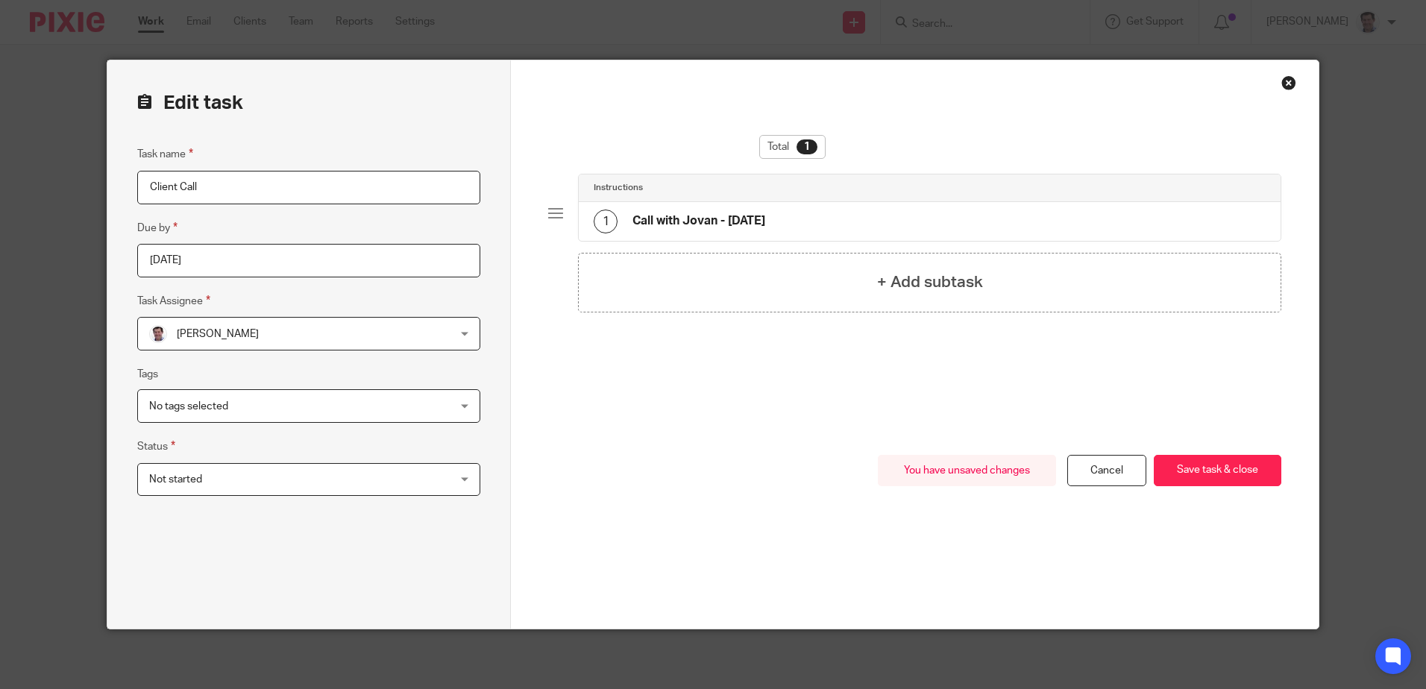
click at [632, 225] on h4 "Call with Jovan - [DATE]" at bounding box center [698, 221] width 133 height 16
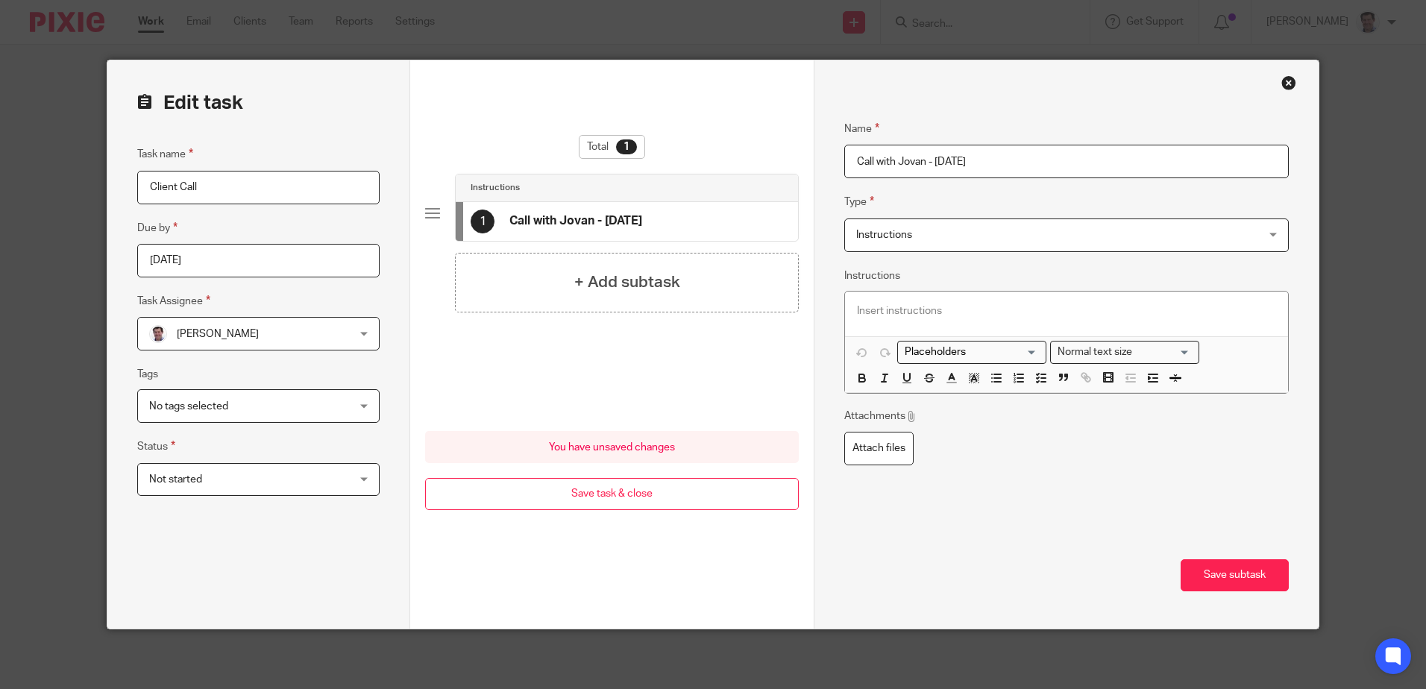
click at [1265, 239] on div "Instructions Instructions" at bounding box center [1066, 235] width 444 height 34
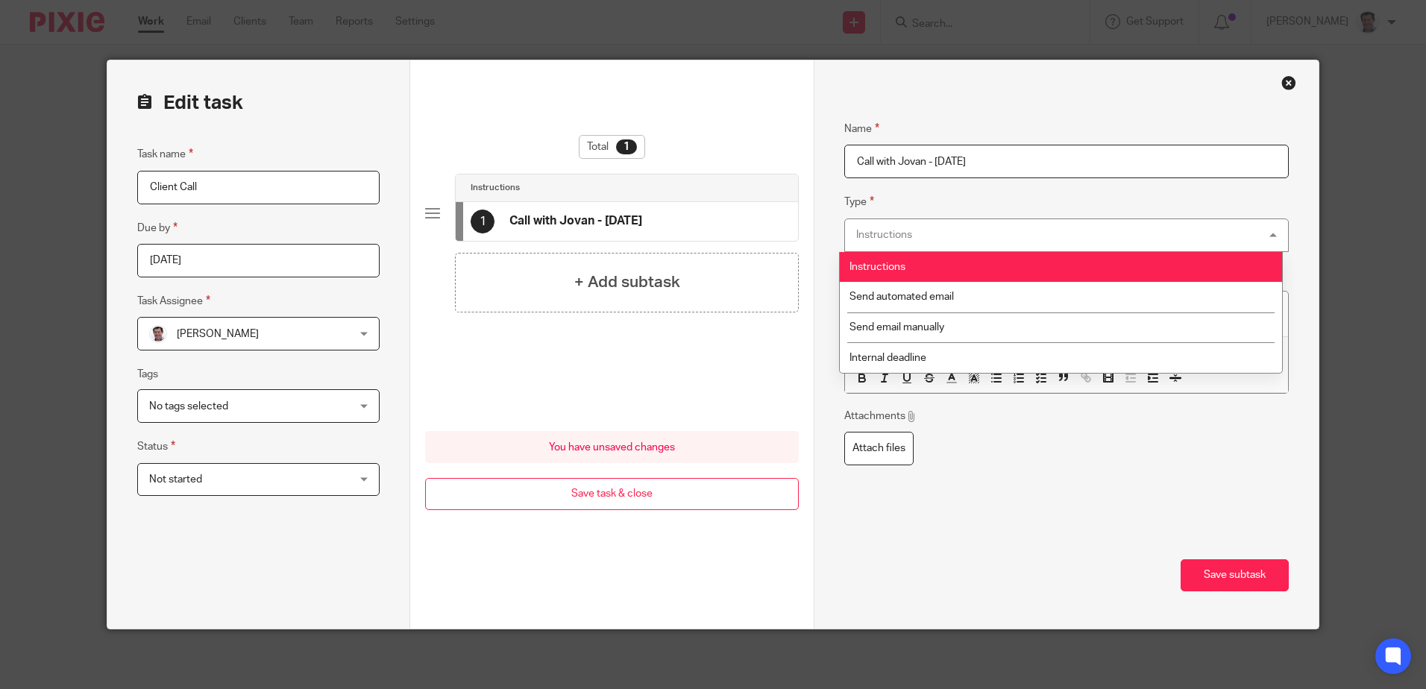
click at [945, 233] on div "Instructions Instructions" at bounding box center [1066, 235] width 444 height 34
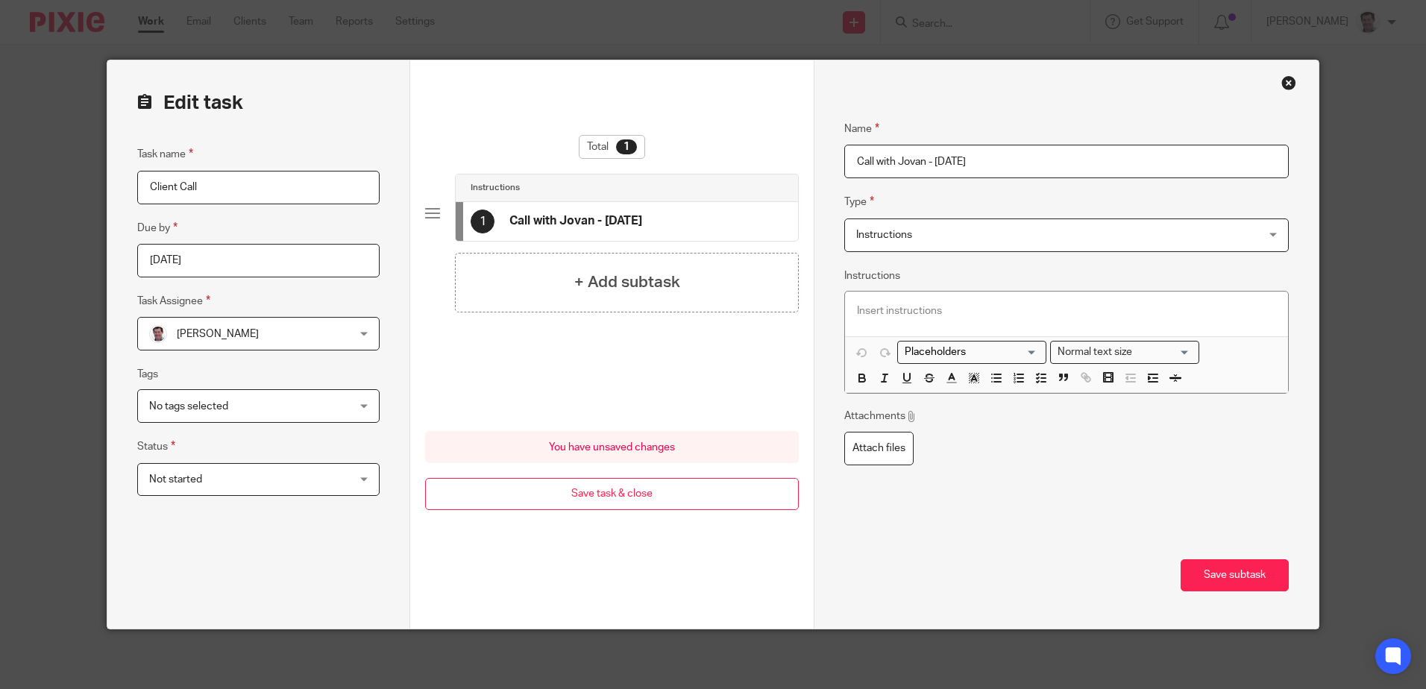
click at [866, 301] on div at bounding box center [1066, 314] width 442 height 45
click at [873, 309] on p at bounding box center [1066, 310] width 418 height 15
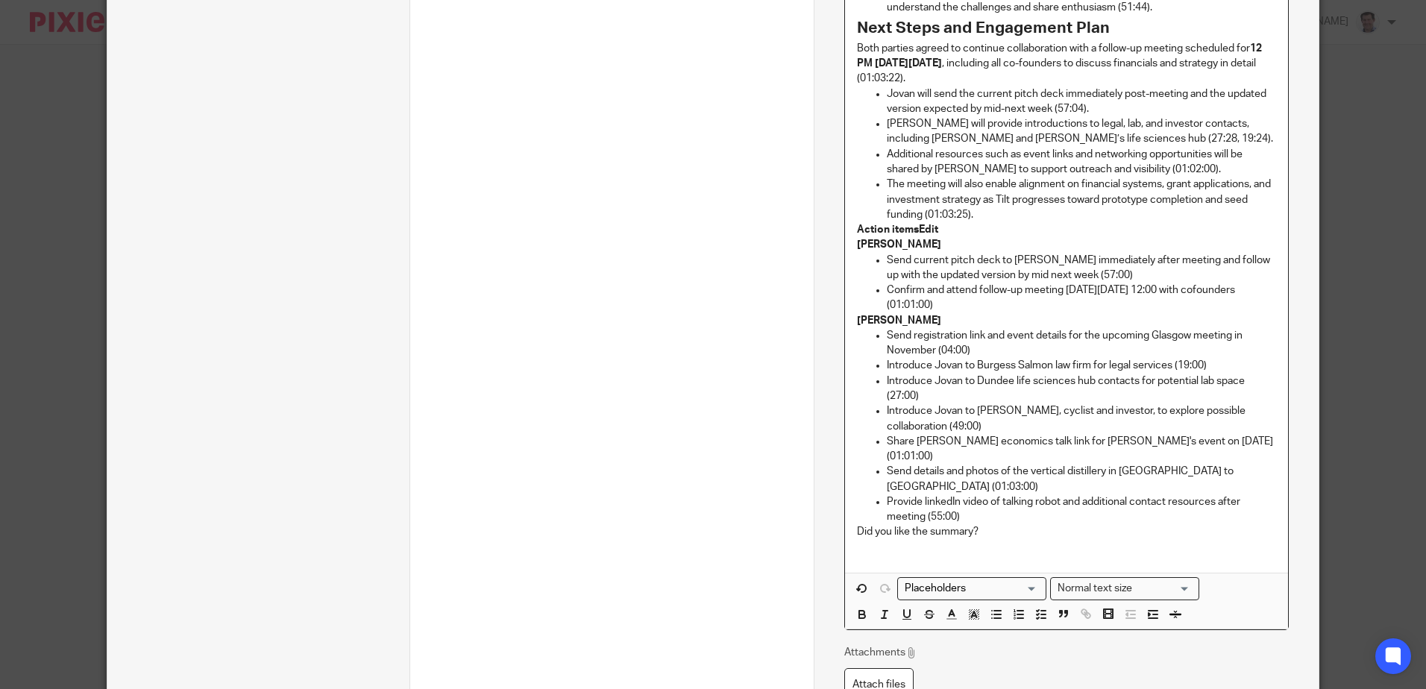
scroll to position [2415, 0]
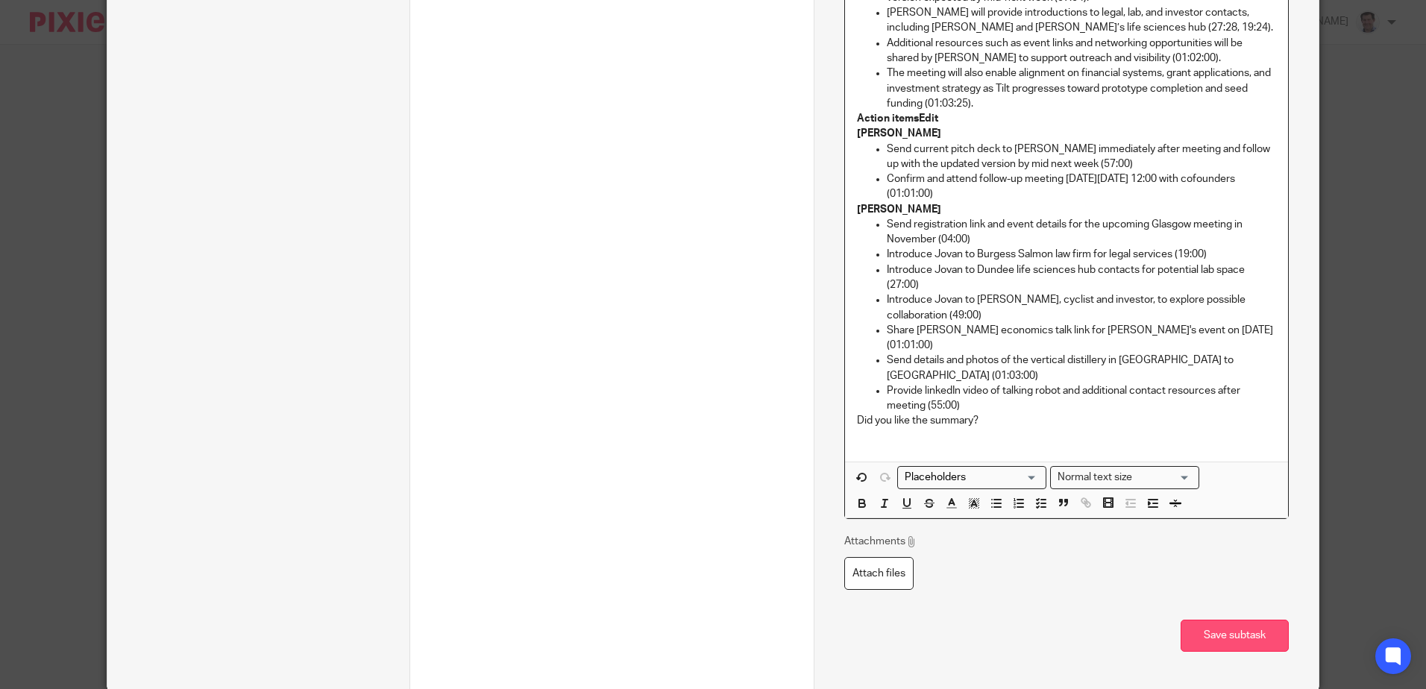
click at [1264, 620] on button "Save subtask" at bounding box center [1234, 636] width 108 height 32
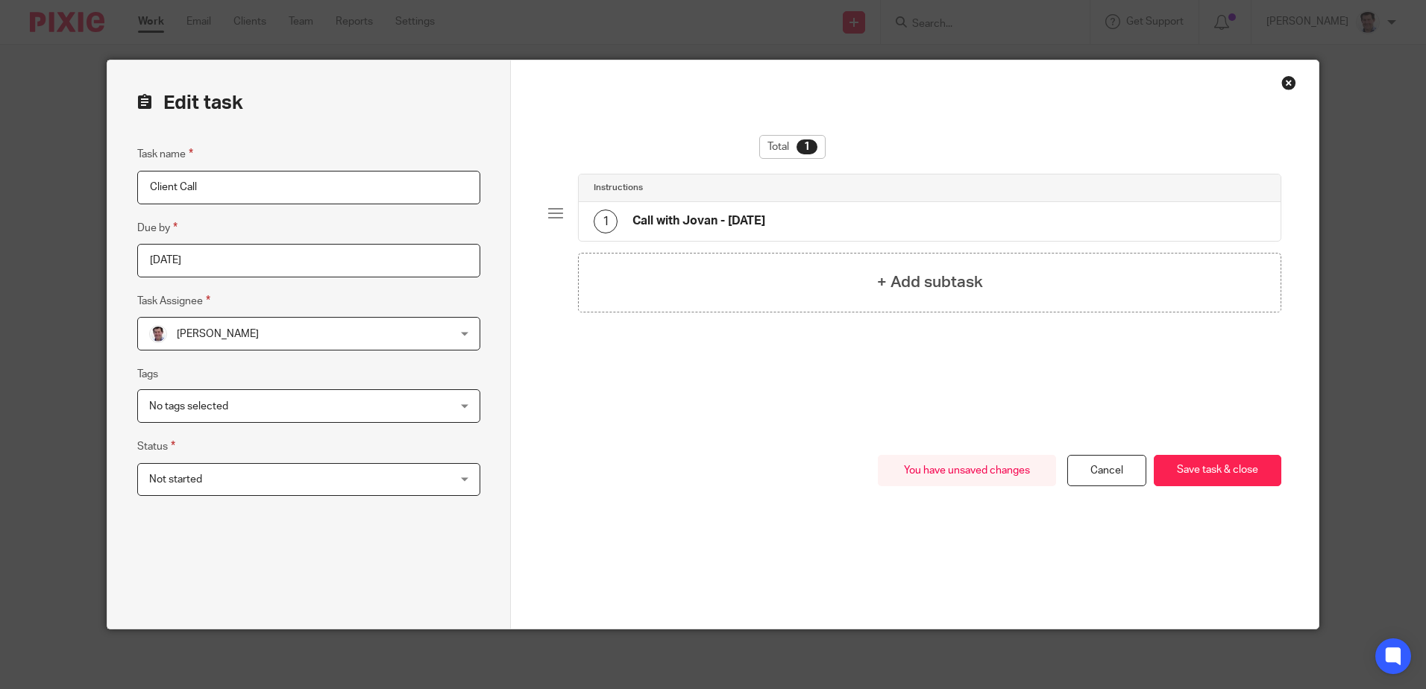
scroll to position [0, 0]
click at [1223, 478] on button "Save task & close" at bounding box center [1218, 471] width 128 height 32
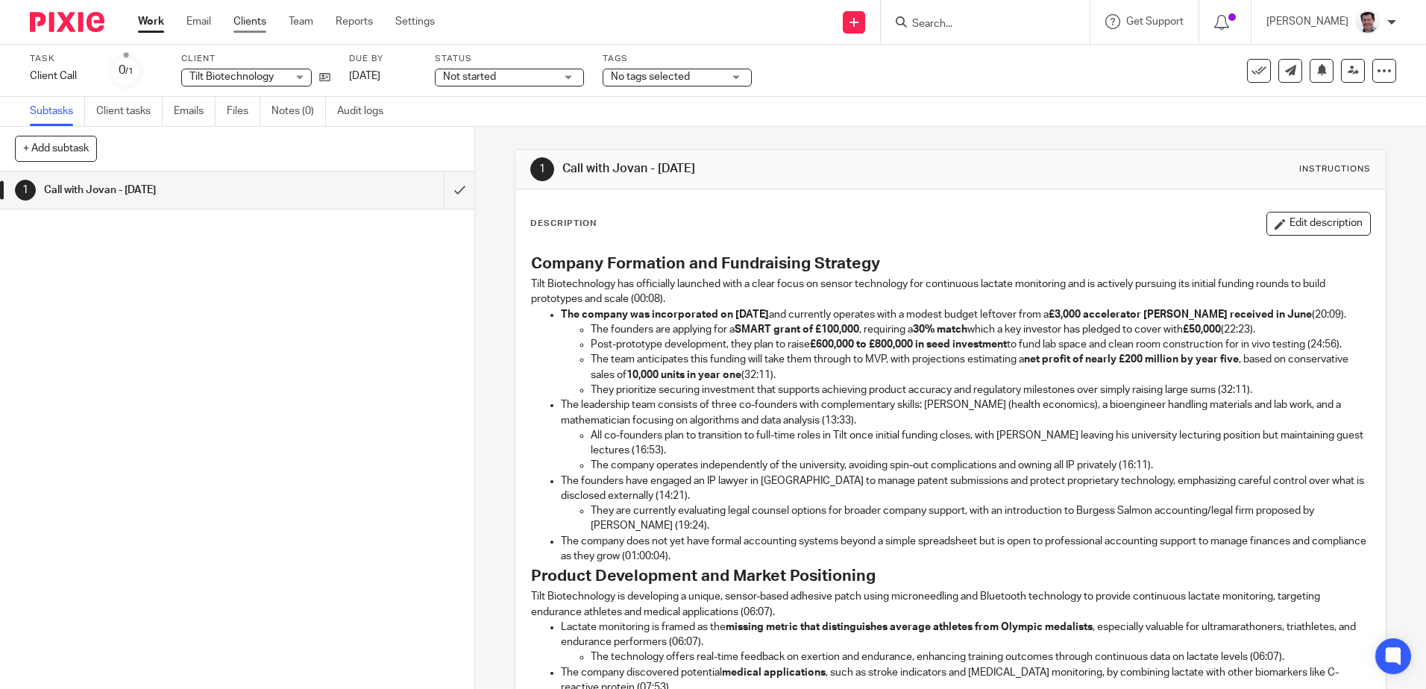
click at [247, 25] on link "Clients" at bounding box center [249, 21] width 33 height 15
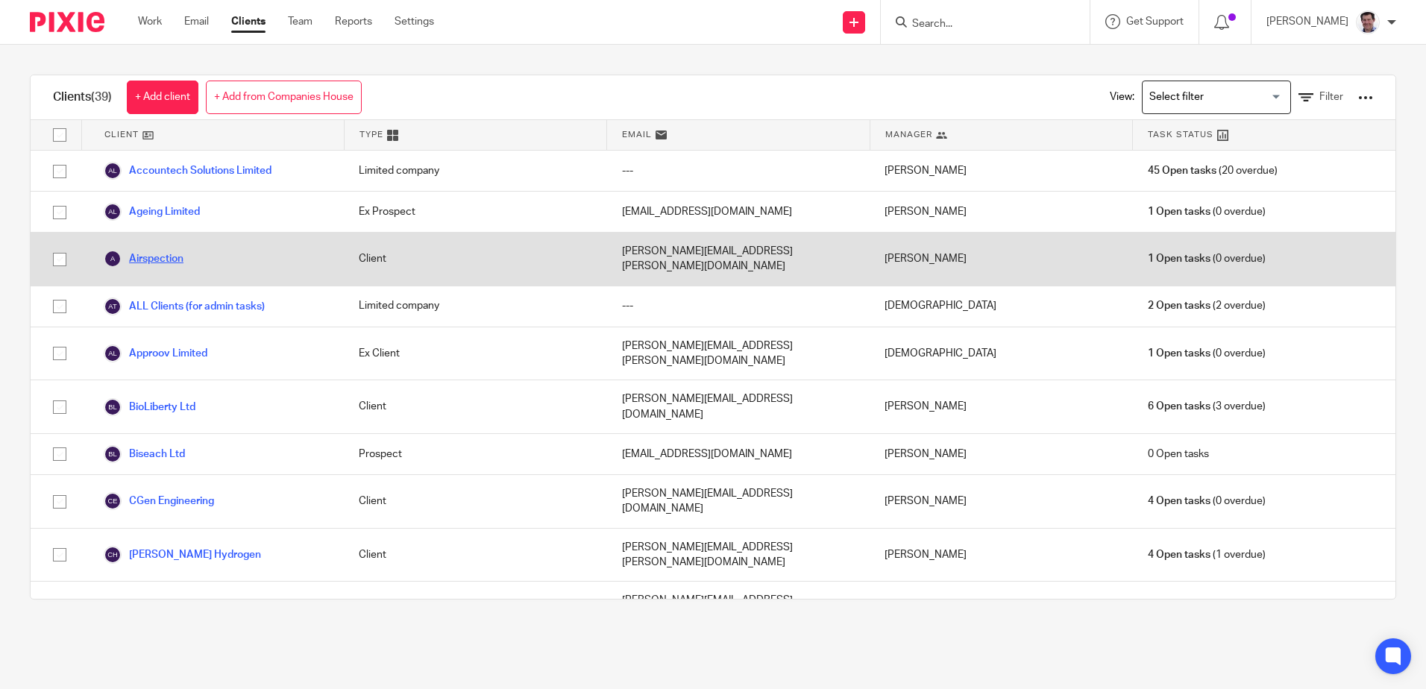
click at [163, 251] on link "Airspection" at bounding box center [144, 259] width 80 height 18
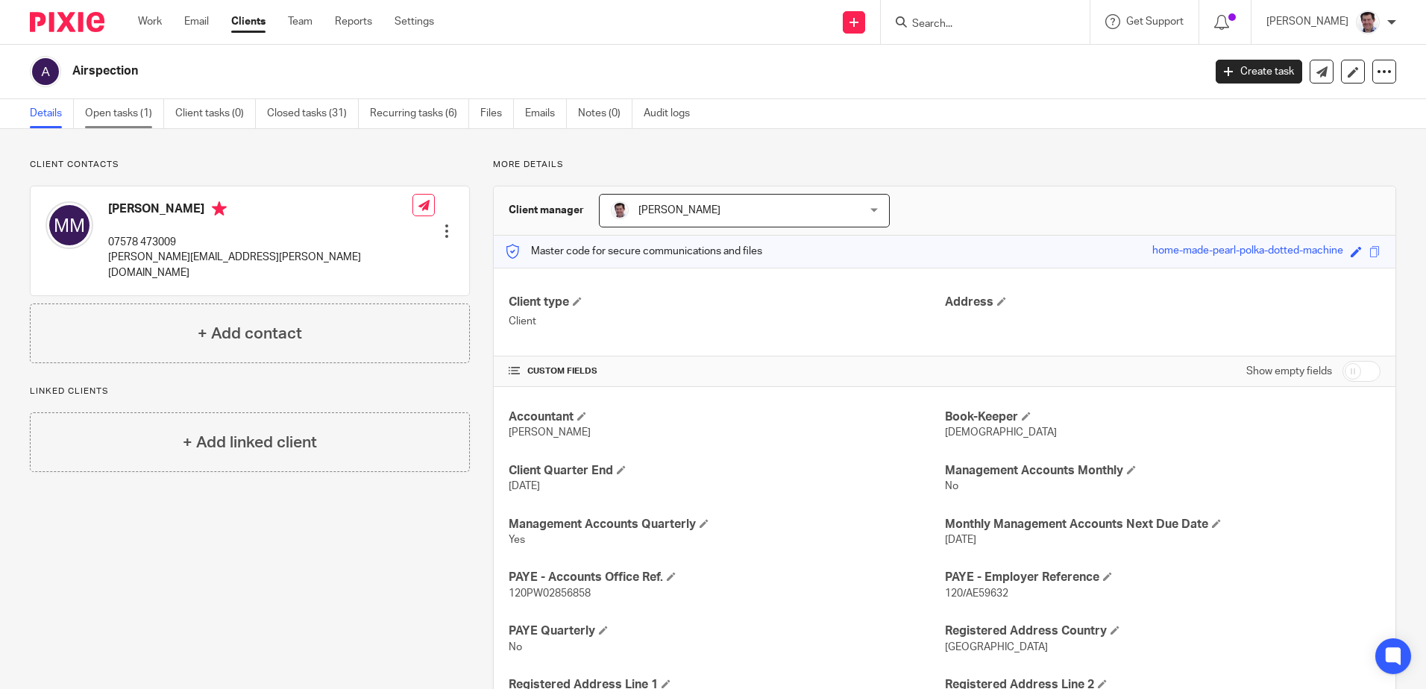
click at [120, 112] on link "Open tasks (1)" at bounding box center [124, 113] width 79 height 29
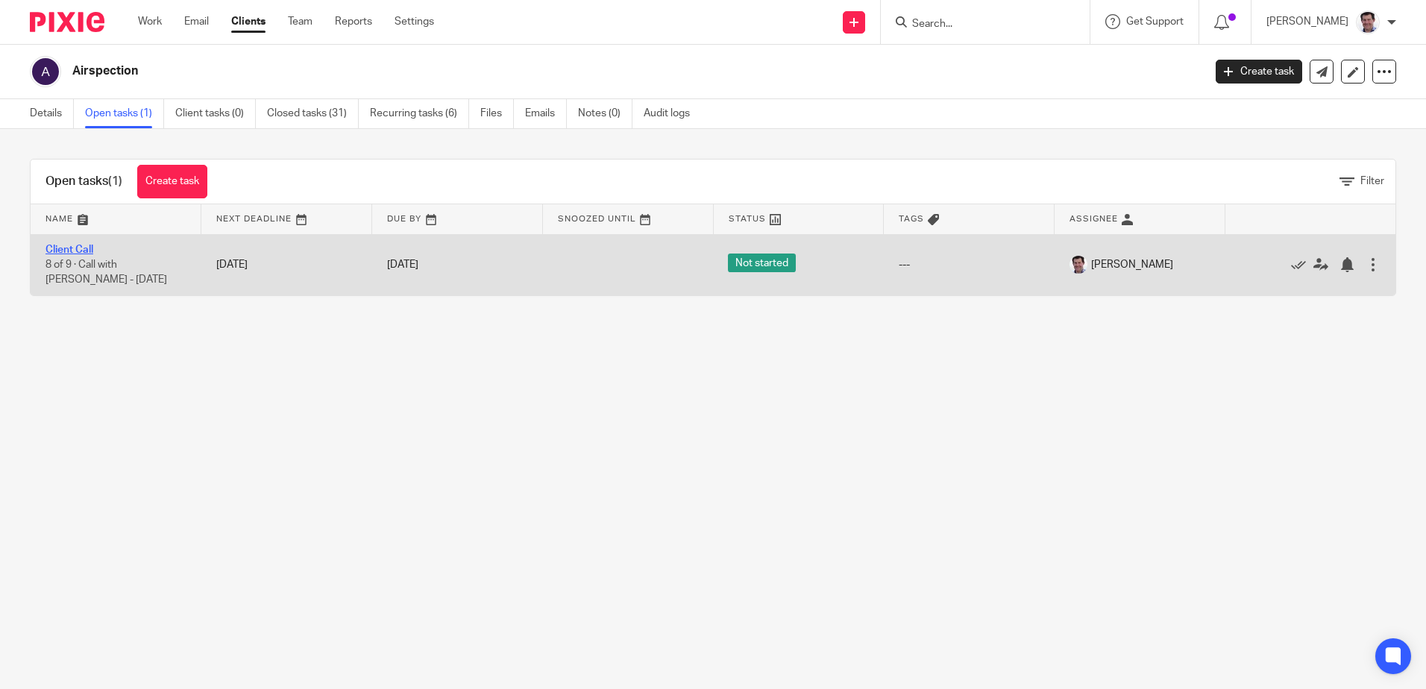
click at [72, 248] on link "Client Call" at bounding box center [69, 250] width 48 height 10
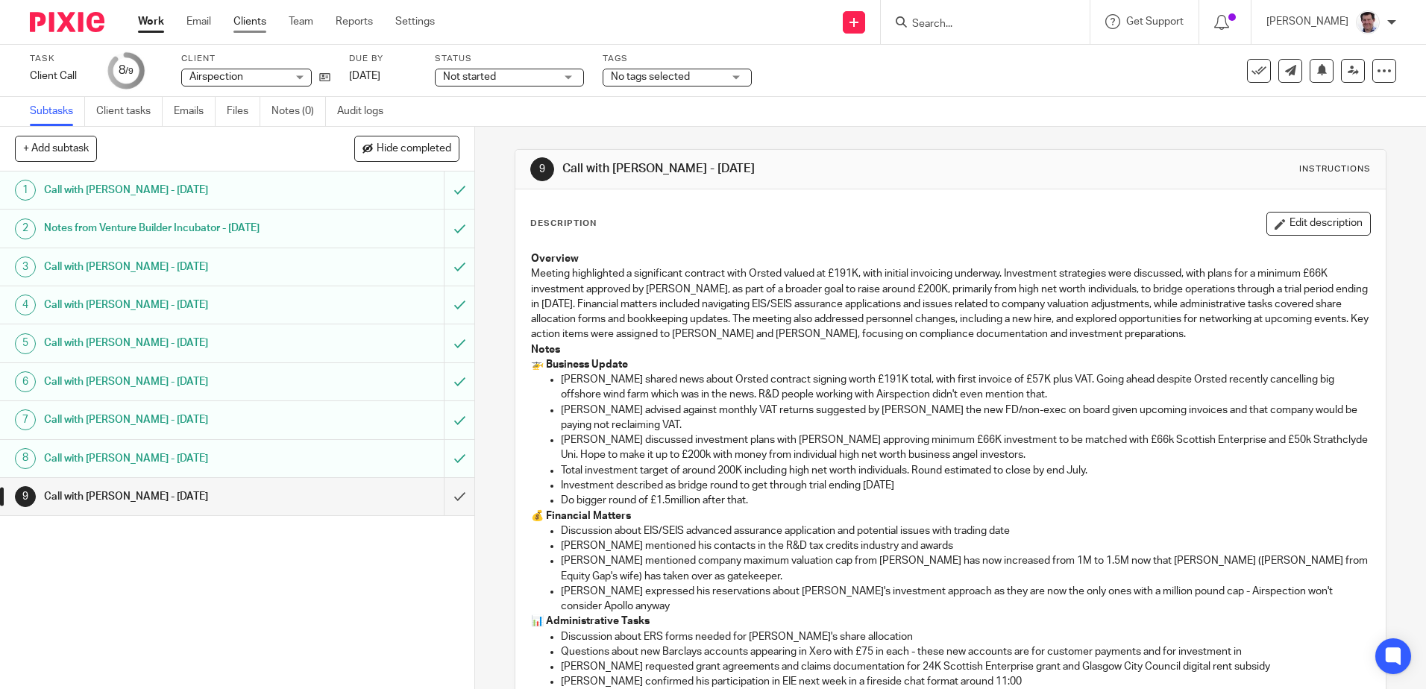
click at [254, 25] on link "Clients" at bounding box center [249, 21] width 33 height 15
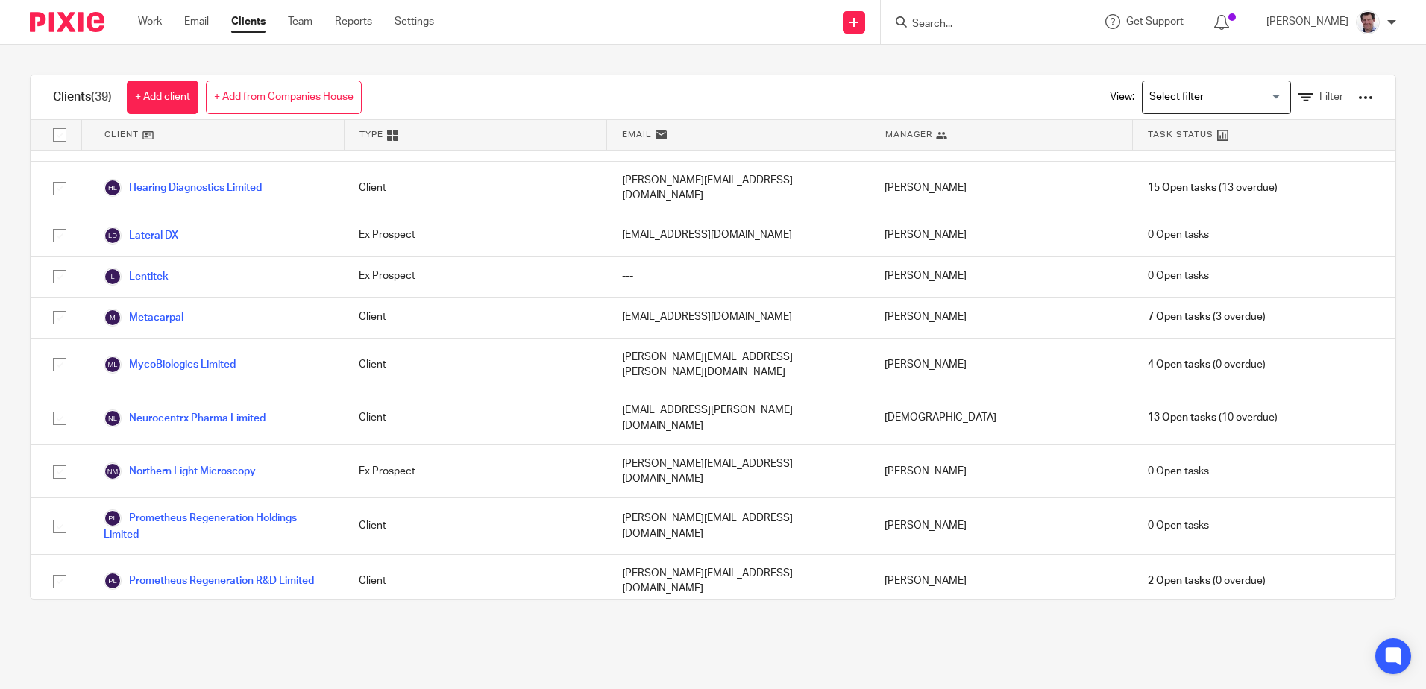
scroll to position [1165, 0]
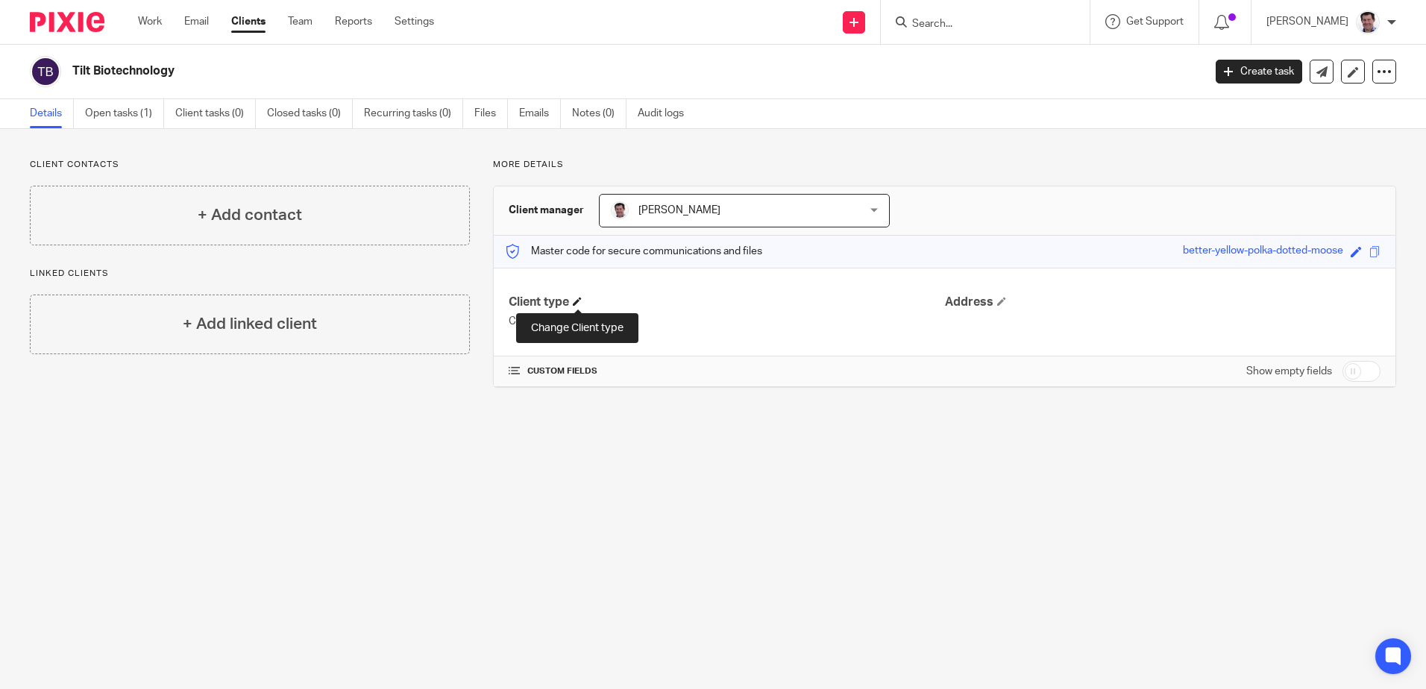
click at [575, 303] on span at bounding box center [577, 301] width 9 height 9
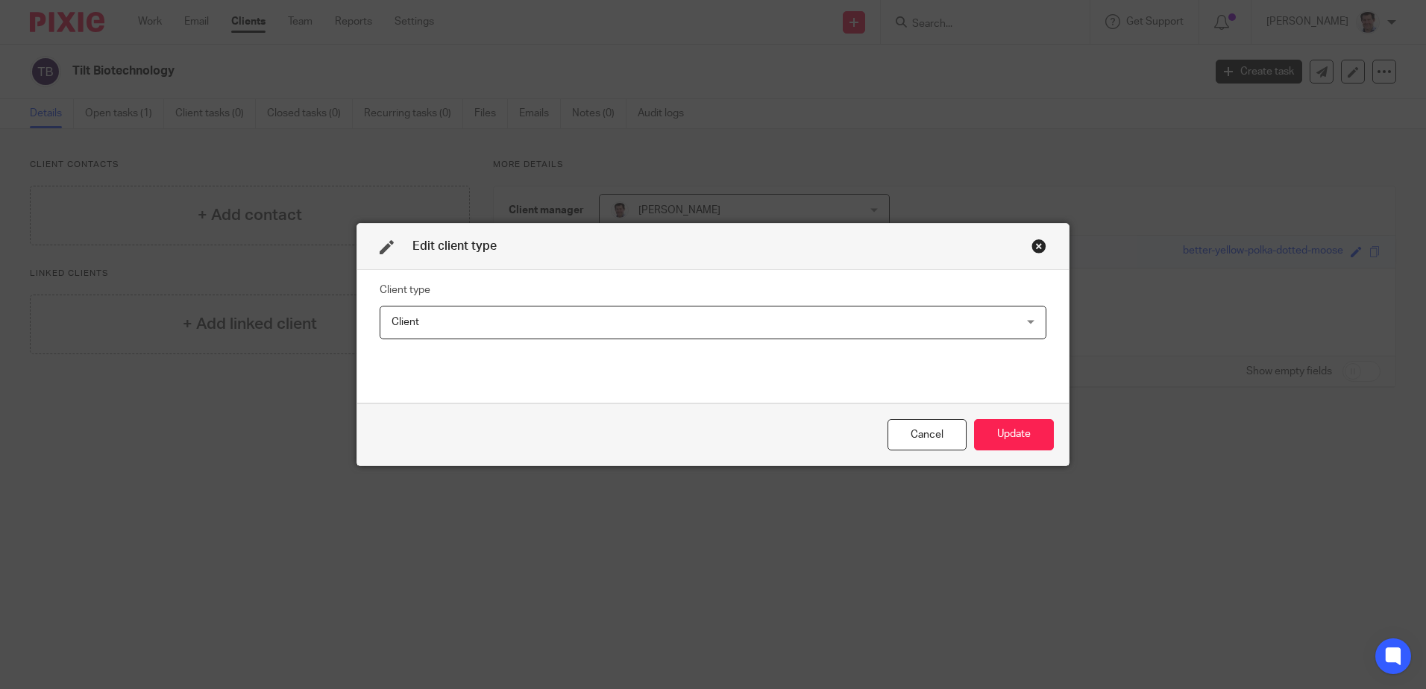
click at [1027, 318] on div "Client Client" at bounding box center [713, 323] width 667 height 34
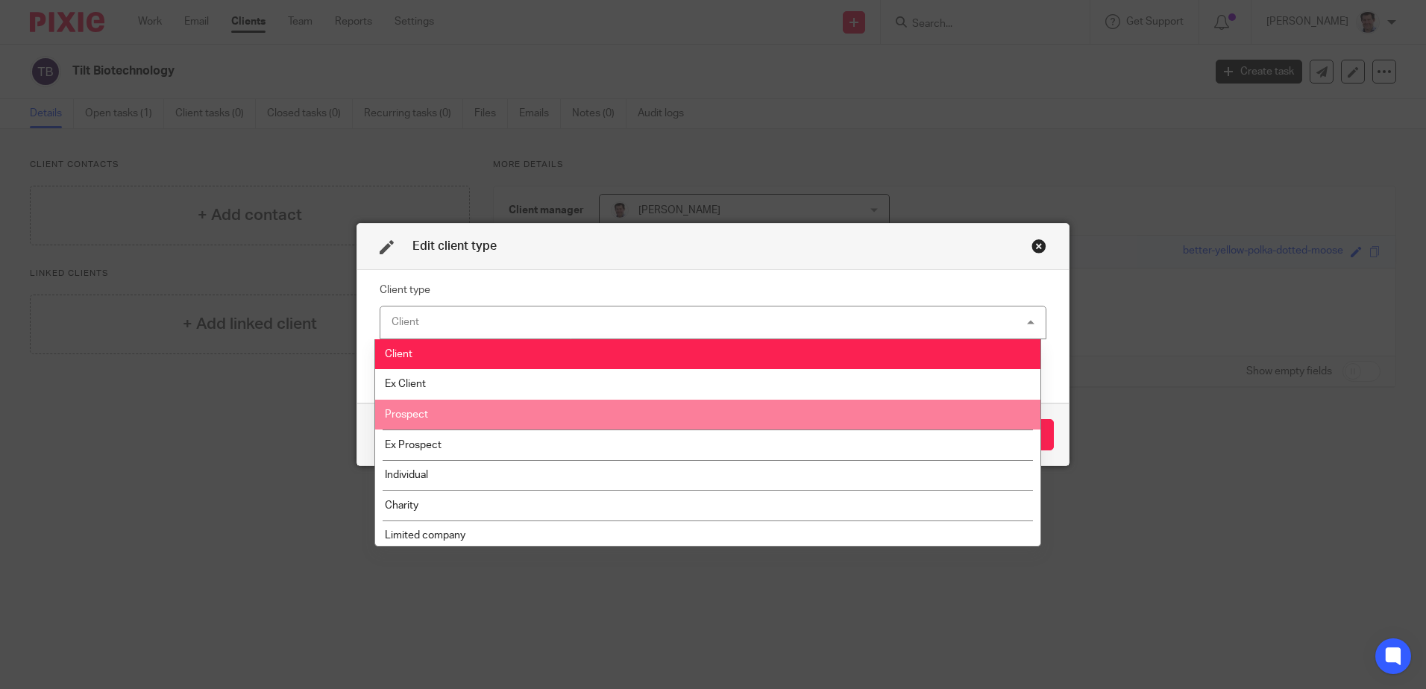
click at [503, 403] on li "Prospect" at bounding box center [707, 415] width 665 height 31
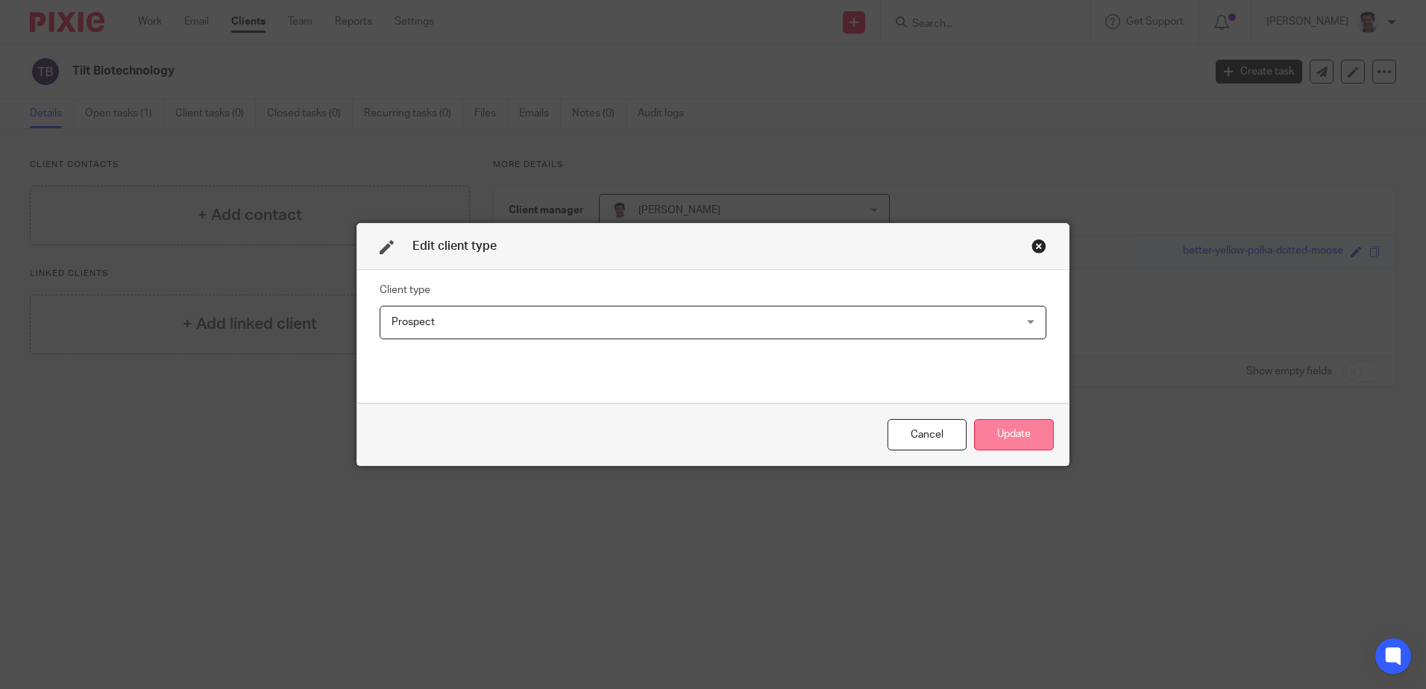
click at [1013, 432] on button "Update" at bounding box center [1014, 435] width 80 height 32
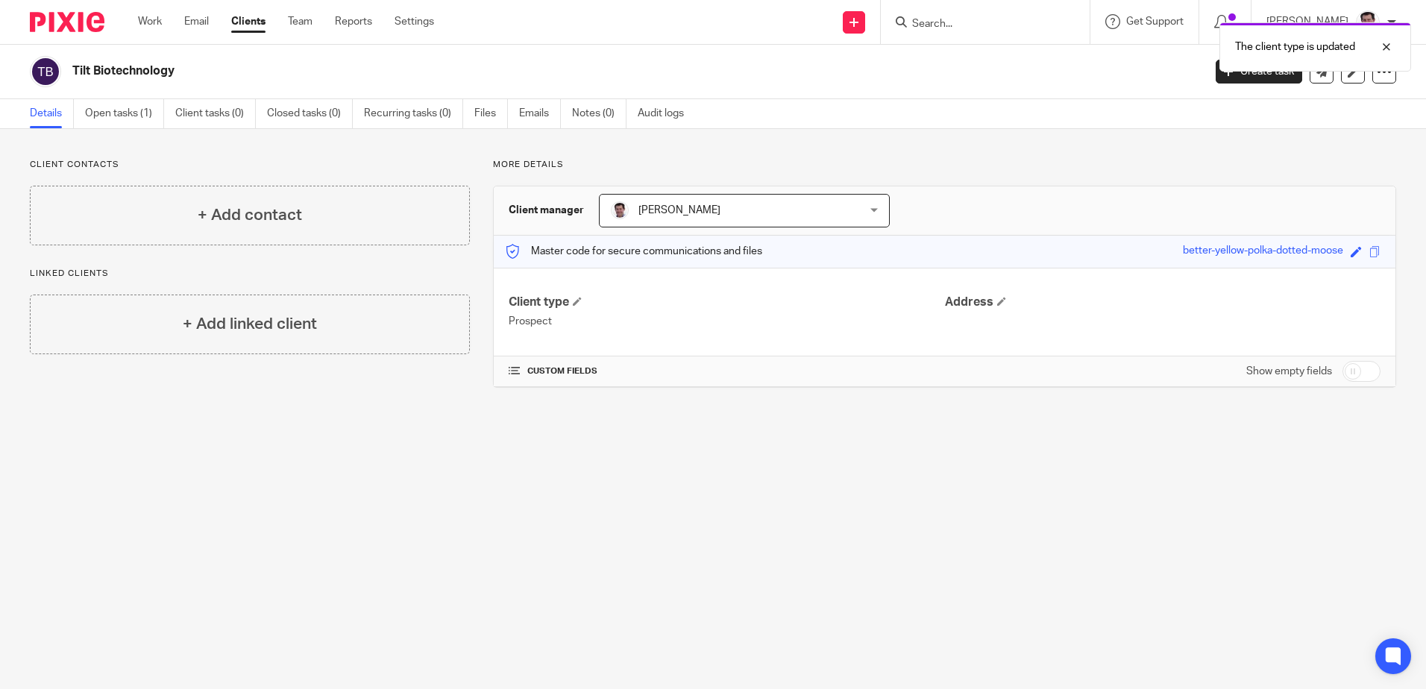
click at [249, 28] on link "Clients" at bounding box center [248, 21] width 34 height 15
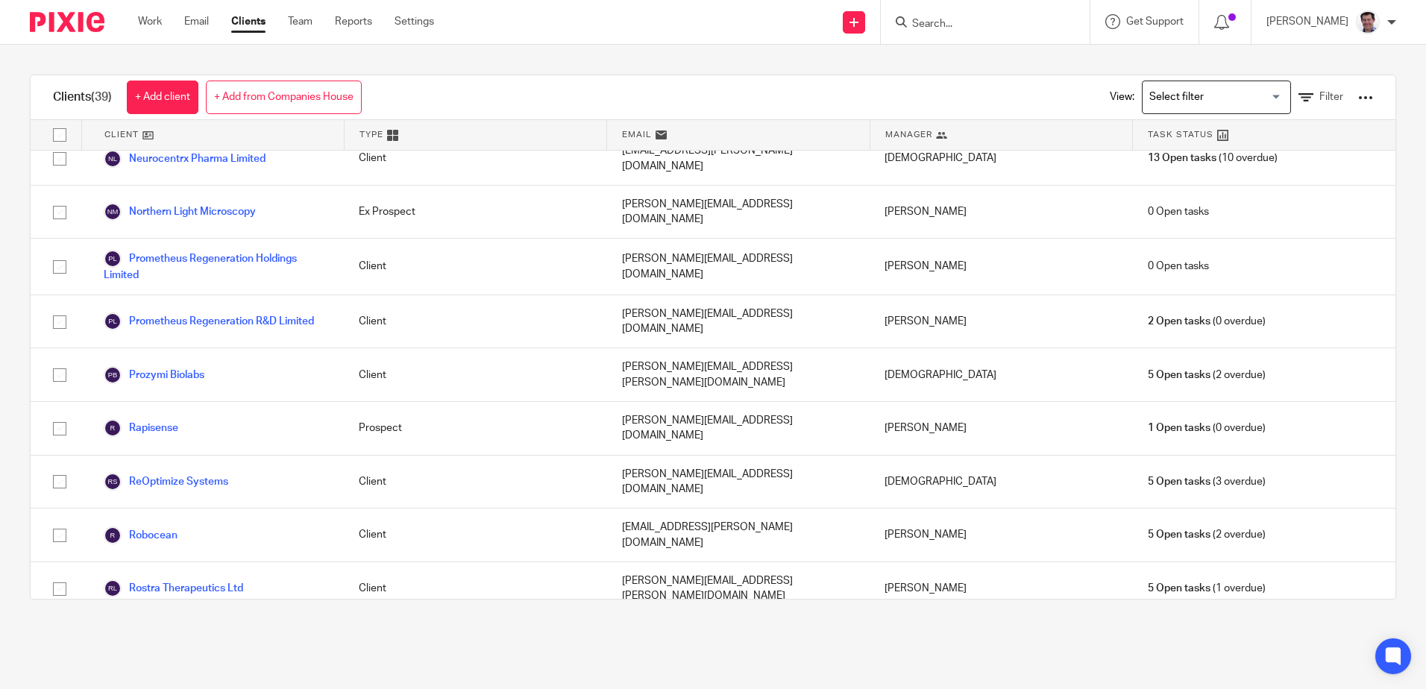
scroll to position [1165, 0]
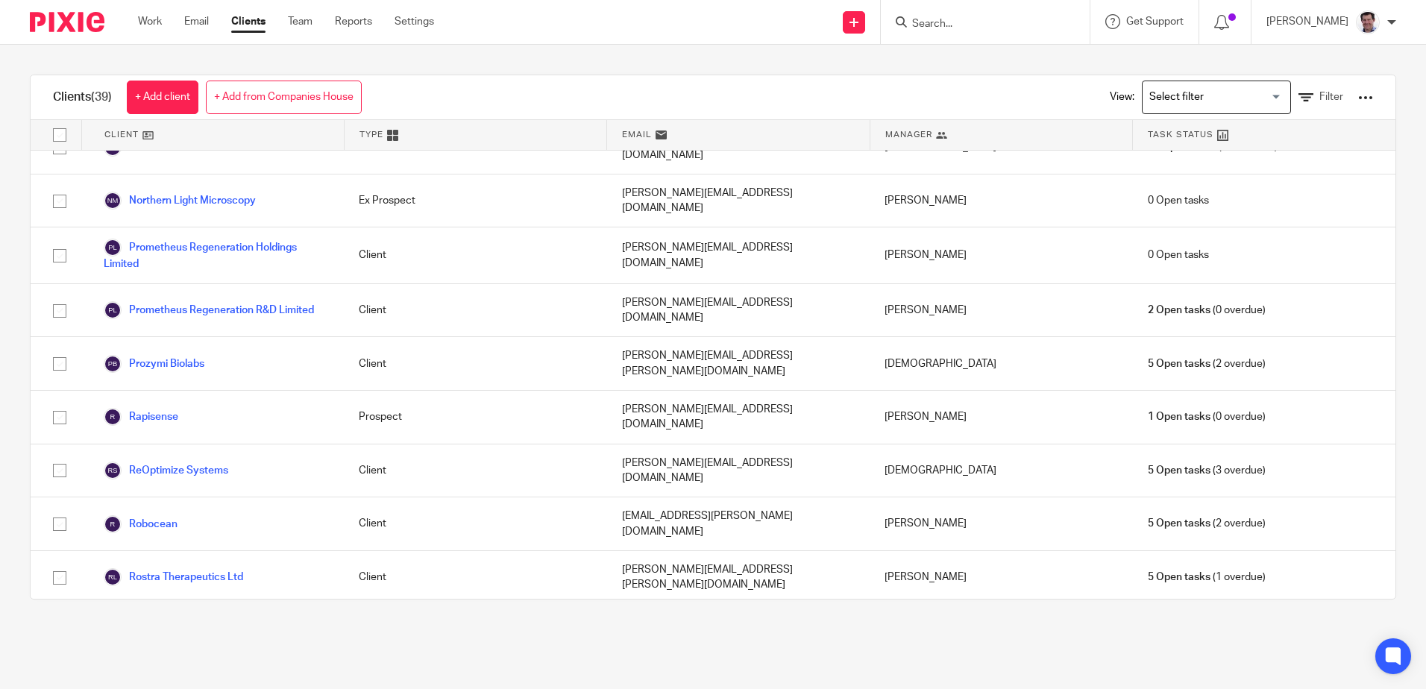
click at [213, 622] on link "Scotia Biotech Ltd" at bounding box center [160, 631] width 113 height 18
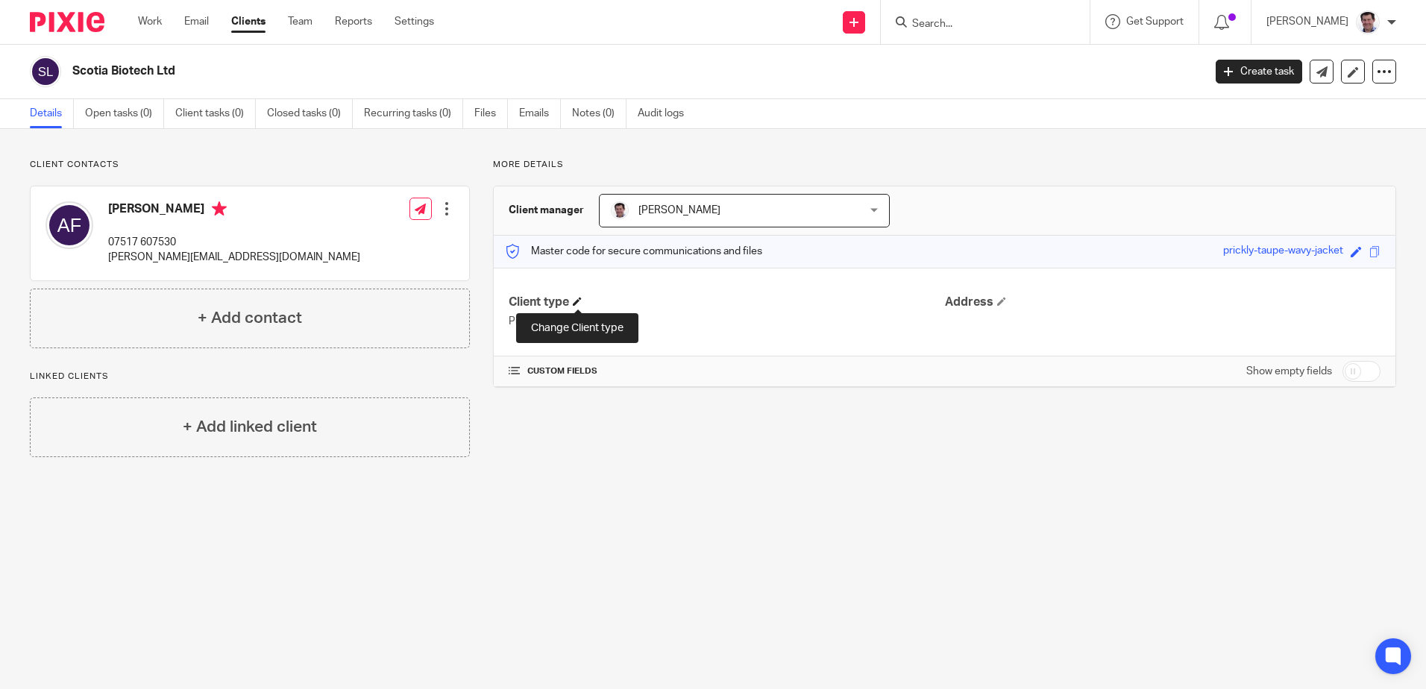
click at [573, 303] on span at bounding box center [577, 301] width 9 height 9
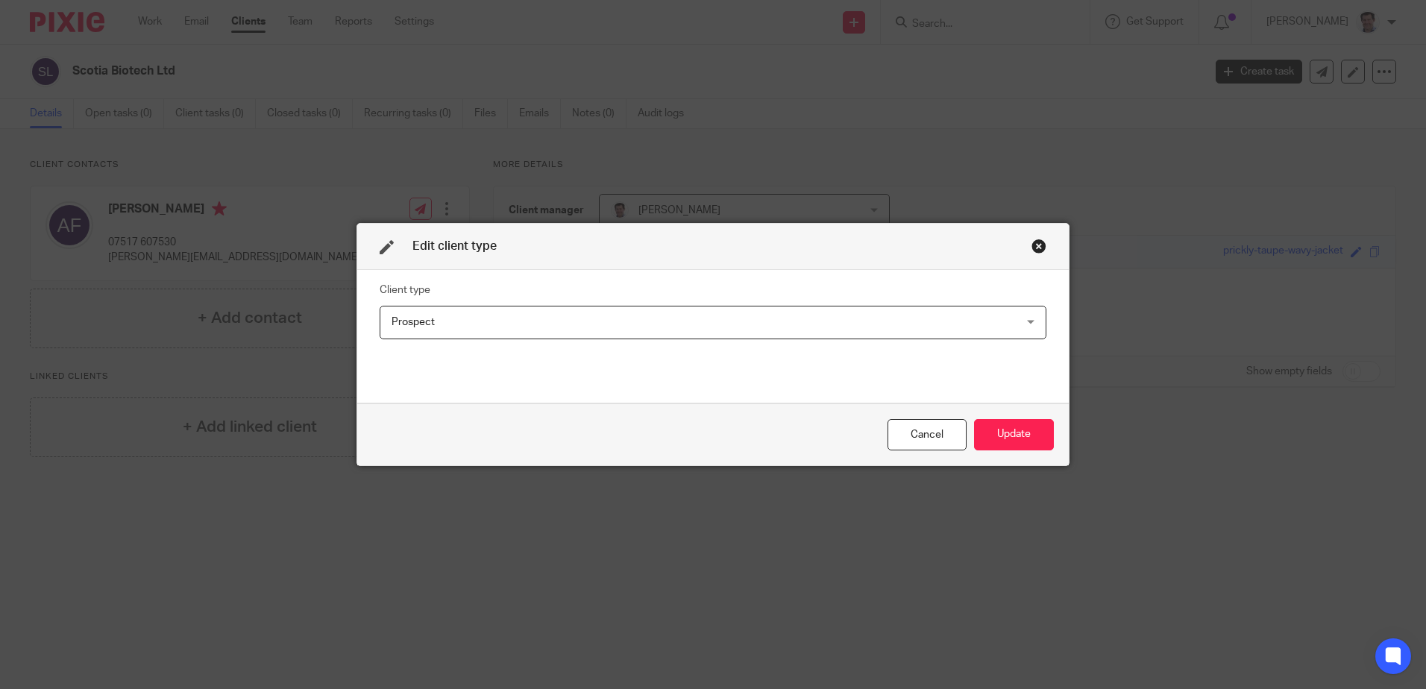
click at [1031, 324] on div "Prospect Prospect" at bounding box center [713, 323] width 667 height 34
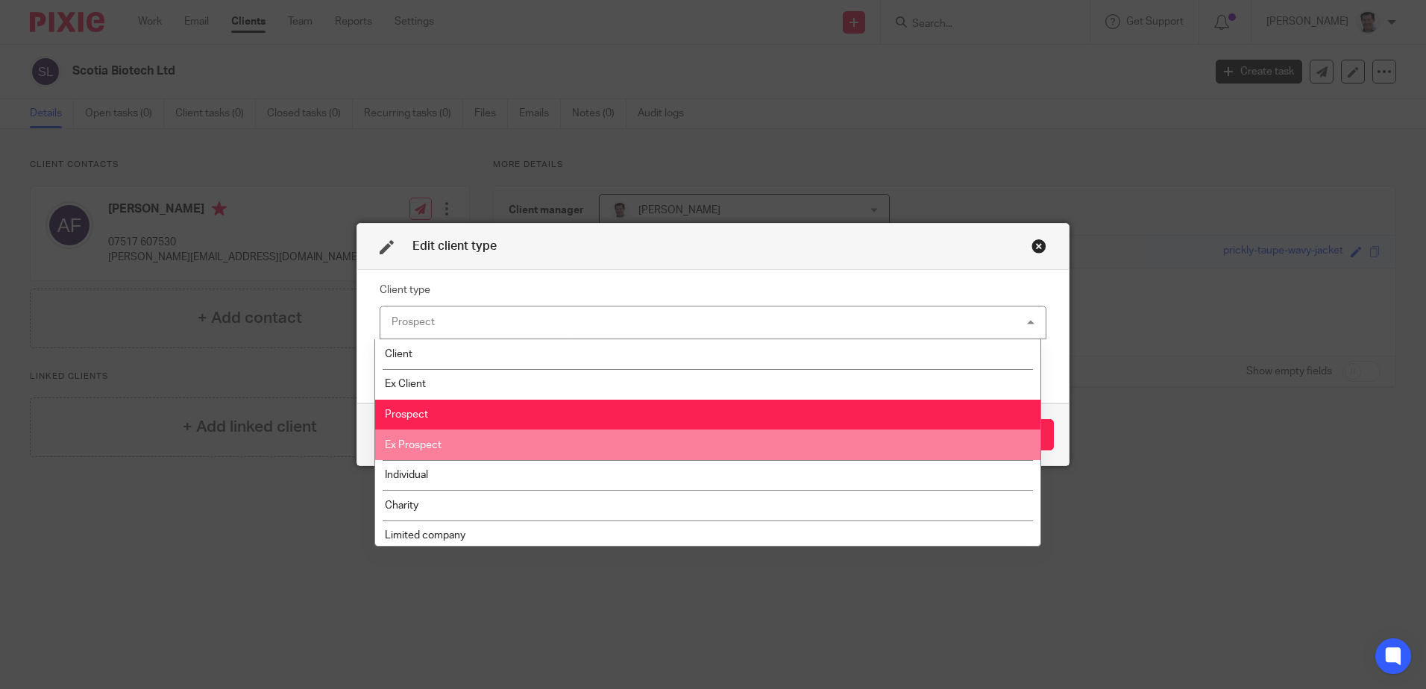
click at [518, 434] on li "Ex Prospect" at bounding box center [707, 444] width 665 height 31
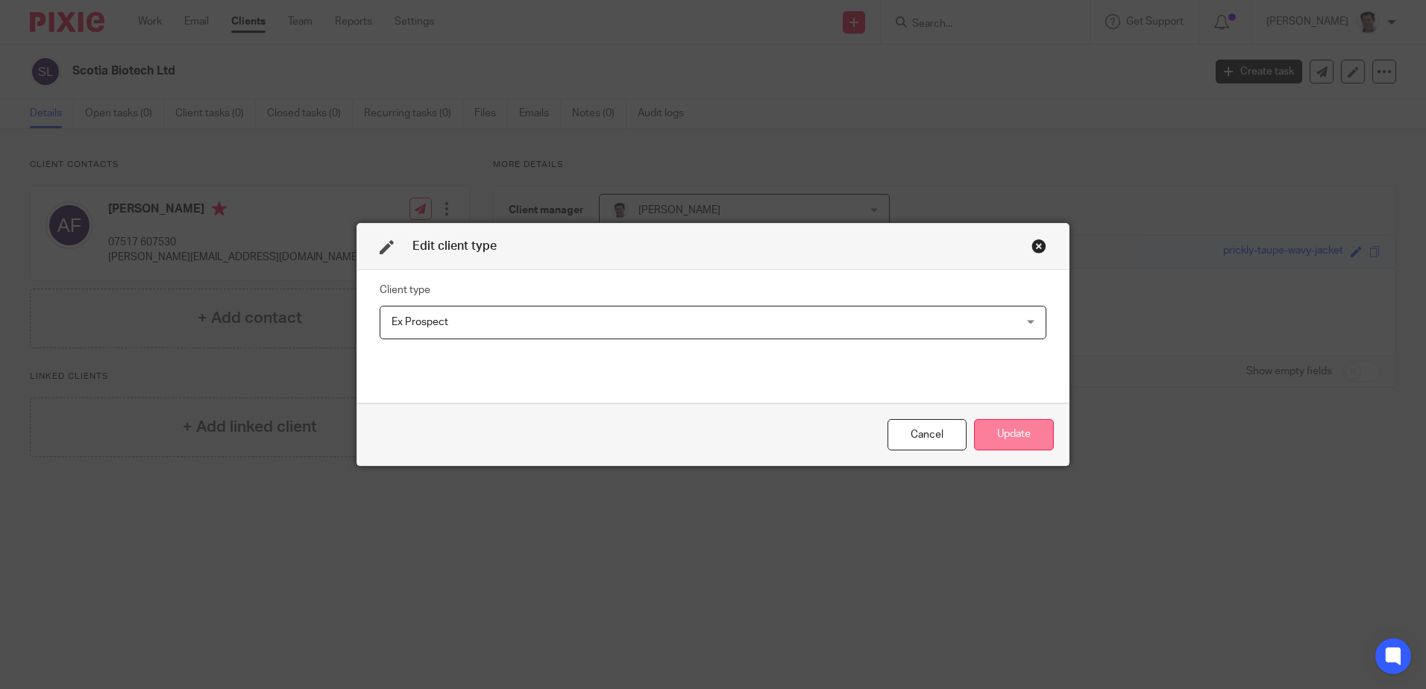
click at [1036, 429] on button "Update" at bounding box center [1014, 435] width 80 height 32
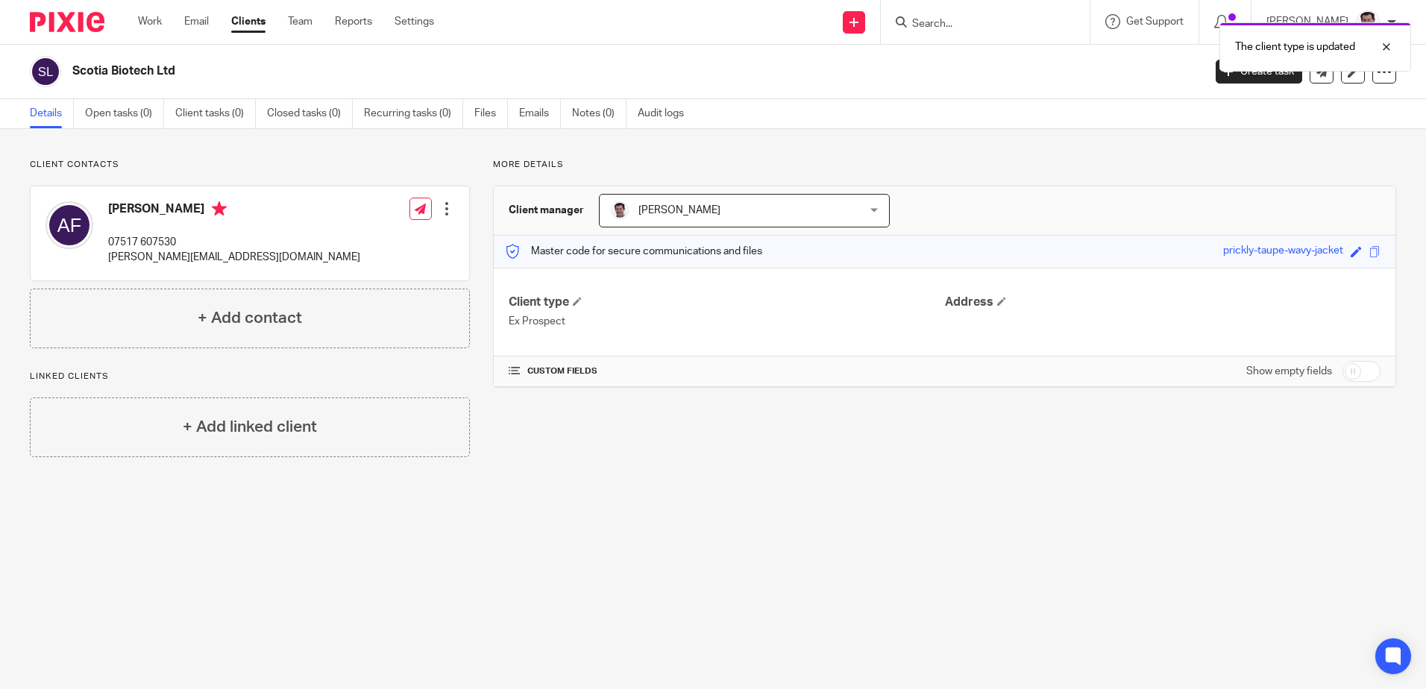
click at [262, 24] on link "Clients" at bounding box center [248, 21] width 34 height 15
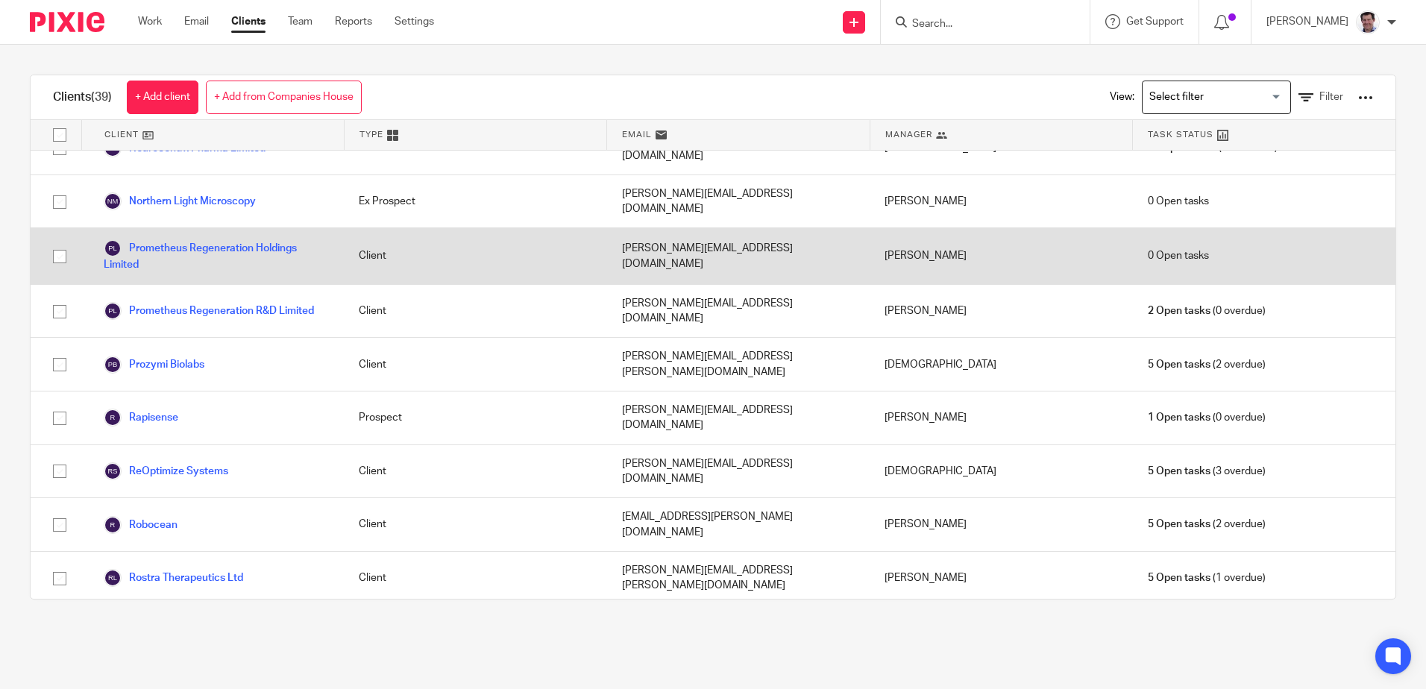
scroll to position [1165, 0]
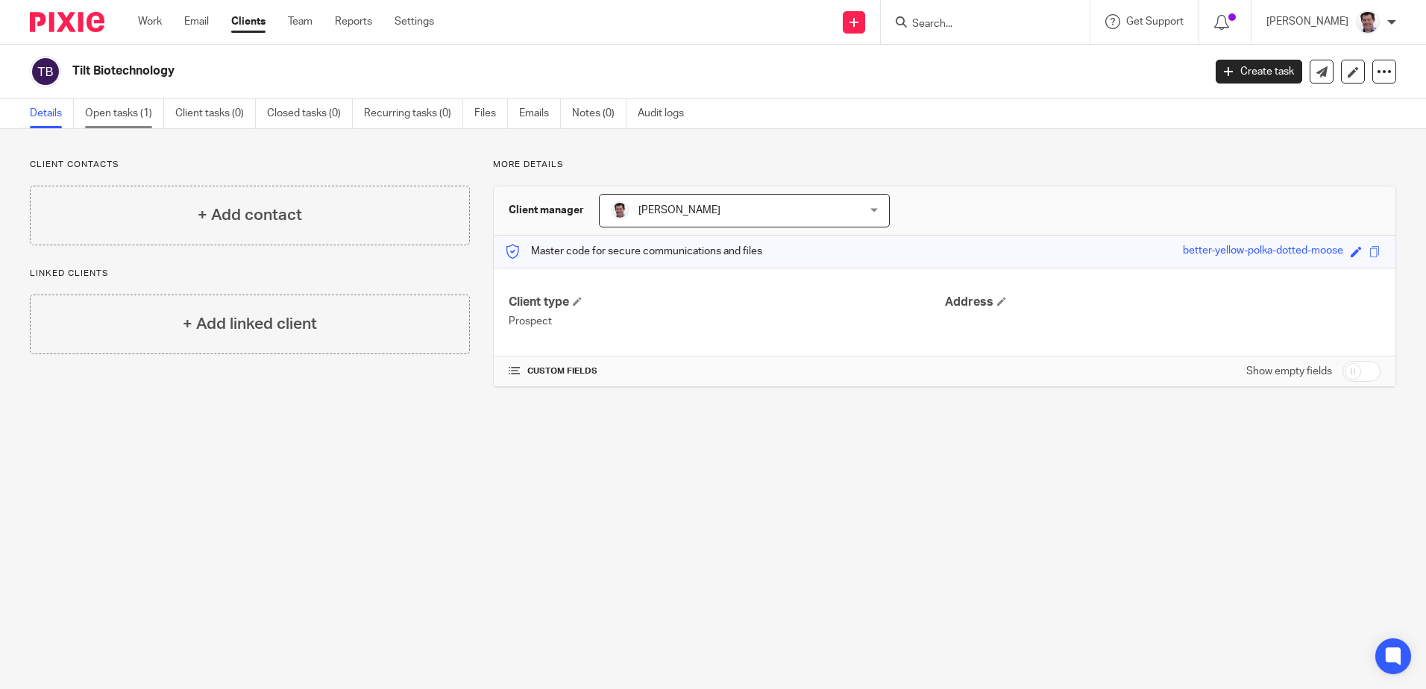
click at [126, 119] on link "Open tasks (1)" at bounding box center [124, 113] width 79 height 29
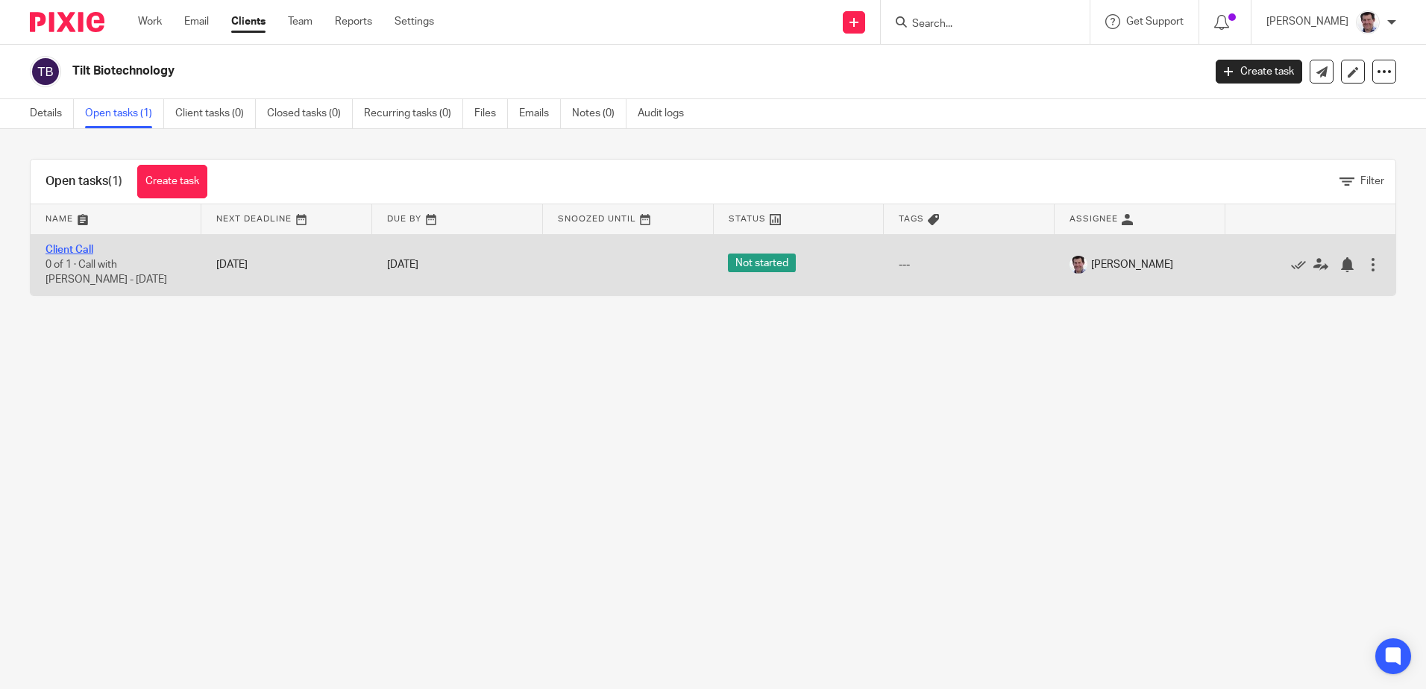
click at [66, 254] on link "Client Call" at bounding box center [69, 250] width 48 height 10
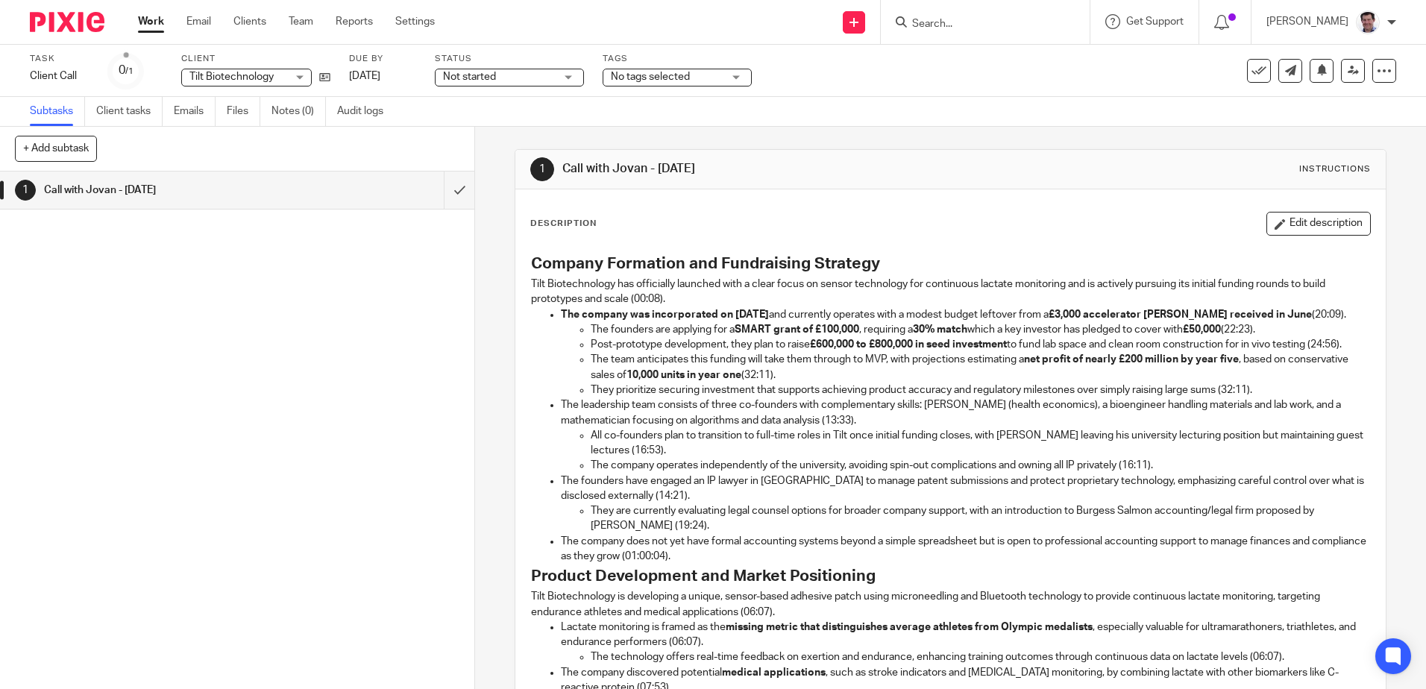
click at [683, 299] on p "Tilt Biotechnology has officially launched with a clear focus on sensor technol…" at bounding box center [950, 292] width 838 height 31
click at [684, 298] on p "Tilt Biotechnology has officially launched with a clear focus on sensor technol…" at bounding box center [950, 292] width 838 height 31
click at [671, 298] on p "Tilt Biotechnology has officially launched with a clear focus on sensor technol…" at bounding box center [950, 292] width 838 height 31
click at [1286, 212] on button "Edit description" at bounding box center [1318, 224] width 104 height 24
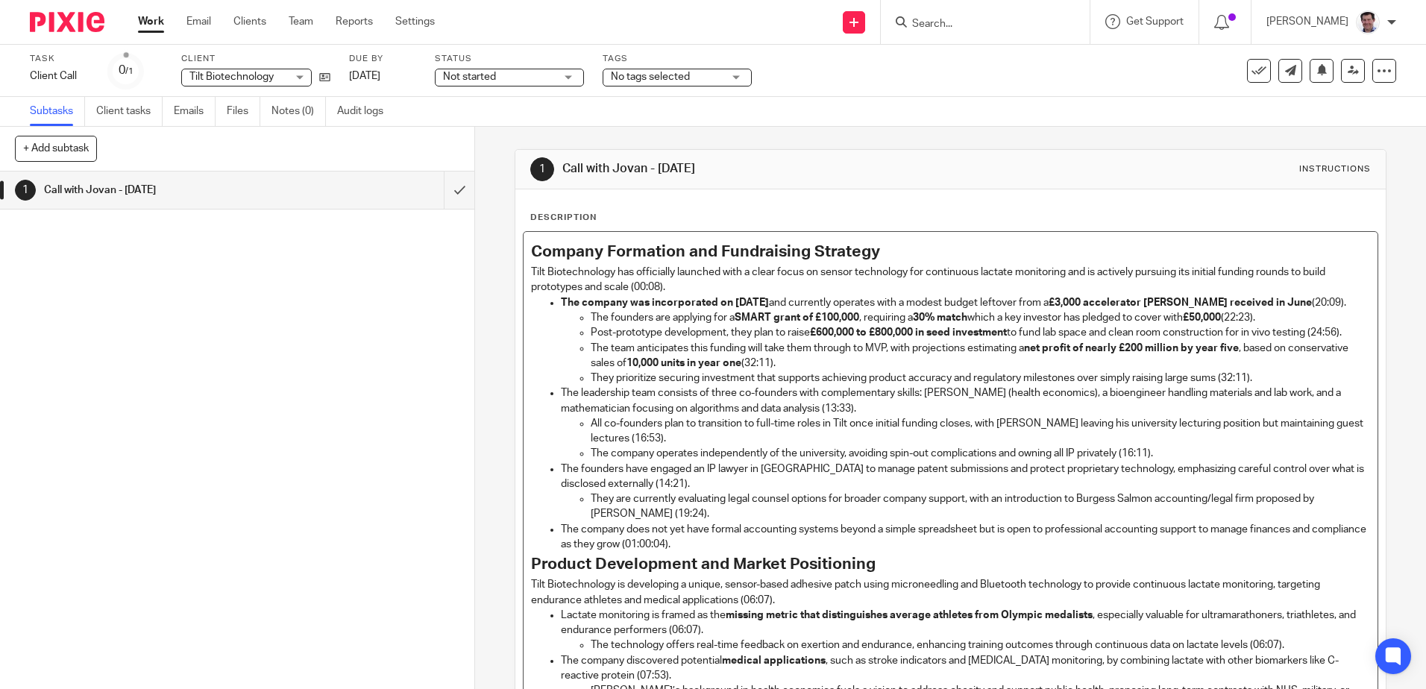
click at [666, 287] on p "Tilt Biotechnology has officially launched with a clear focus on sensor technol…" at bounding box center [950, 280] width 838 height 31
click at [1316, 300] on p "The company was incorporated on [DATE] and currently operates with a modest bud…" at bounding box center [965, 302] width 808 height 15
click at [1278, 314] on p "The founders are applying for a SMART grant of £100,000 , requiring a 30% match…" at bounding box center [980, 317] width 778 height 15
drag, startPoint x: 628, startPoint y: 347, endPoint x: 714, endPoint y: 342, distance: 86.6
click at [632, 340] on p "Post-prototype development, they plan to raise £600,000 to £800,000 in seed inv…" at bounding box center [980, 332] width 778 height 15
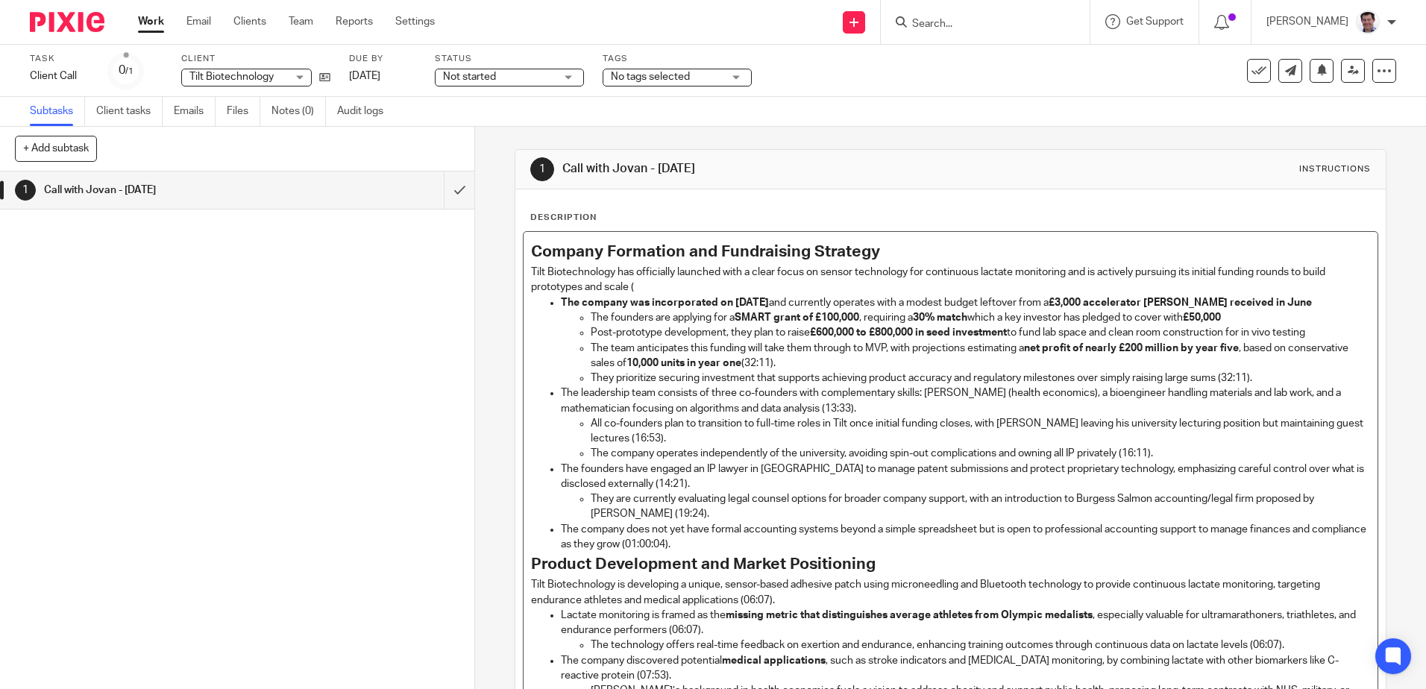
click at [788, 362] on p "The team anticipates this funding will take them through to MVP, with projectio…" at bounding box center [980, 356] width 778 height 31
click at [1260, 374] on p "They prioritize securing investment that supports achieving product accuracy an…" at bounding box center [980, 378] width 778 height 15
click at [864, 406] on p "The leadership team consists of three co-founders with complementary skills: Jo…" at bounding box center [965, 400] width 808 height 31
click at [684, 432] on p "All co-founders plan to transition to full-time roles in Tilt once initial fund…" at bounding box center [980, 431] width 778 height 31
click at [1171, 452] on p "The company operates independently of the university, avoiding spin-out complic…" at bounding box center [980, 453] width 778 height 15
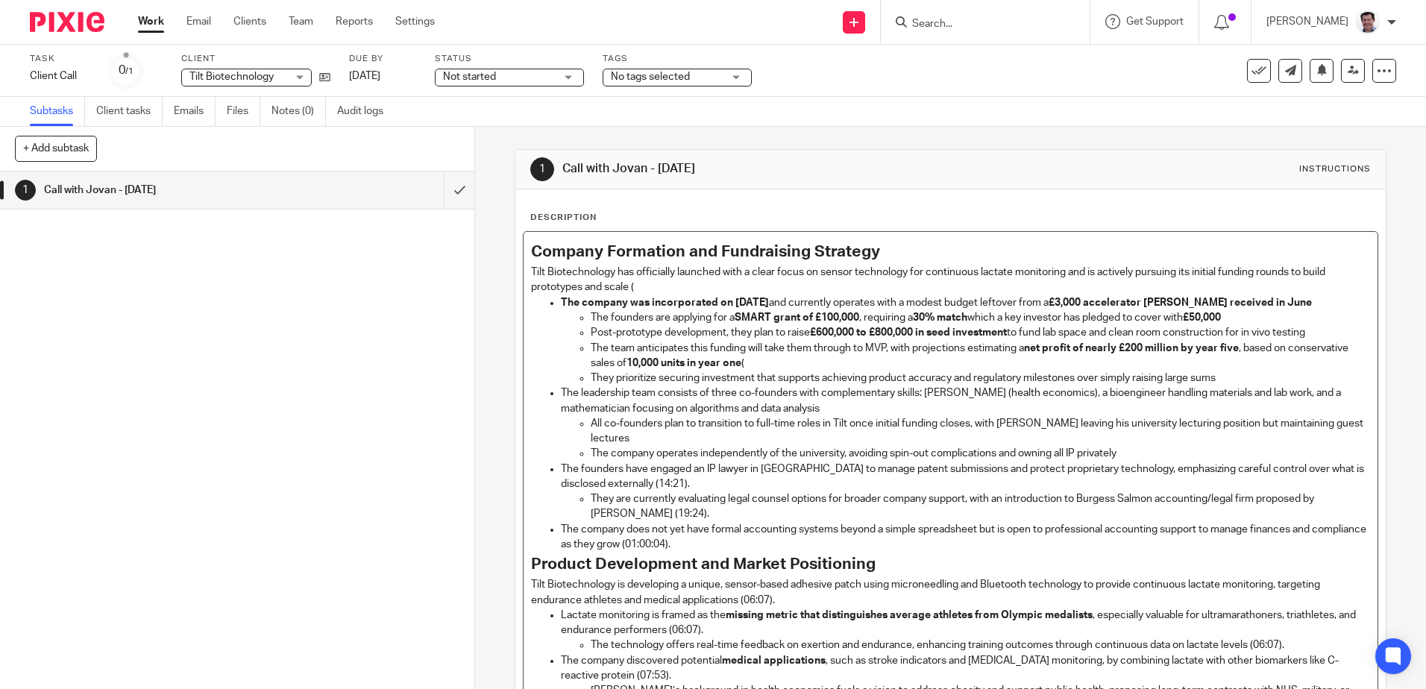
click at [663, 478] on p "The founders have engaged an IP lawyer in London to manage patent submissions a…" at bounding box center [965, 477] width 808 height 31
click at [1110, 501] on p "They are currently evaluating legal counsel options for broader company support…" at bounding box center [980, 506] width 778 height 31
click at [1207, 498] on p "They are currently evaluating legal counsel options for broader company support…" at bounding box center [980, 506] width 778 height 31
click at [632, 508] on p "They are currently evaluating legal counsel options for broader company support…" at bounding box center [980, 506] width 778 height 31
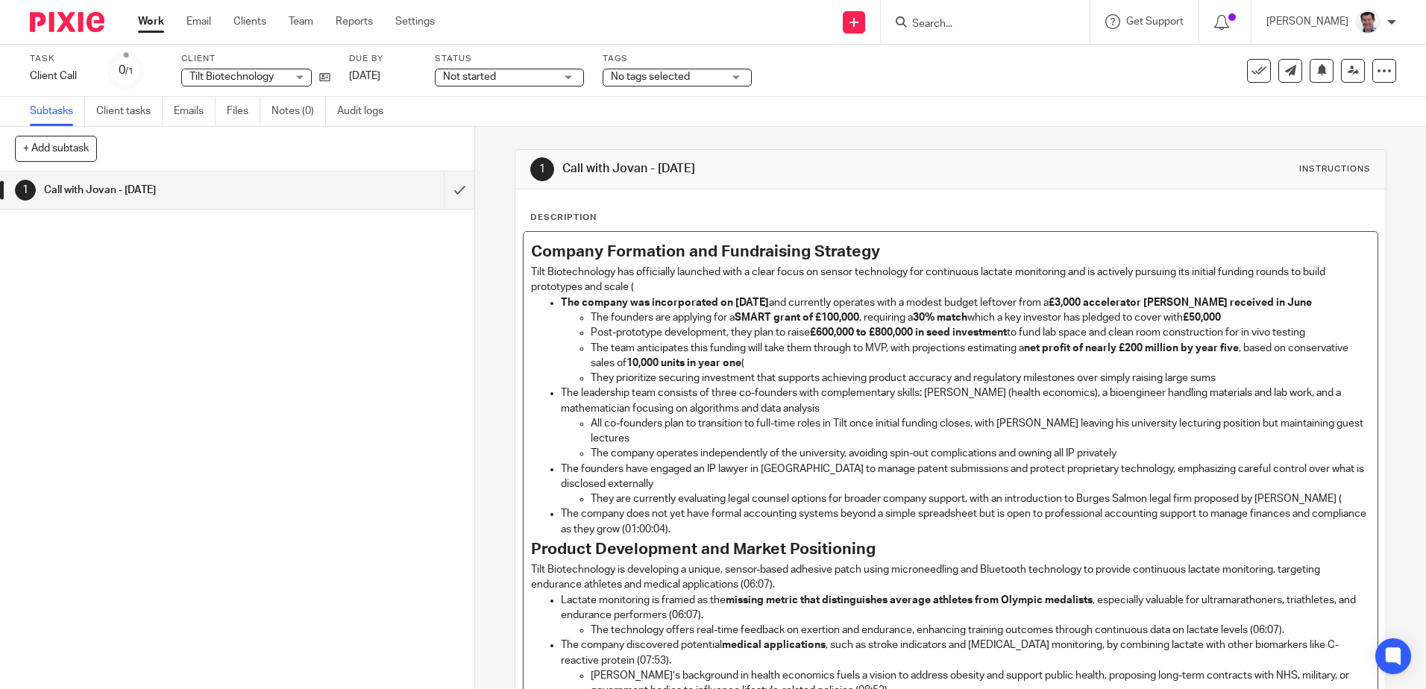
click at [742, 533] on p "The company does not yet have formal accounting systems beyond a simple spreads…" at bounding box center [965, 521] width 808 height 31
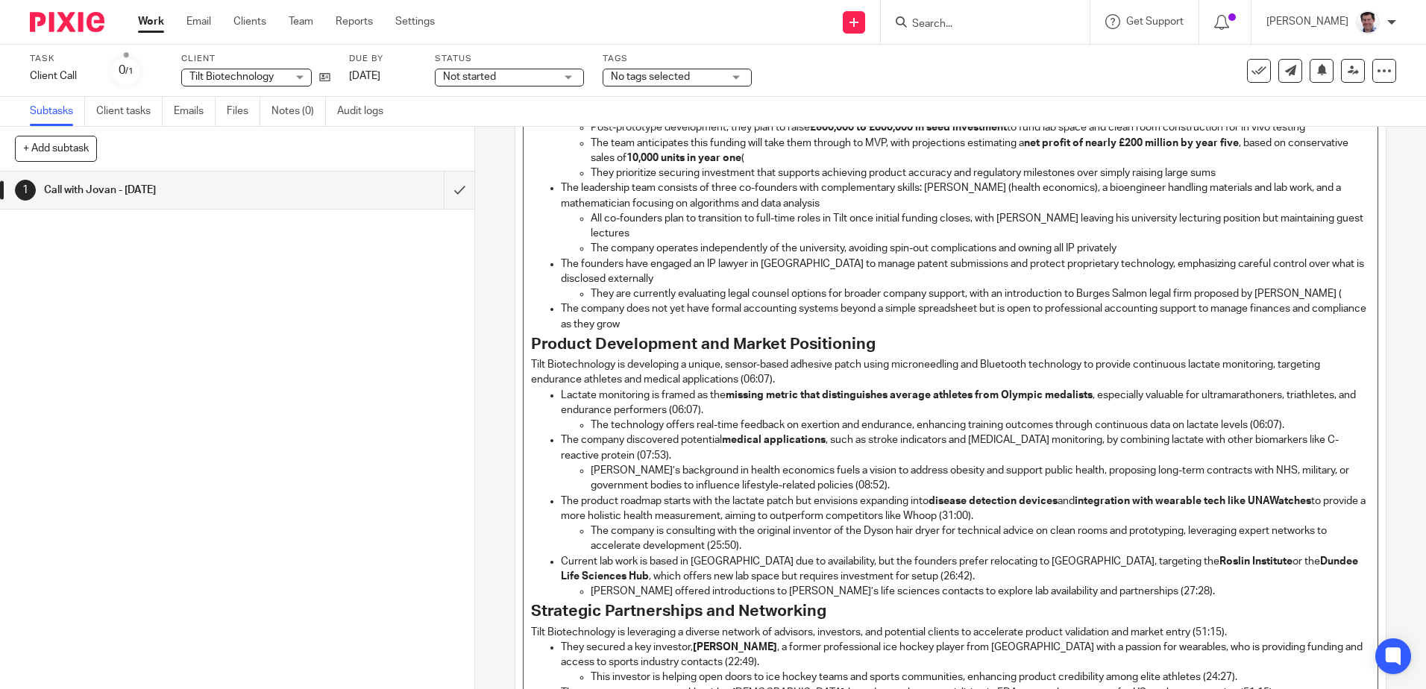
scroll to position [224, 0]
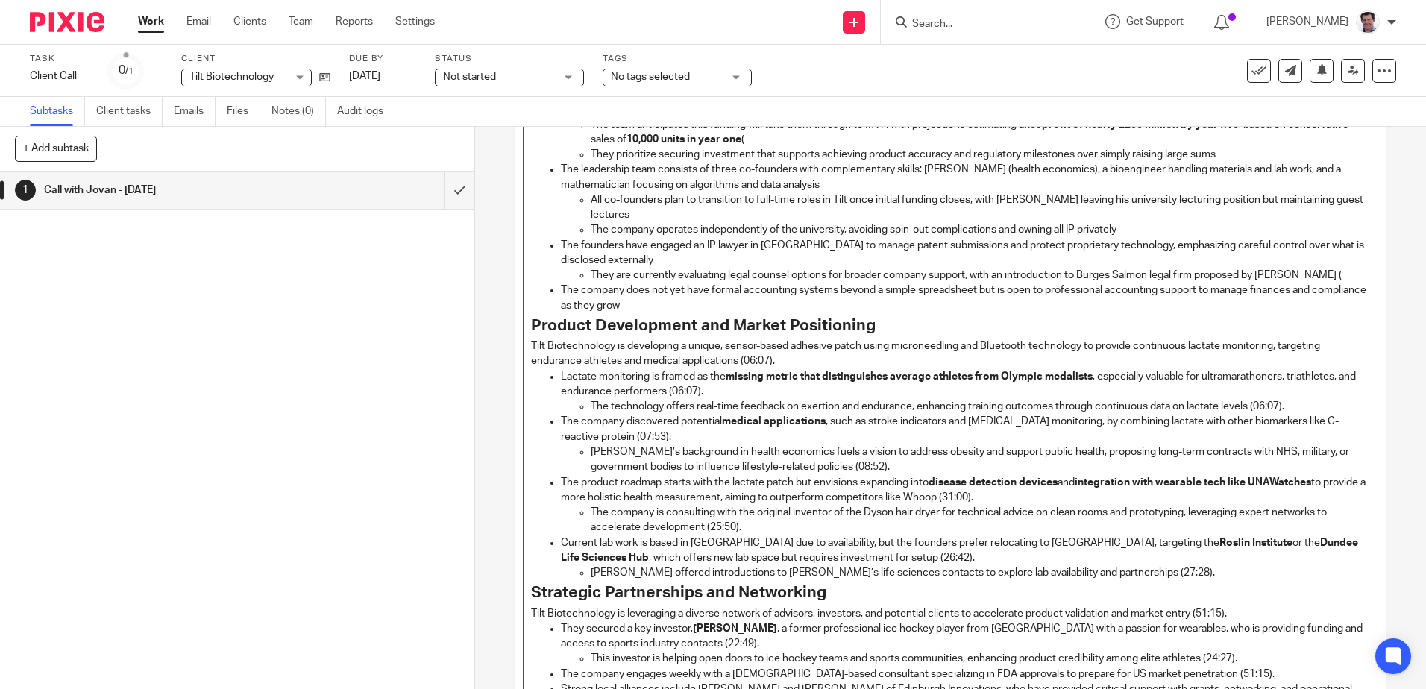
click at [796, 365] on p "Tilt Biotechnology is developing a unique, sensor-based adhesive patch using mi…" at bounding box center [950, 354] width 838 height 31
click at [732, 391] on p "Lactate monitoring is framed as the missing metric that distinguishes average a…" at bounding box center [965, 384] width 808 height 31
click at [1291, 403] on p "The technology offers real-time feedback on exertion and endurance, enhancing t…" at bounding box center [980, 406] width 778 height 15
click at [632, 435] on p "The company discovered potential medical applications , such as stroke indicato…" at bounding box center [965, 429] width 808 height 31
click at [928, 461] on p "Jovan’s background in health economics fuels a vision to address obesity and su…" at bounding box center [980, 459] width 778 height 31
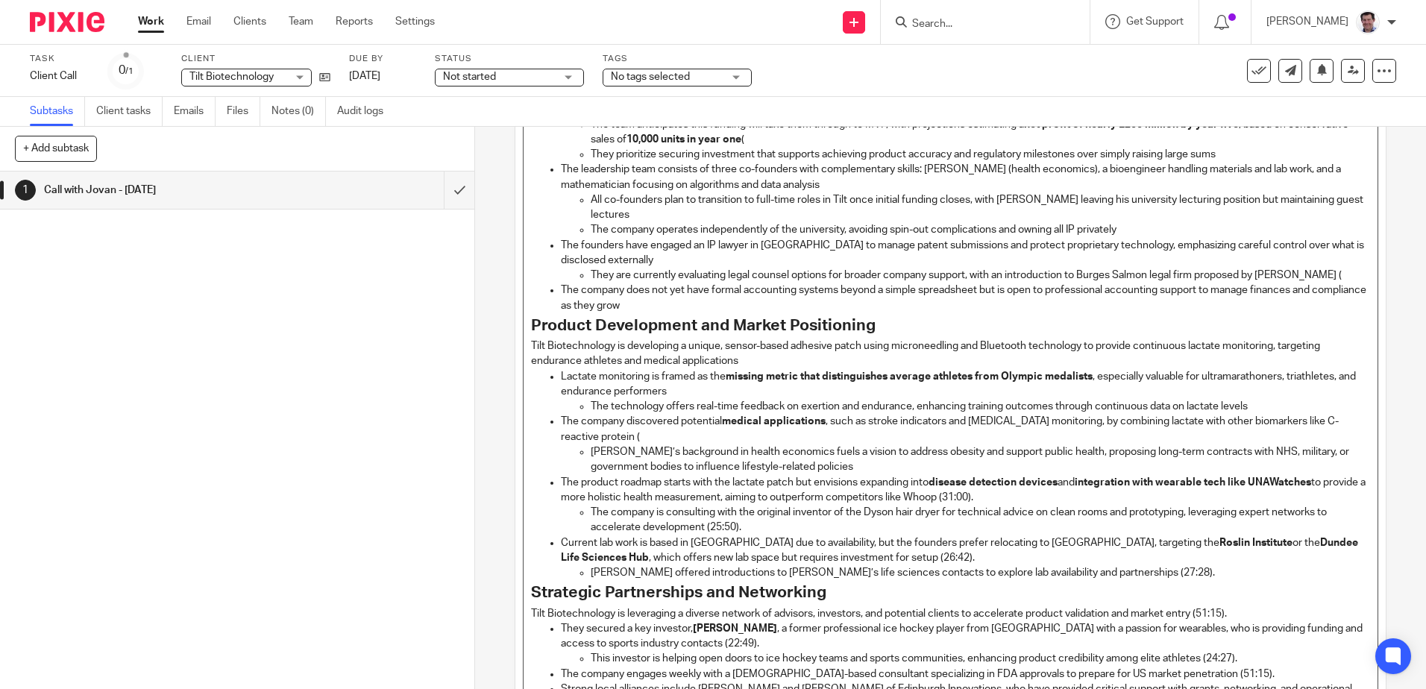
click at [1033, 496] on p "The product roadmap starts with the lactate patch but envisions expanding into …" at bounding box center [965, 490] width 808 height 31
click at [754, 525] on p "The company is consulting with the original inventor of the Dyson hair dryer fo…" at bounding box center [980, 520] width 778 height 31
drag, startPoint x: 887, startPoint y: 554, endPoint x: 899, endPoint y: 553, distance: 12.0
click at [890, 553] on p "Current lab work is based in London due to availability, but the founders prefe…" at bounding box center [965, 550] width 808 height 31
click at [1177, 562] on p "Current lab work is based in London due to availability, but the founders prefe…" at bounding box center [965, 550] width 808 height 31
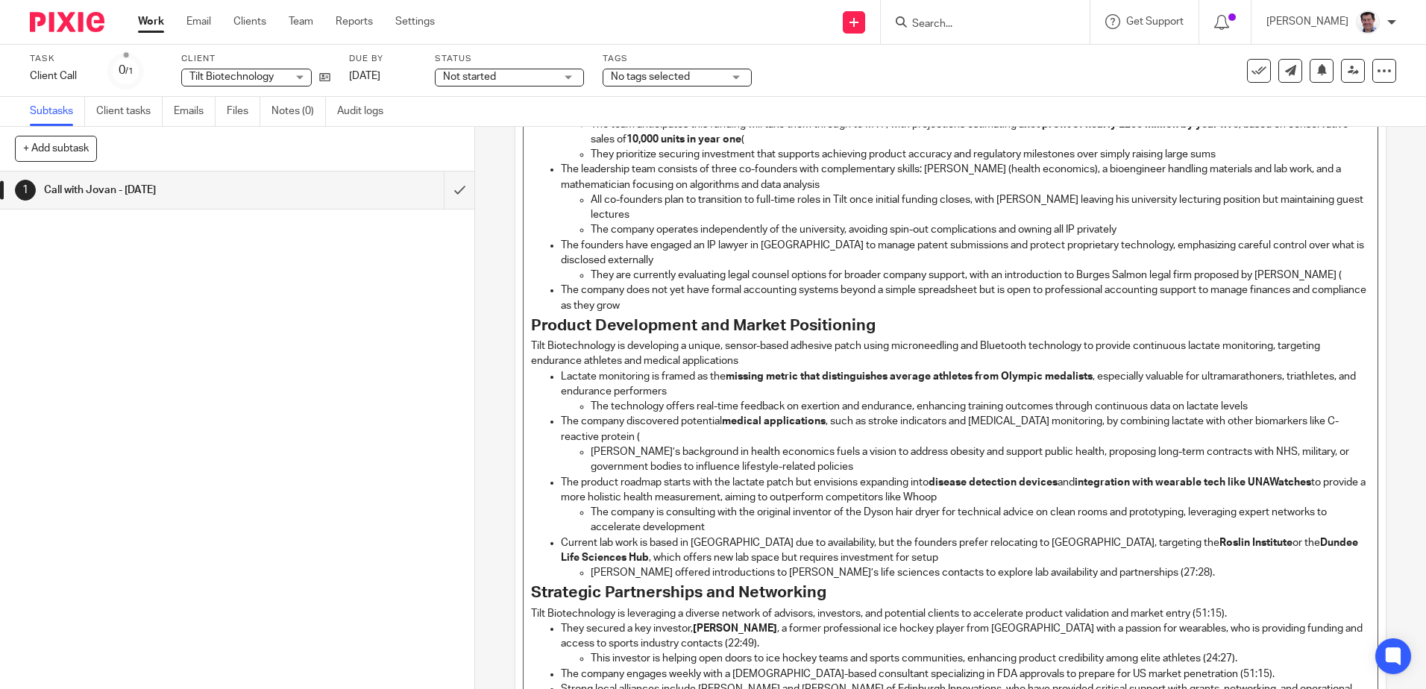
click at [1176, 567] on p "Stephen Gibbens offered introductions to Dundee’s life sciences contacts to exp…" at bounding box center [980, 572] width 778 height 15
click at [1239, 609] on p "Tilt Biotechnology is leveraging a diverse network of advisors, investors, and …" at bounding box center [950, 613] width 838 height 15
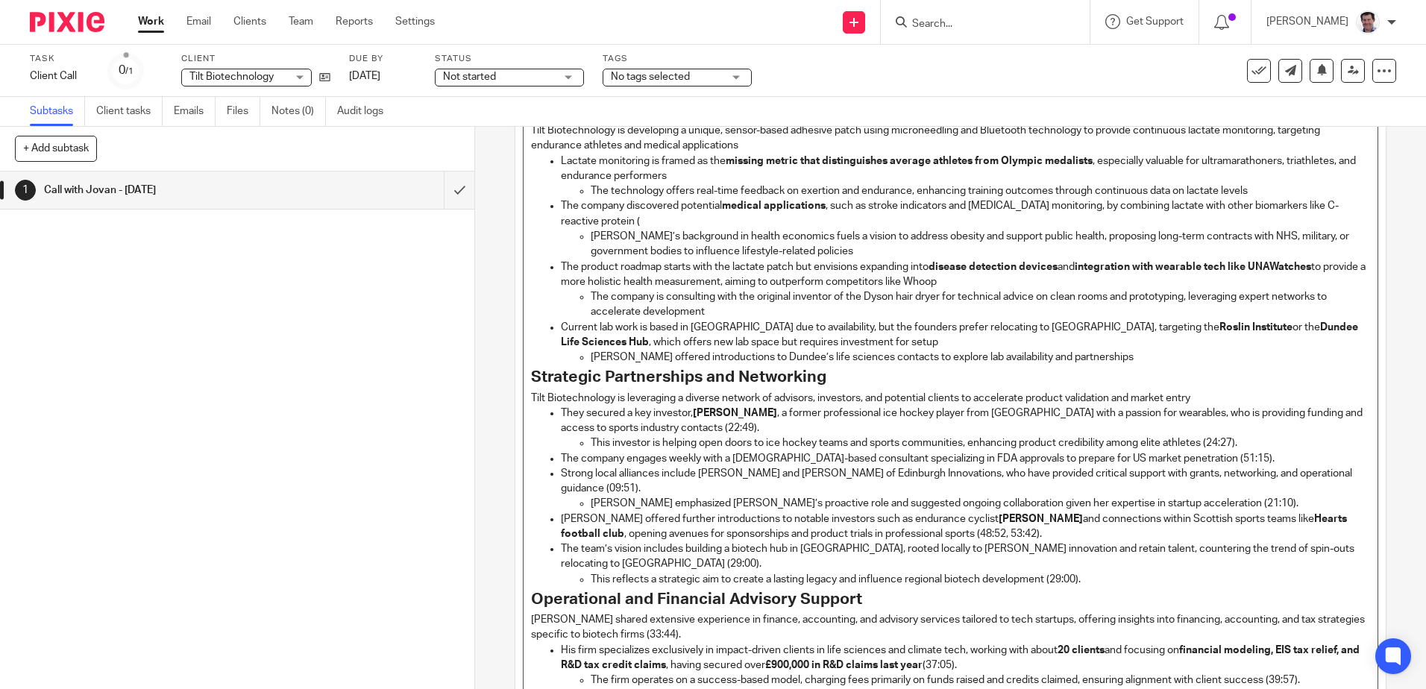
scroll to position [447, 0]
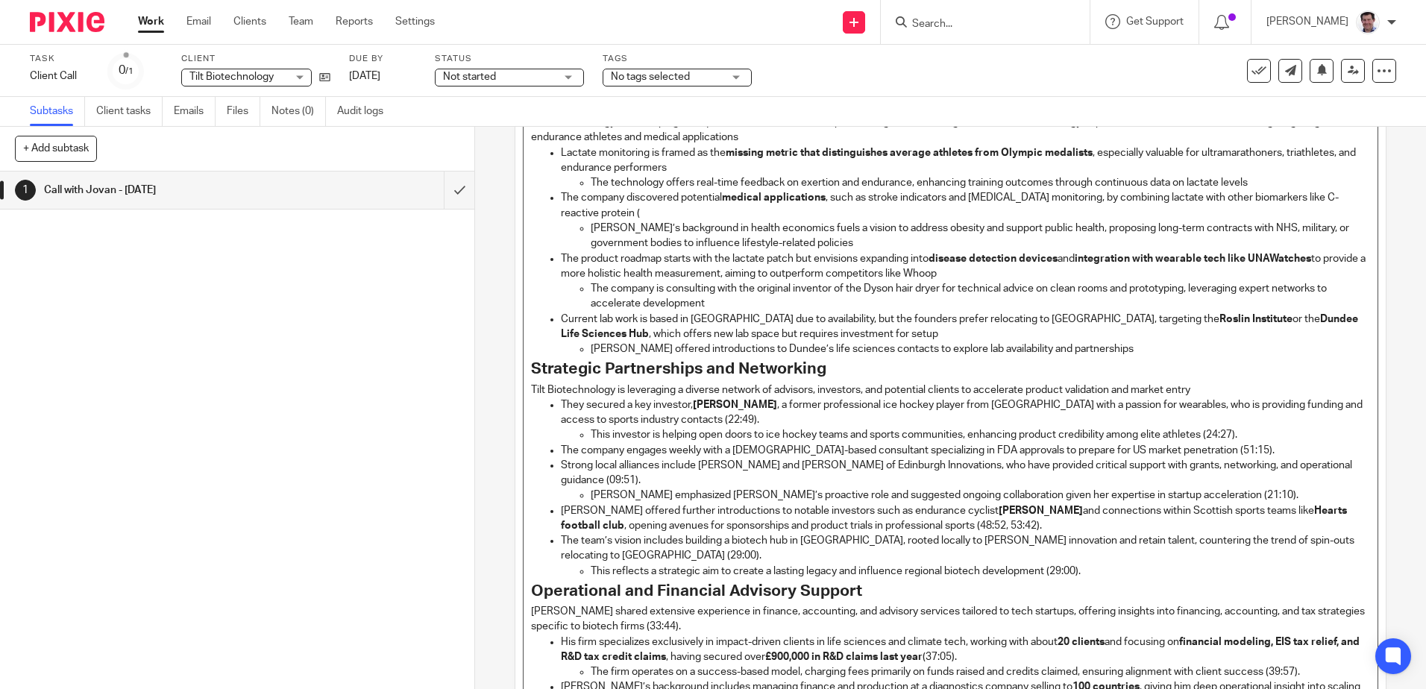
click at [724, 422] on p "They secured a key investor, Louis LeBlanc , a former professional ice hockey p…" at bounding box center [965, 412] width 808 height 31
click at [1242, 432] on p "This investor is helping open doors to ice hockey teams and sports communities,…" at bounding box center [980, 434] width 778 height 15
click at [1187, 447] on p "The company engages weekly with a US-based consultant specializing in FDA appro…" at bounding box center [965, 450] width 808 height 15
drag, startPoint x: 653, startPoint y: 479, endPoint x: 711, endPoint y: 480, distance: 57.4
click at [655, 479] on p "Strong local alliances include David Saunders and Sarah Gibbens of Edinburgh In…" at bounding box center [965, 473] width 808 height 31
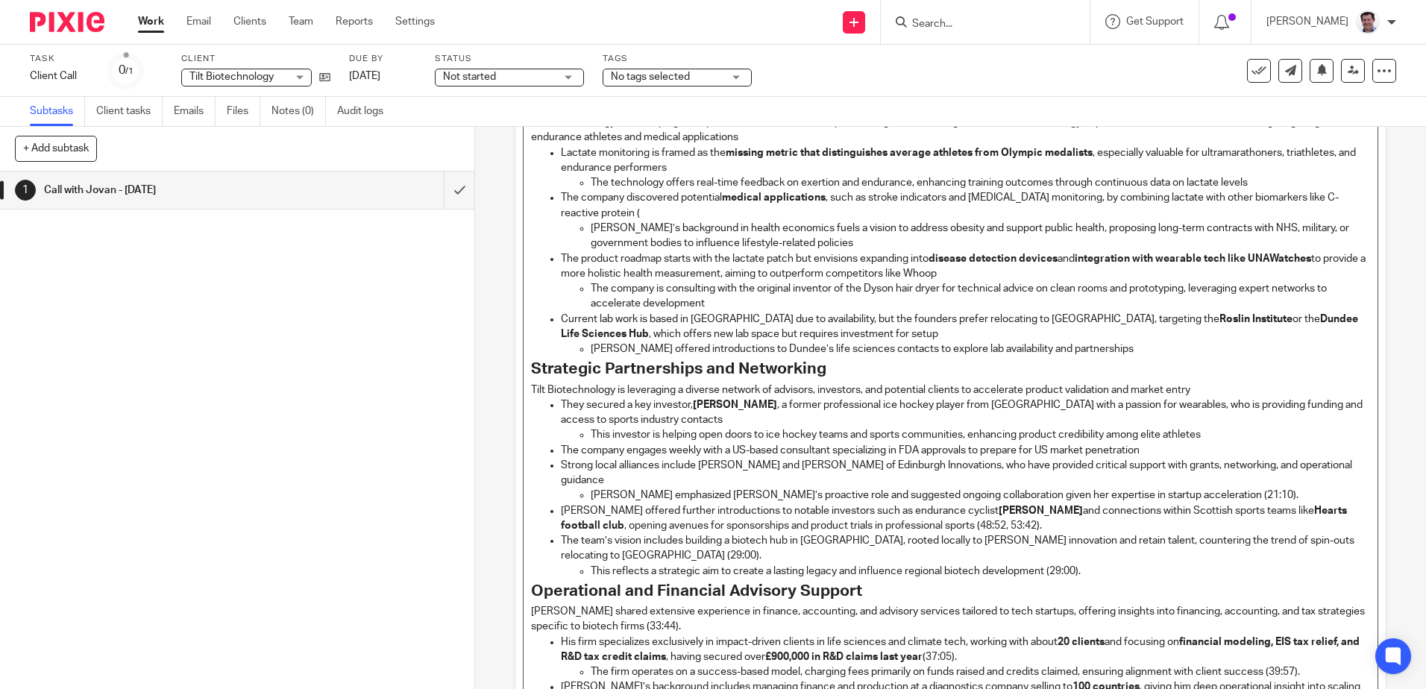
drag, startPoint x: 1249, startPoint y: 496, endPoint x: 1259, endPoint y: 494, distance: 9.8
click at [1250, 494] on p "Stephen Gibbens emphasized Sarah’s proactive role and suggested ongoing collabo…" at bounding box center [980, 495] width 778 height 15
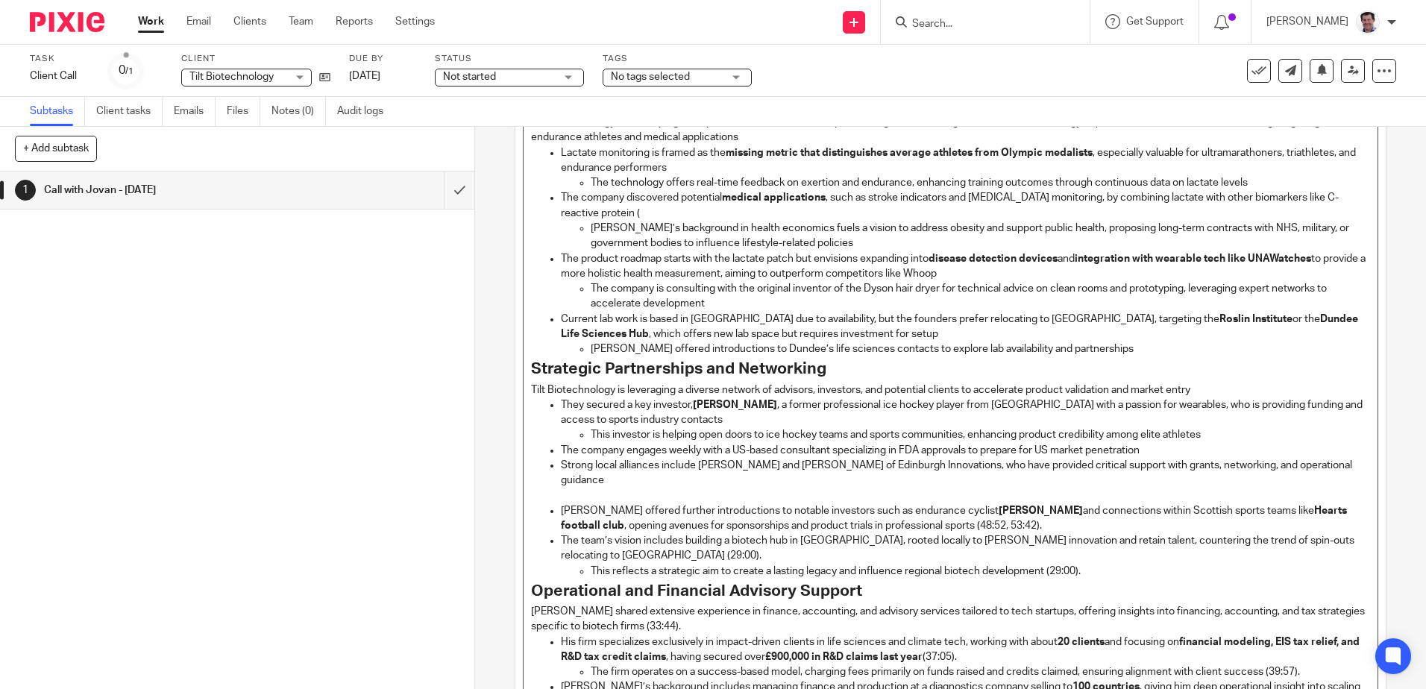
drag, startPoint x: 1007, startPoint y: 529, endPoint x: 1042, endPoint y: 523, distance: 34.8
click at [1015, 525] on p "Stephen offered further introductions to notable investors such as endurance cy…" at bounding box center [965, 518] width 808 height 31
drag, startPoint x: 619, startPoint y: 551, endPoint x: 629, endPoint y: 551, distance: 9.7
click at [620, 551] on p "The team’s vision includes building a biotech hub in Scotland, rooted locally t…" at bounding box center [965, 548] width 808 height 31
click at [1096, 564] on p "This reflects a strategic aim to create a lasting legacy and influence regional…" at bounding box center [980, 571] width 778 height 15
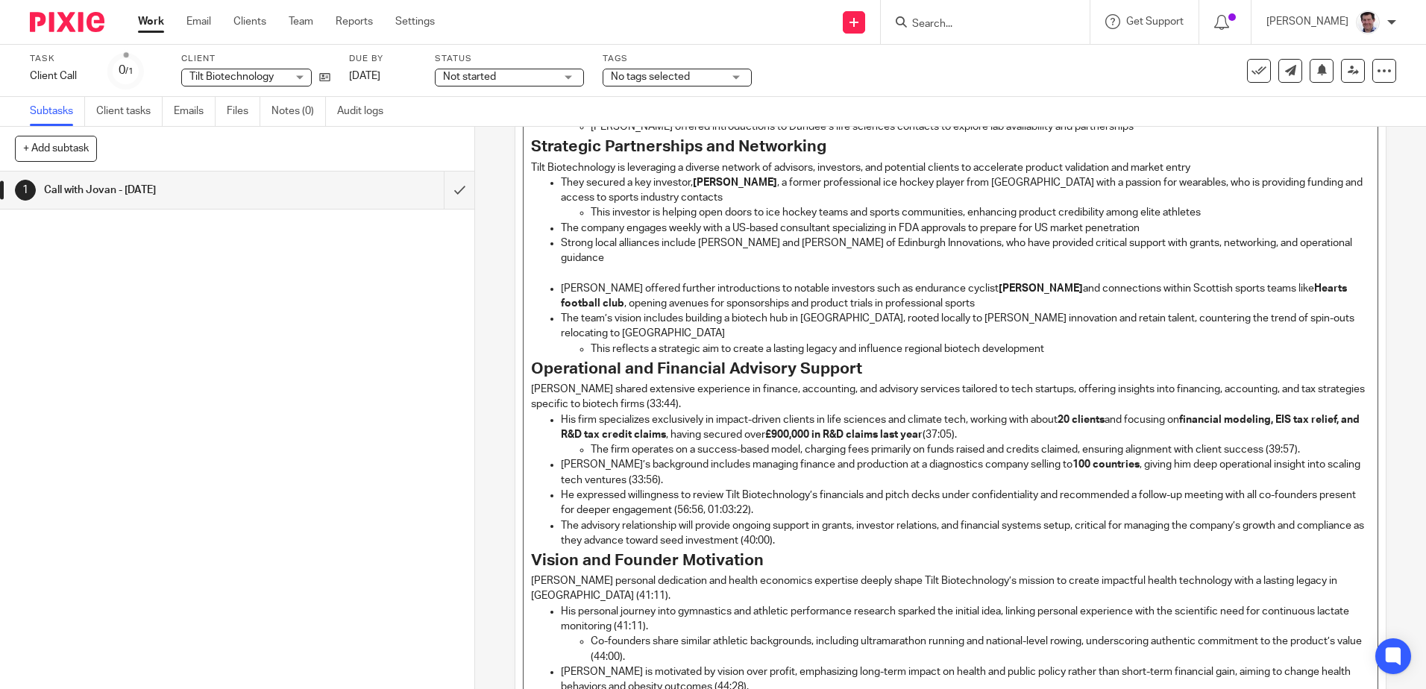
scroll to position [671, 0]
click at [745, 387] on p "Stephen Gibbens shared extensive experience in finance, accounting, and advisor…" at bounding box center [950, 395] width 838 height 31
click at [986, 418] on p "His firm specializes exclusively in impact-driven clients in life sciences and …" at bounding box center [965, 426] width 808 height 31
click at [1309, 441] on p "The firm operates on a success-based model, charging fees primarily on funds ra…" at bounding box center [980, 448] width 778 height 15
click at [651, 459] on p "Stephen’s background includes managing finance and production at a diagnostics …" at bounding box center [965, 471] width 808 height 31
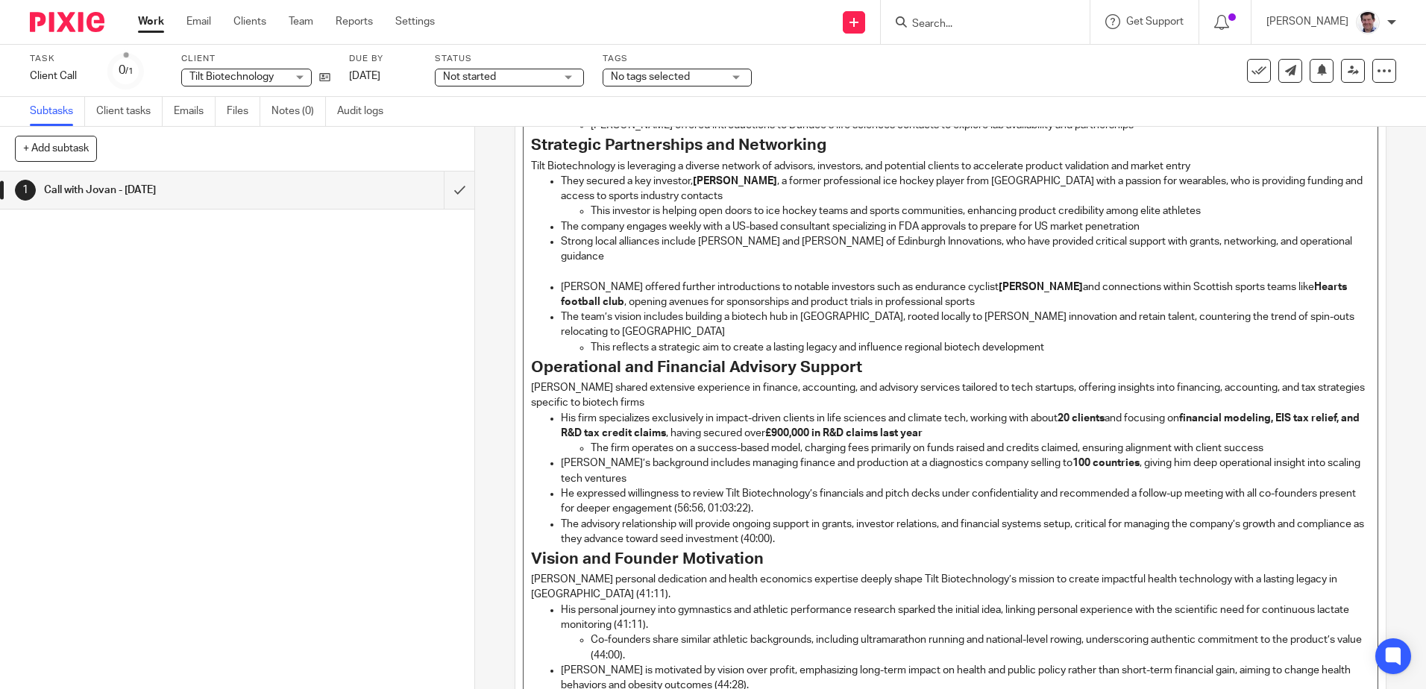
click at [811, 488] on p "He expressed willingness to review Tilt Biotechnology’s financials and pitch de…" at bounding box center [965, 501] width 808 height 31
click at [849, 521] on p "The advisory relationship will provide ongoing support in grants, investor rela…" at bounding box center [965, 532] width 808 height 31
click at [621, 579] on p "Jovan Vojnovic’s personal dedication and health economics expertise deeply shap…" at bounding box center [950, 587] width 838 height 31
click at [709, 612] on p "His personal journey into gymnastics and athletic performance research sparked …" at bounding box center [965, 617] width 808 height 31
click at [661, 638] on p "Co-founders share similar athletic backgrounds, including ultramarathon running…" at bounding box center [980, 647] width 778 height 31
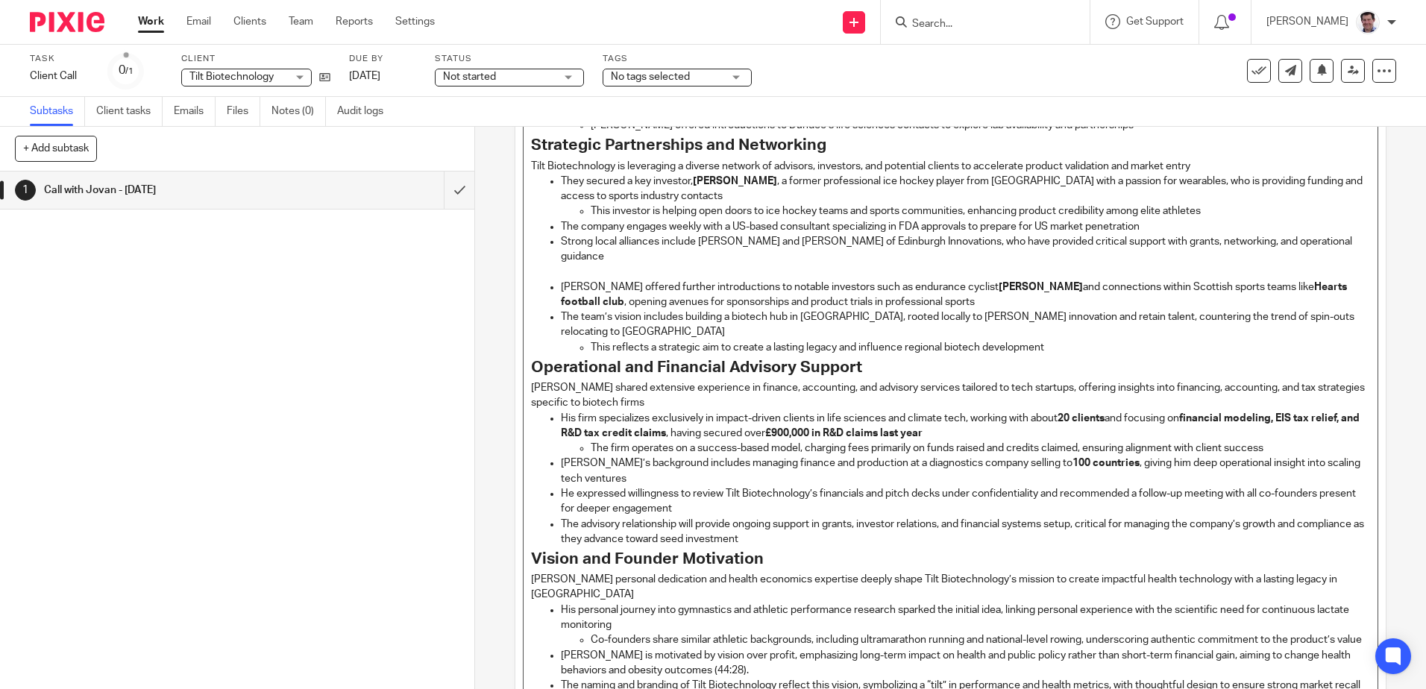
click at [758, 670] on p "Jovan is motivated by vision over profit, emphasizing long-term impact on healt…" at bounding box center [965, 663] width 808 height 31
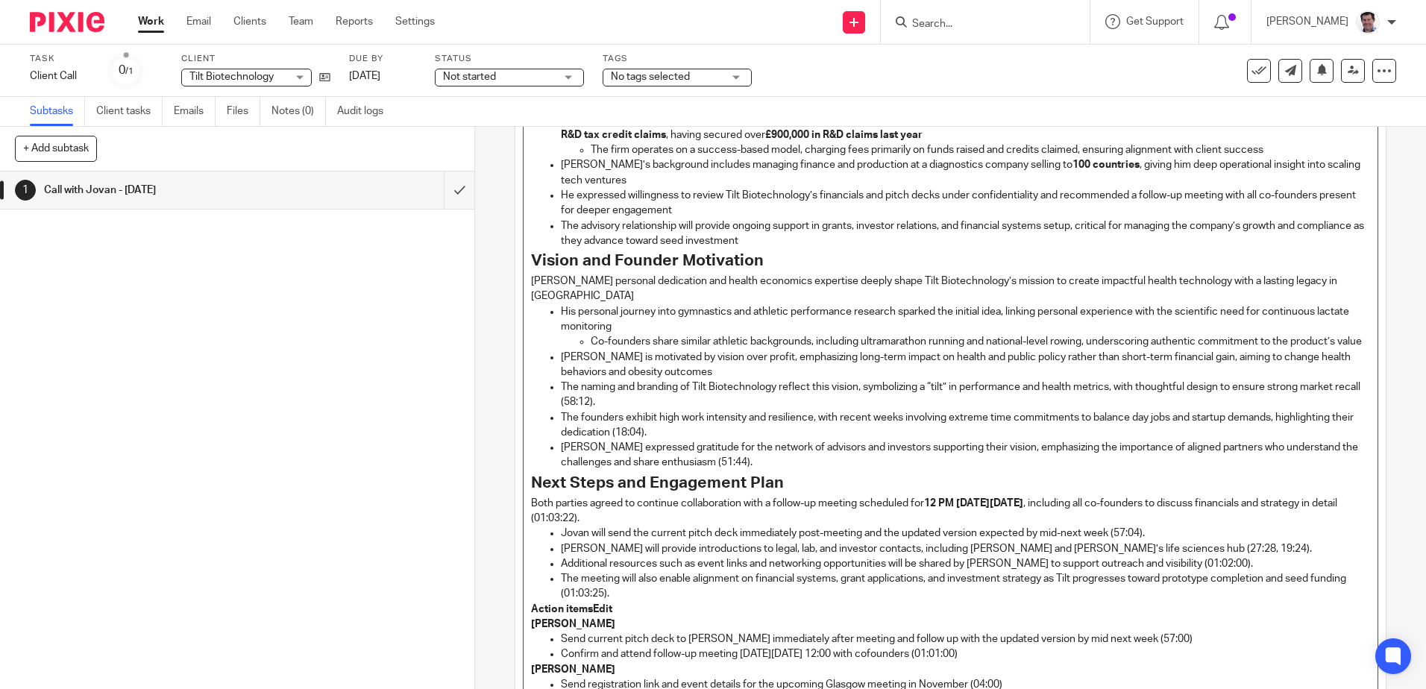
click at [638, 403] on p "The naming and branding of Tilt Biotechnology reflect this vision, symbolizing …" at bounding box center [965, 395] width 808 height 31
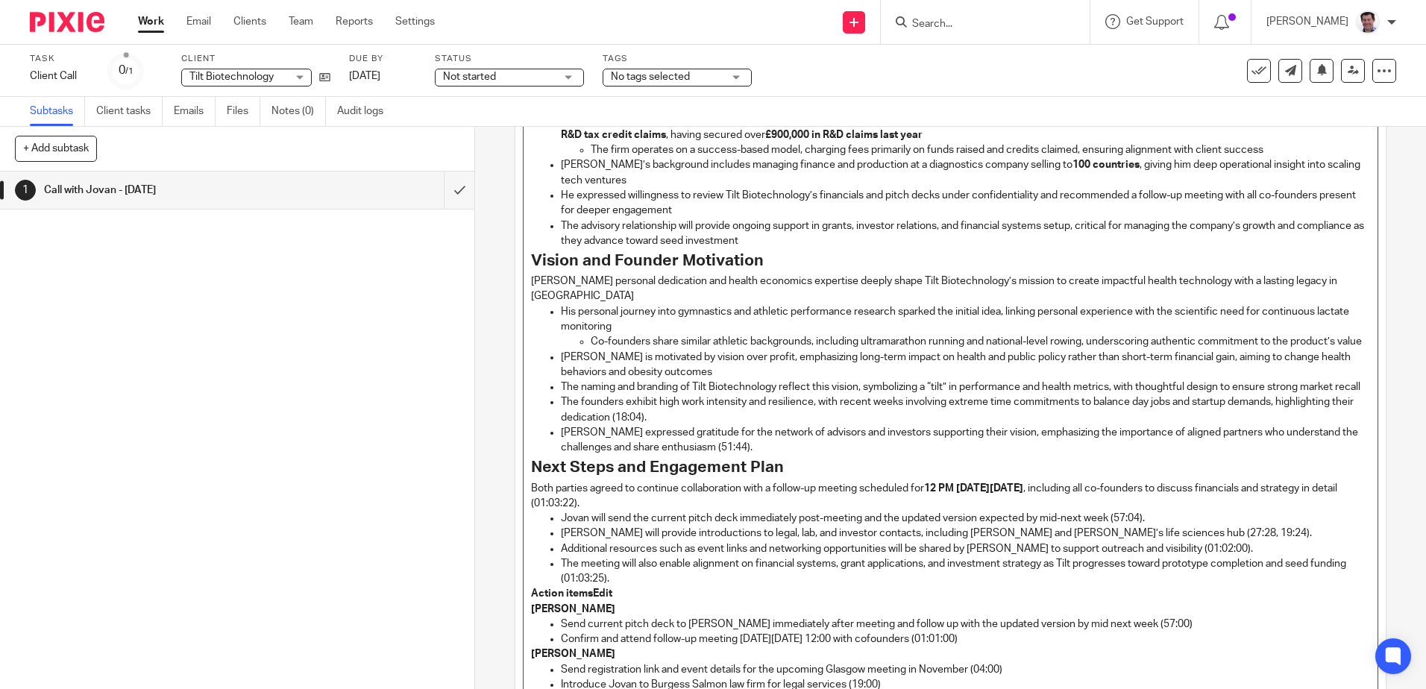
click at [684, 425] on p "The founders exhibit high work intensity and resilience, with recent weeks invo…" at bounding box center [965, 409] width 808 height 31
click at [770, 456] on p "Jovan expressed gratitude for the network of advisors and investors supporting …" at bounding box center [965, 440] width 808 height 31
click at [818, 503] on p "Both parties agreed to continue collaboration with a follow-up meeting schedule…" at bounding box center [950, 496] width 838 height 31
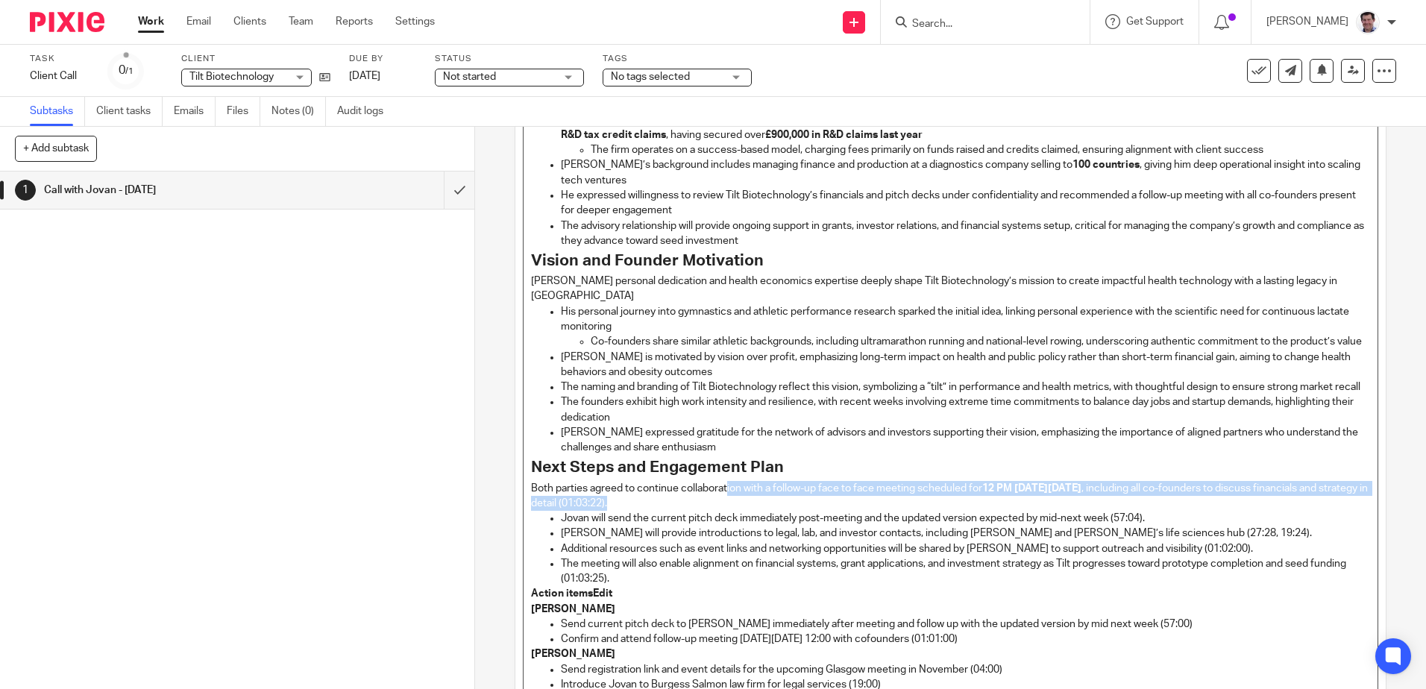
click at [726, 511] on p "Both parties agreed to continue collaboration with a follow-up face to face mee…" at bounding box center [950, 496] width 838 height 31
click at [755, 512] on p "Both parties agreed to continue collaboration with a follow-up face to face mee…" at bounding box center [950, 496] width 838 height 31
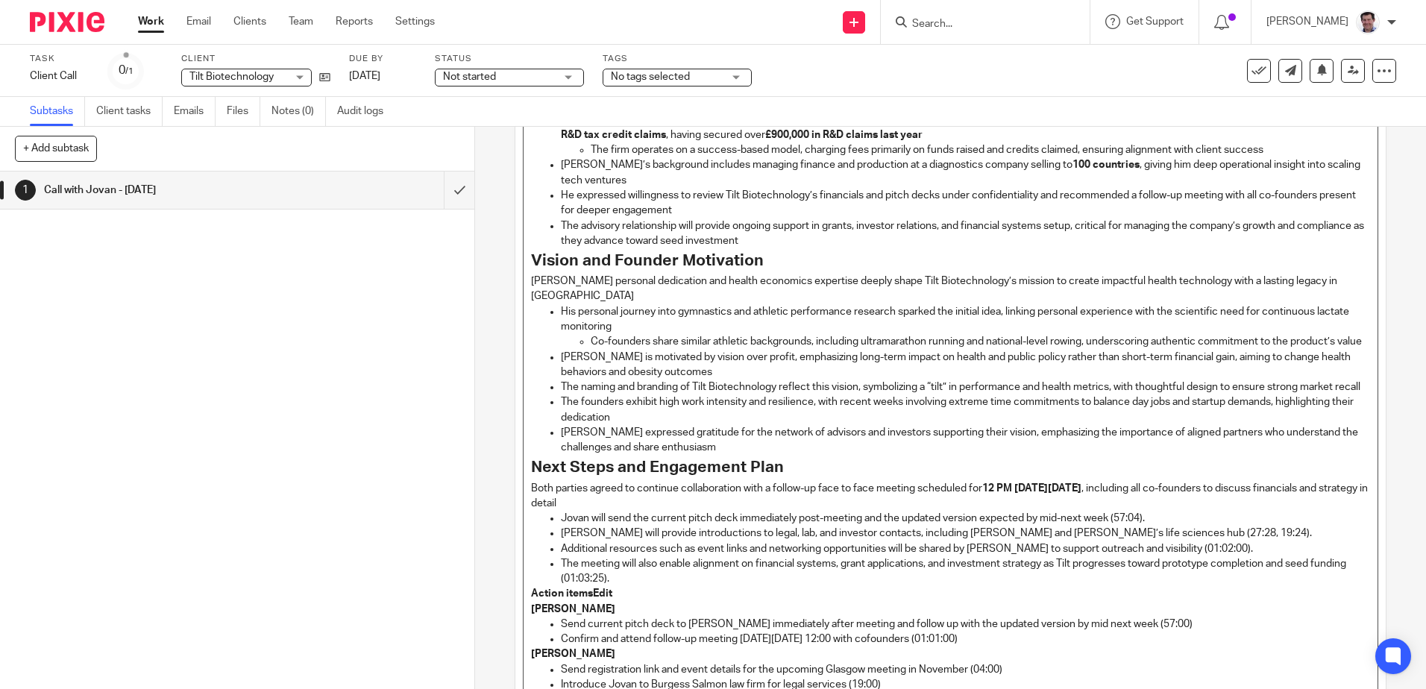
click at [1150, 526] on p "Jovan will send the current pitch deck immediately post-meeting and the updated…" at bounding box center [965, 518] width 808 height 15
click at [964, 541] on p "Stephen will provide introductions to legal, lab, and investor contacts, includ…" at bounding box center [965, 533] width 808 height 15
click at [1216, 541] on p "Stephen will provide introductions to legal, lab, and investor contacts, includ…" at bounding box center [965, 533] width 808 height 15
click at [1218, 556] on p "Additional resources such as event links and networking opportunities will be s…" at bounding box center [965, 548] width 808 height 15
drag, startPoint x: 648, startPoint y: 591, endPoint x: 658, endPoint y: 588, distance: 10.4
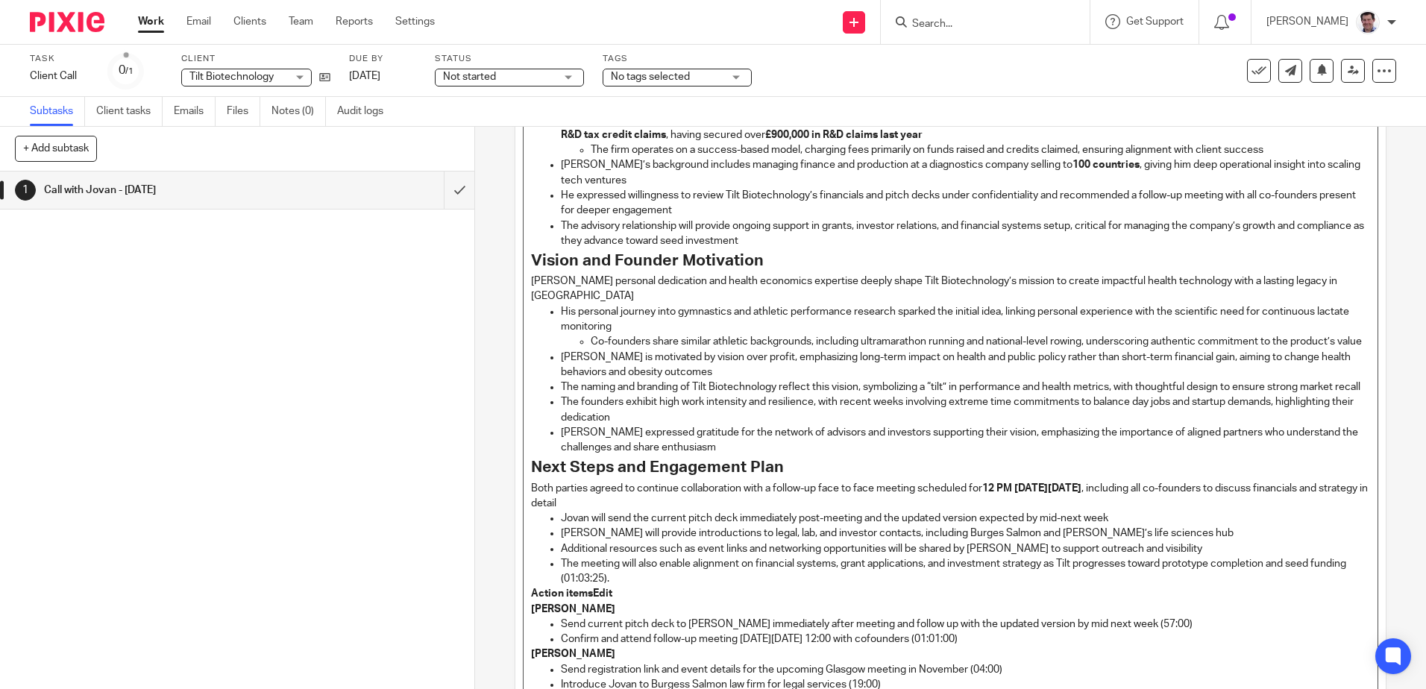
click at [658, 587] on p "The meeting will also enable alignment on financial systems, grant applications…" at bounding box center [965, 571] width 808 height 31
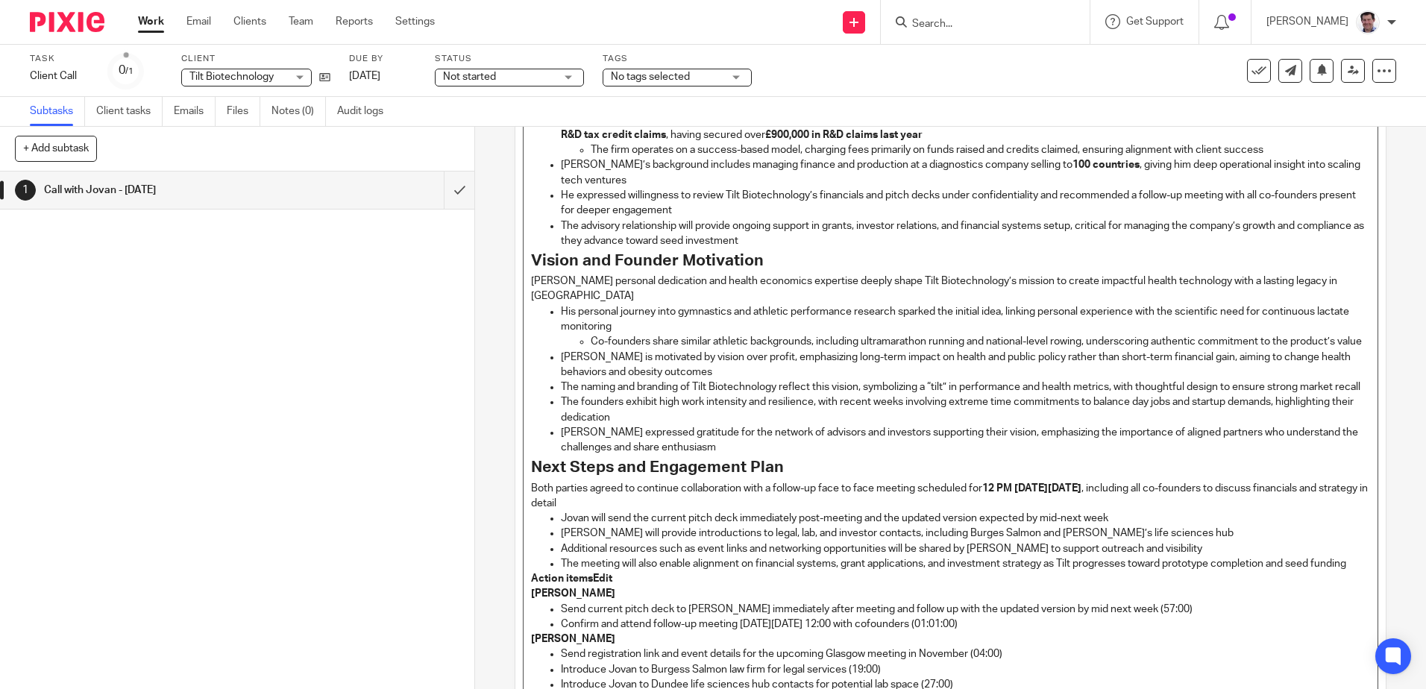
click at [616, 586] on p "Action itemsEdit" at bounding box center [950, 578] width 838 height 15
click at [610, 571] on p "The meeting will also enable alignment on financial systems, grant applications…" at bounding box center [965, 563] width 808 height 15
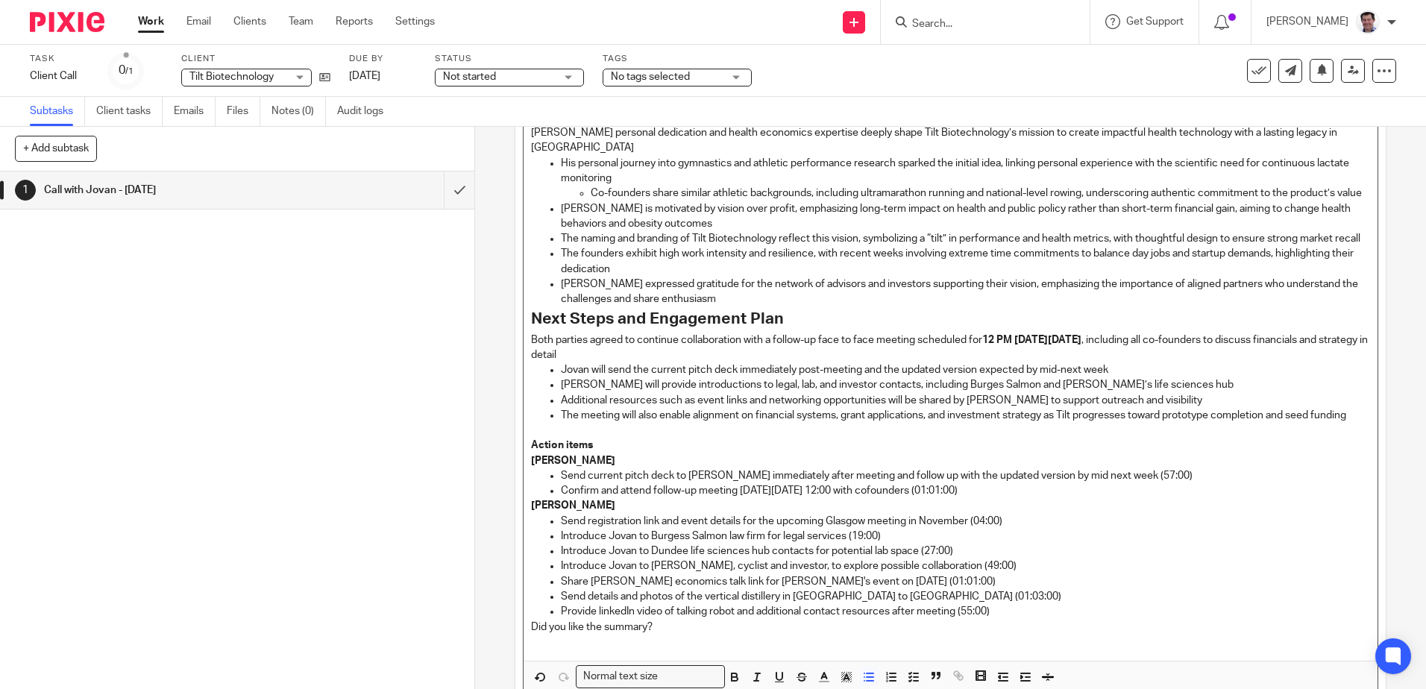
scroll to position [1118, 0]
click at [1145, 482] on p "Send current pitch deck to Stephen immediately after meeting and follow up with…" at bounding box center [965, 475] width 808 height 15
click at [1153, 482] on p "Send current pitch deck to Stephen immediately after meeting and follow up with…" at bounding box center [965, 475] width 808 height 15
click at [1054, 497] on p "Confirm and attend follow-up meeting on Wednesday, 1 October at 12:00 with cofo…" at bounding box center [965, 489] width 808 height 15
click at [1015, 528] on p "Send registration link and event details for the upcoming Glasgow meeting in No…" at bounding box center [965, 520] width 808 height 15
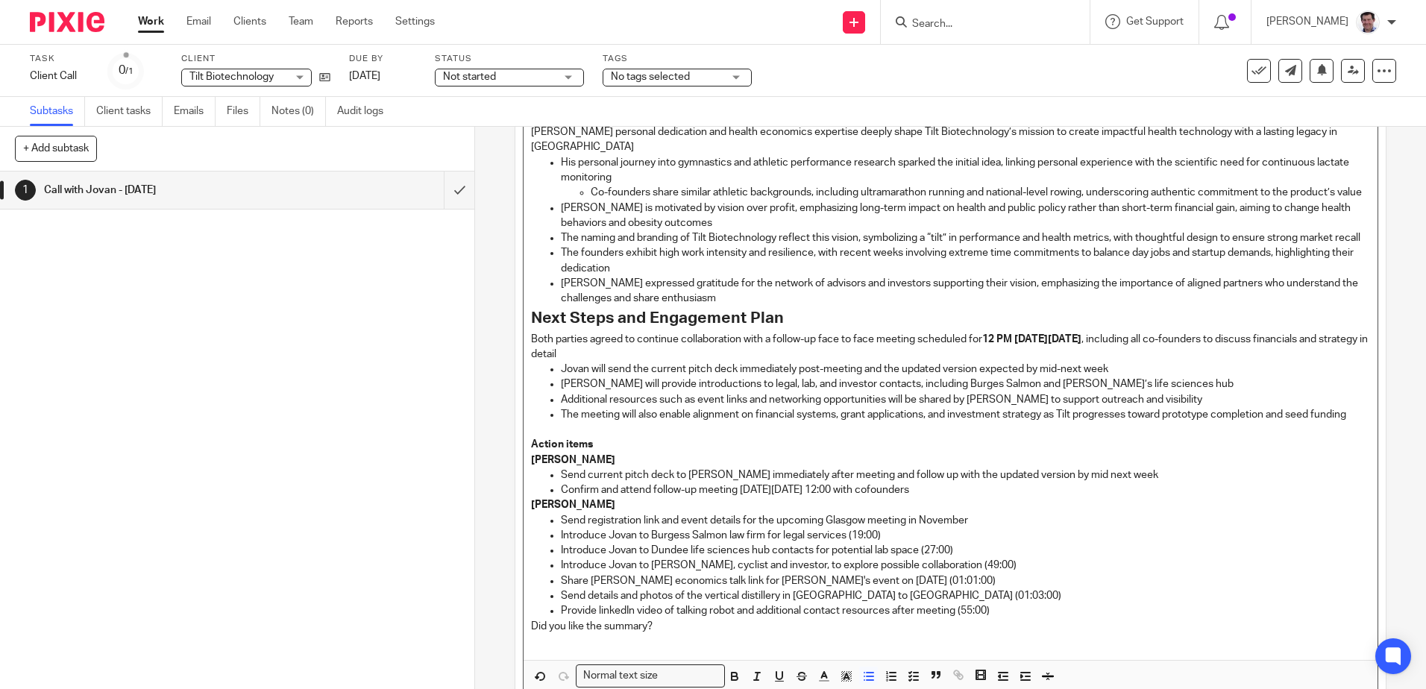
click at [880, 543] on p "Introduce Jovan to Burgess Salmon law firm for legal services (19:00)" at bounding box center [965, 535] width 808 height 15
click at [823, 528] on p "Send registration link and event details for the upcoming Glasgow meeting in No…" at bounding box center [965, 520] width 808 height 15
click at [969, 558] on p "Introduce Jovan to Dundee life sciences hub contacts for potential lab space (2…" at bounding box center [965, 550] width 808 height 15
click at [1011, 573] on p "Introduce Jovan to Mark Beaumont, cyclist and investor, to explore possible col…" at bounding box center [965, 565] width 808 height 15
click at [960, 588] on p "Share Kate Raworth economics talk link for Stephen's event on 1 October (01:01:…" at bounding box center [965, 580] width 808 height 15
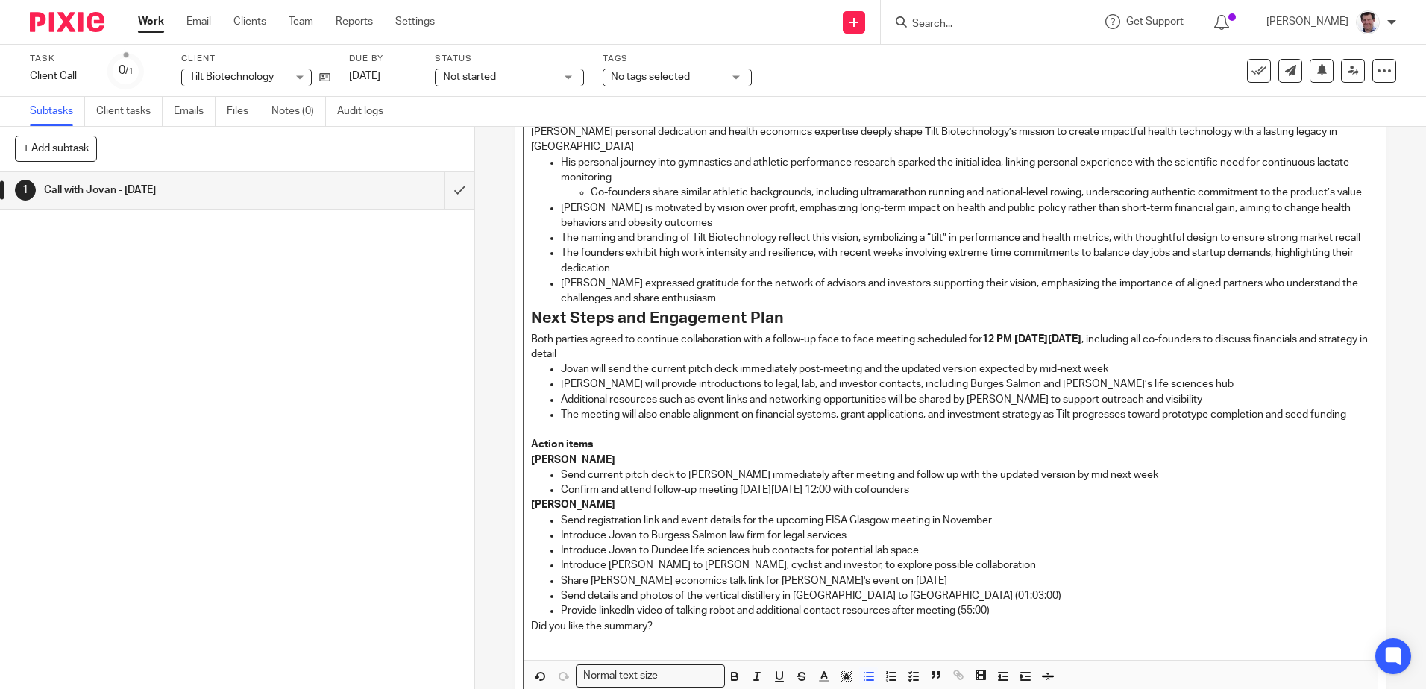
click at [922, 603] on p "Send details and photos of the vertical distillery in Leith to Jovan (01:03:00)" at bounding box center [965, 595] width 808 height 15
click at [997, 618] on p "Provide linkedIn video of talking robot and additional contact resources after …" at bounding box center [965, 610] width 808 height 15
drag, startPoint x: 676, startPoint y: 651, endPoint x: 684, endPoint y: 650, distance: 7.5
click at [677, 634] on p "Did you like the summary?" at bounding box center [950, 626] width 838 height 15
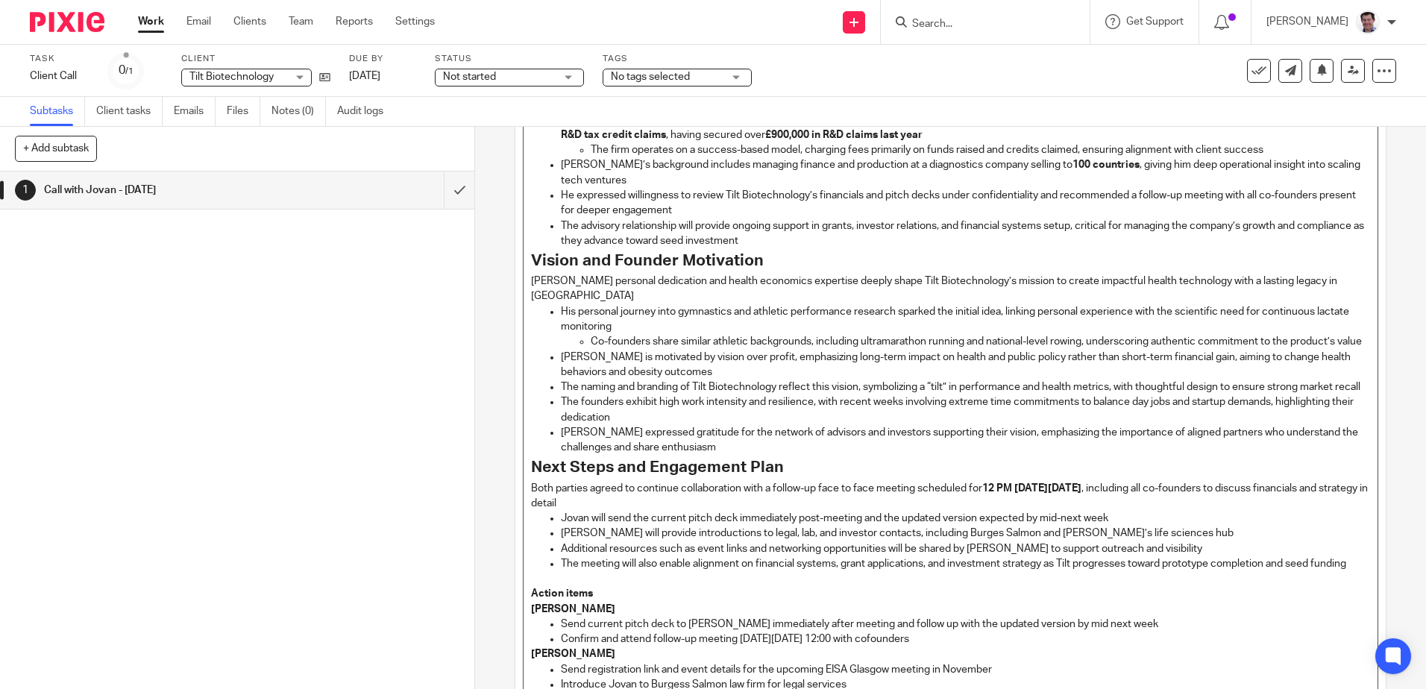
click at [732, 456] on p "Jovan expressed gratitude for the network of advisors and investors supporting …" at bounding box center [965, 440] width 808 height 31
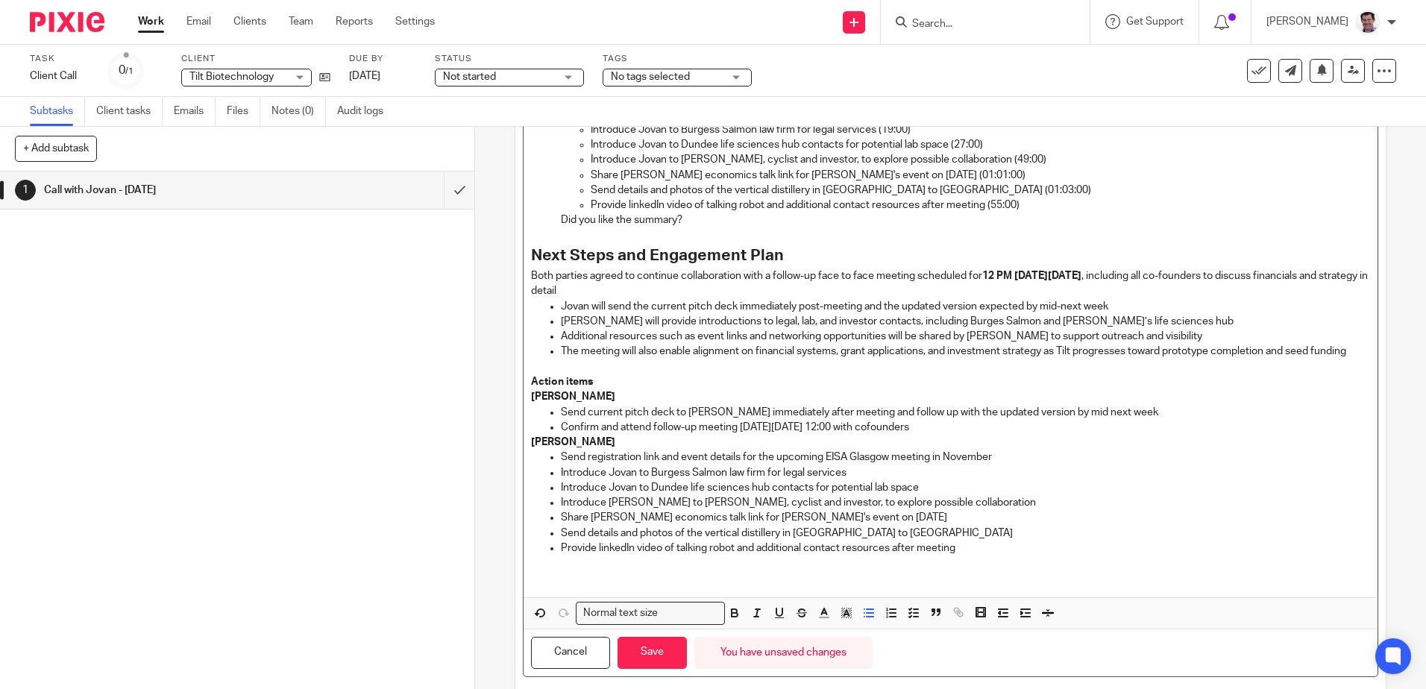
scroll to position [2774, 0]
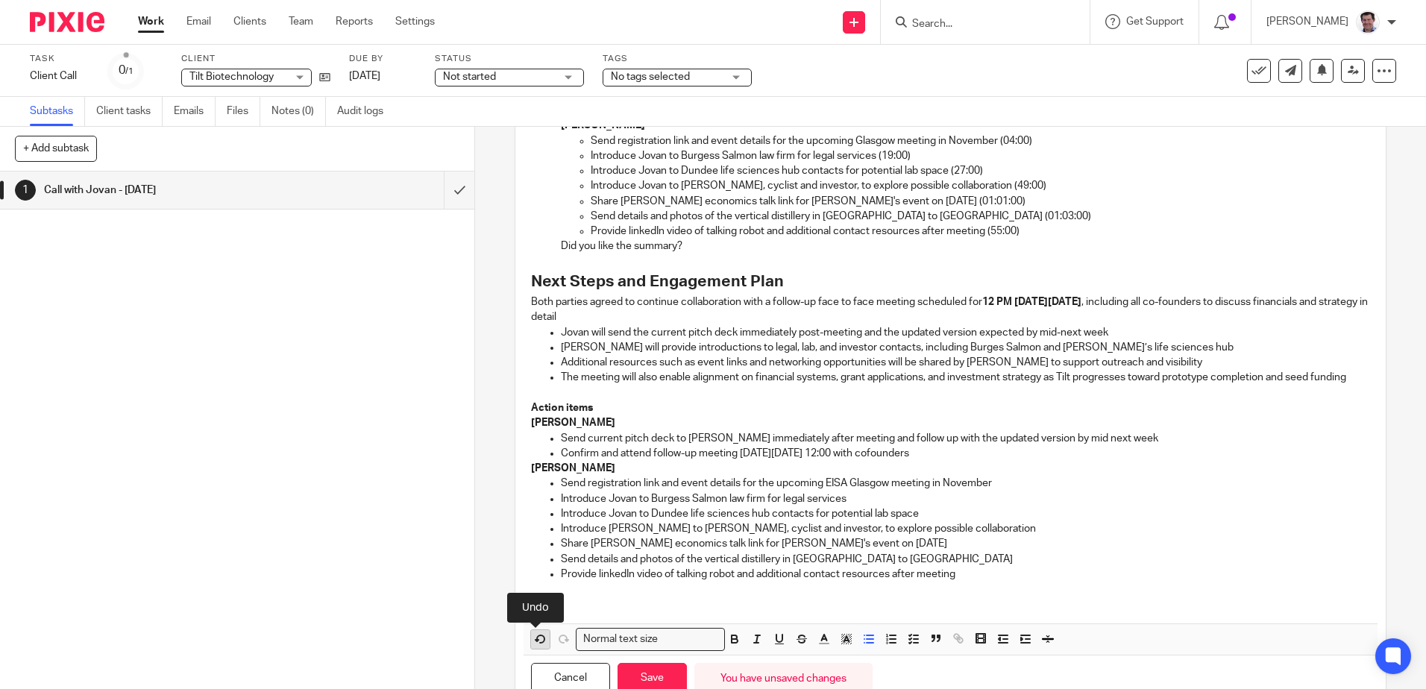
click at [534, 646] on icon "button" at bounding box center [540, 638] width 13 height 13
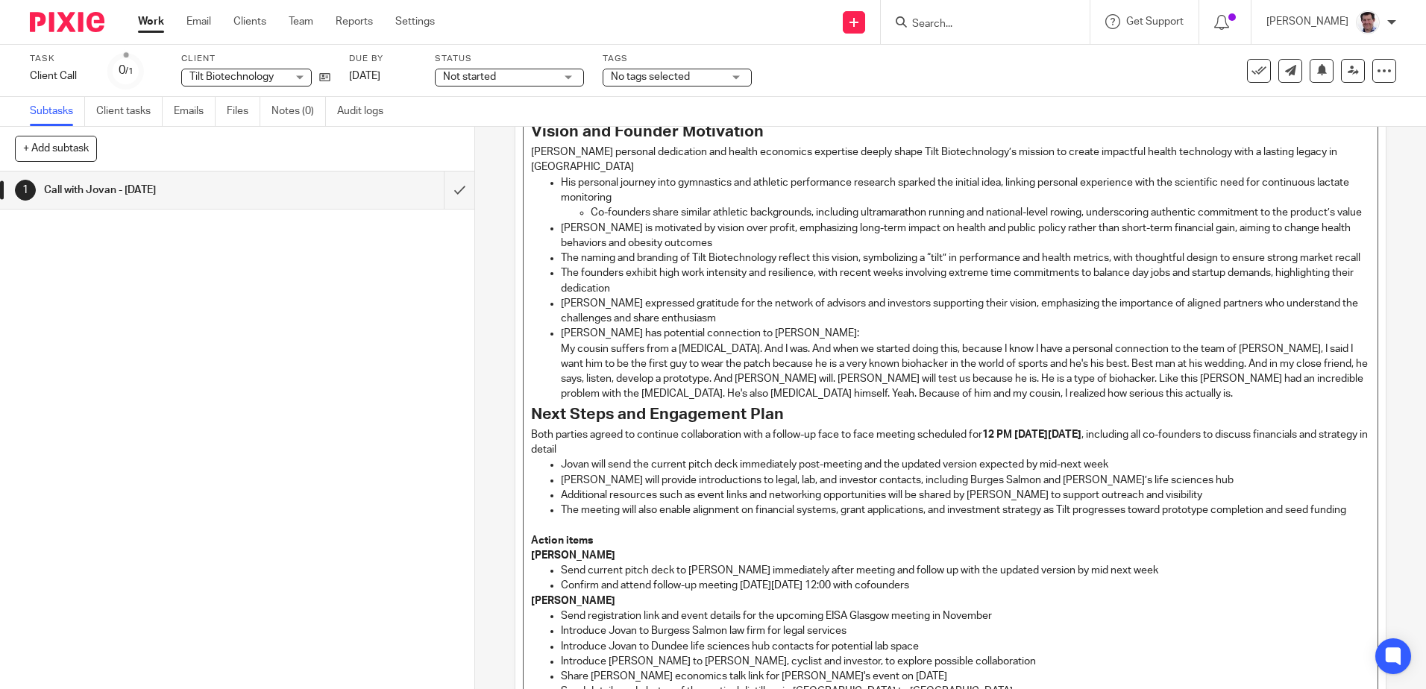
scroll to position [1097, 0]
click at [1019, 362] on p "My cousin suffers from a celiac disease. And I was. And when we started doing t…" at bounding box center [965, 373] width 808 height 60
click at [674, 379] on p "I have a personal connection to the team of Novak Djokovic, I said I want him t…" at bounding box center [965, 373] width 808 height 60
drag, startPoint x: 670, startPoint y: 383, endPoint x: 682, endPoint y: 374, distance: 14.9
click at [671, 381] on p "I have a personal connection to the team of Novak Djokovic, I said I want him t…" at bounding box center [965, 373] width 808 height 60
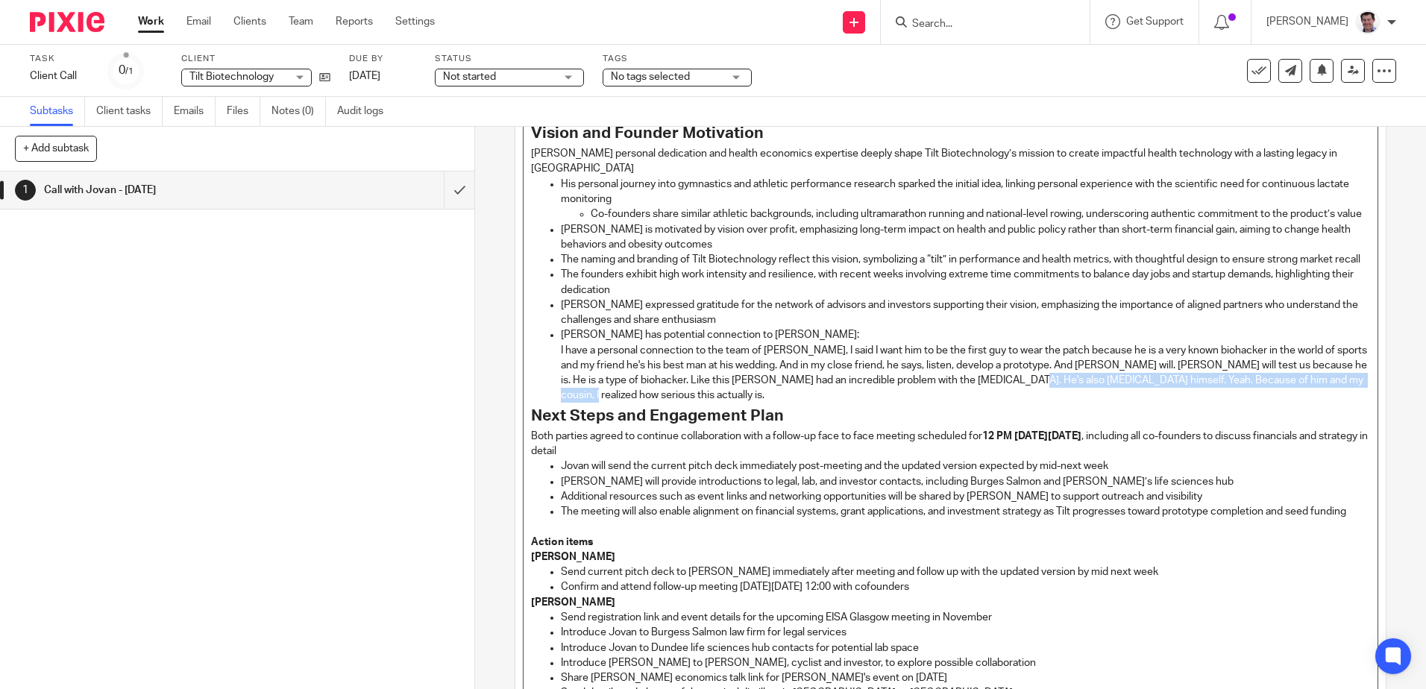
drag, startPoint x: 1027, startPoint y: 394, endPoint x: 1028, endPoint y: 403, distance: 9.1
click at [1028, 403] on p "I have a personal connection to the team of Novak Djokovic, I said I want him t…" at bounding box center [965, 373] width 808 height 60
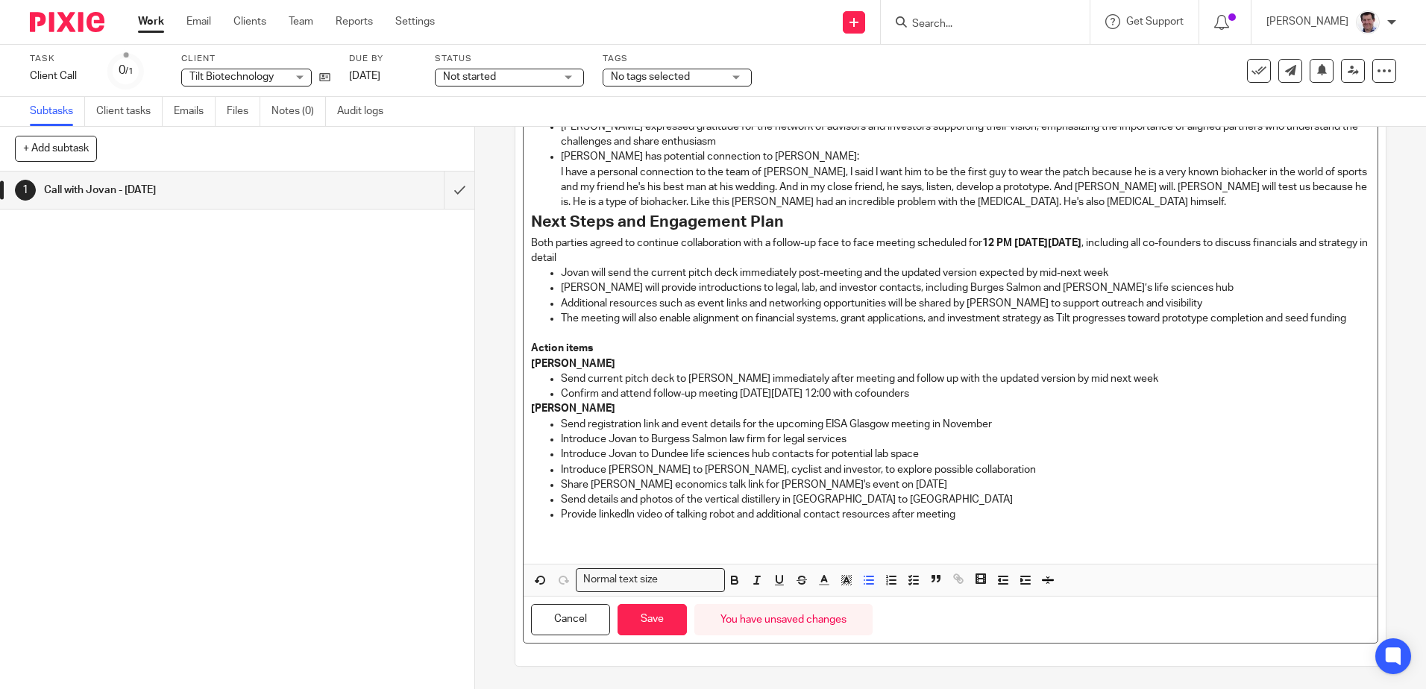
scroll to position [1306, 0]
click at [682, 439] on p "Introduce Jovan to Burgess Salmon law firm for legal services" at bounding box center [965, 439] width 808 height 15
drag, startPoint x: 963, startPoint y: 515, endPoint x: 552, endPoint y: 517, distance: 411.6
click at [552, 517] on ul "Send registration link and event details for the upcoming EISA Glasgow meeting …" at bounding box center [950, 470] width 838 height 106
drag, startPoint x: 877, startPoint y: 503, endPoint x: 537, endPoint y: 500, distance: 340.0
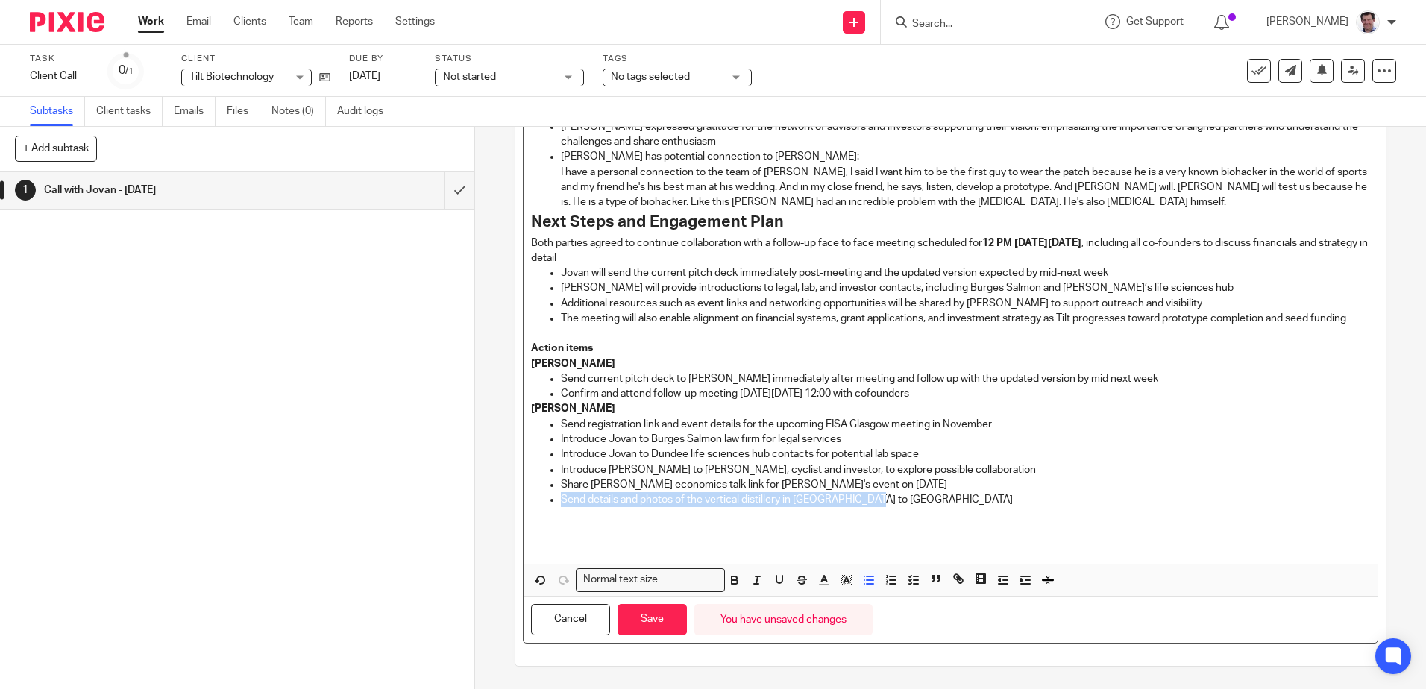
click at [537, 500] on ul "Send registration link and event details for the upcoming EISA Glasgow meeting …" at bounding box center [950, 470] width 838 height 106
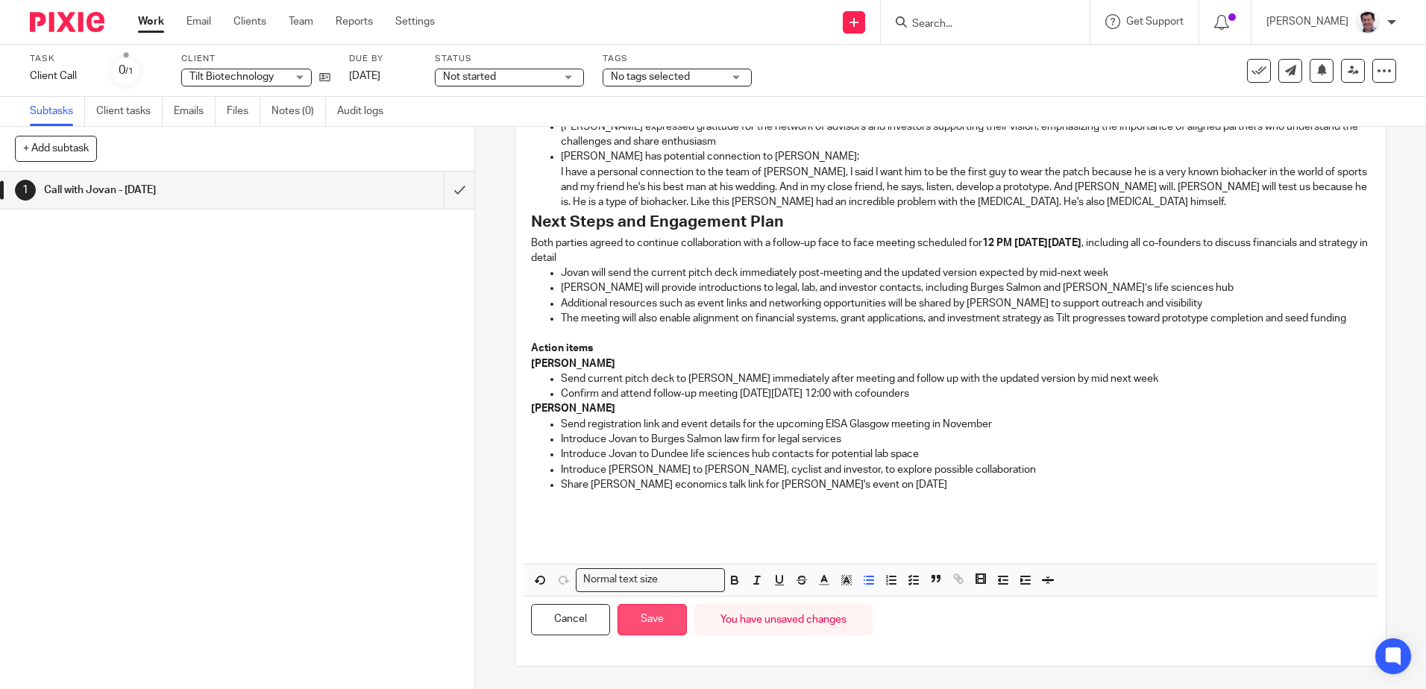
click at [648, 623] on button "Save" at bounding box center [651, 620] width 69 height 32
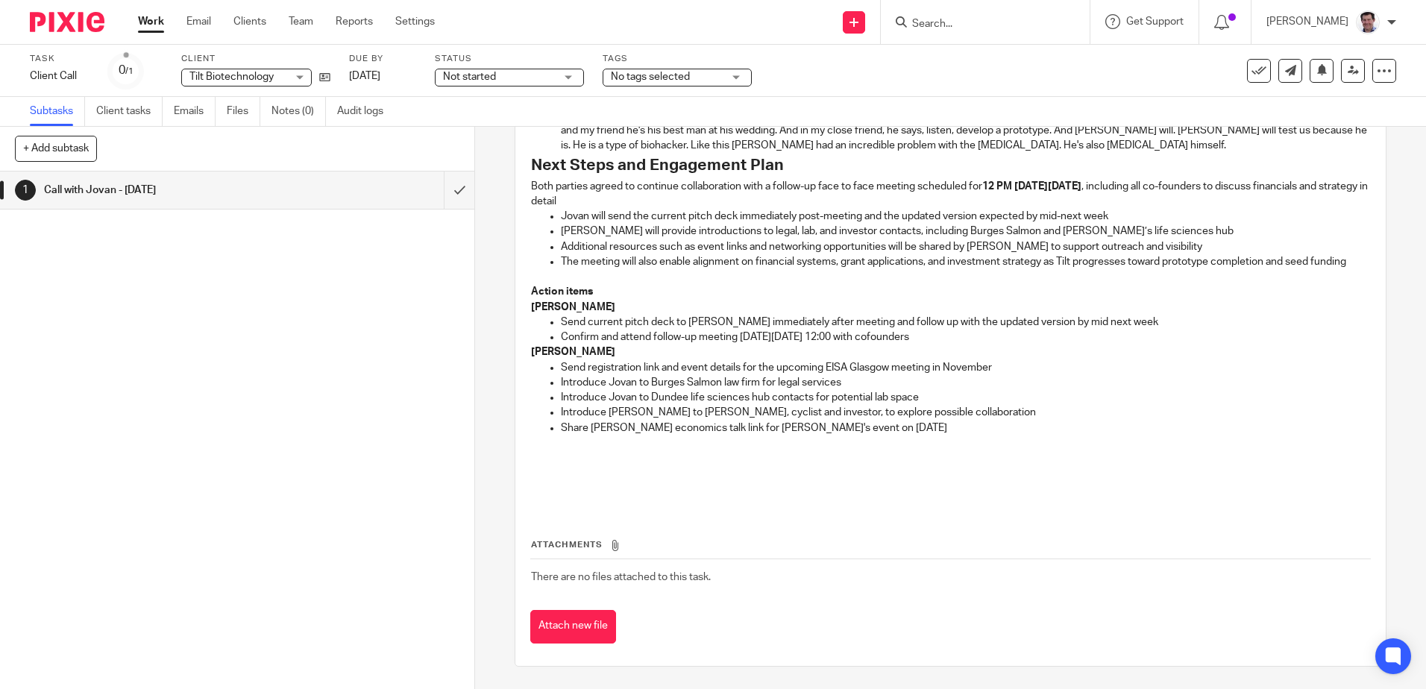
scroll to position [1373, 0]
